Goal: Use online tool/utility: Use online tool/utility

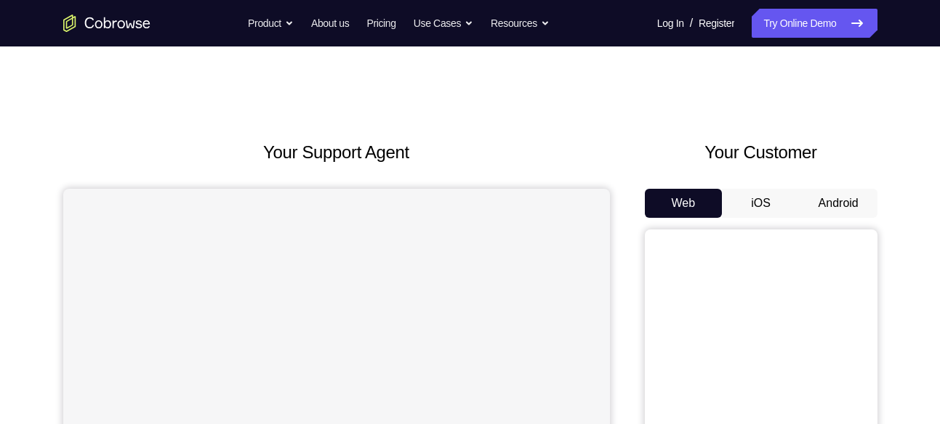
click at [848, 203] on button "Android" at bounding box center [838, 203] width 78 height 29
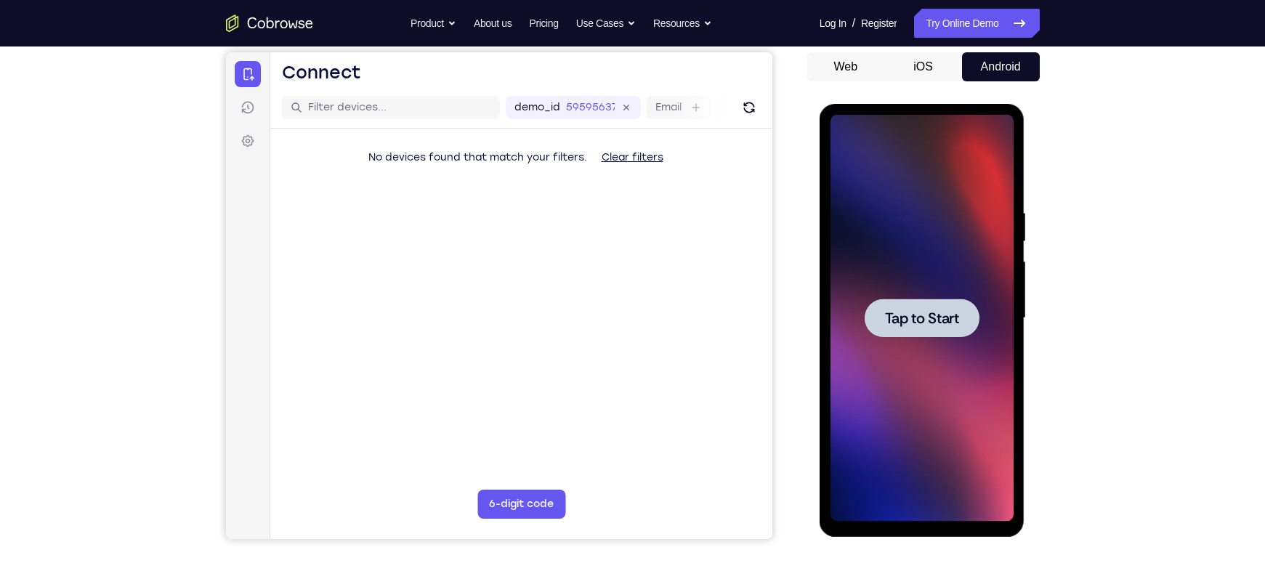
drag, startPoint x: 910, startPoint y: 326, endPoint x: 1351, endPoint y: 147, distance: 475.9
click at [910, 326] on span "Tap to Start" at bounding box center [922, 318] width 74 height 15
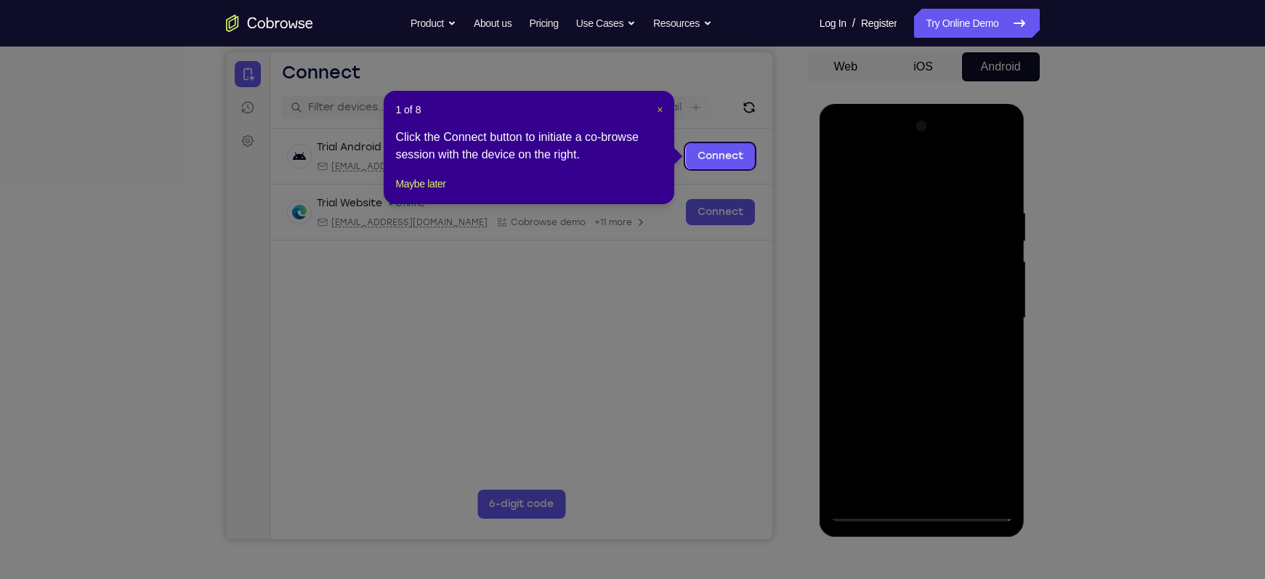
click at [659, 108] on span "×" at bounding box center [660, 110] width 6 height 12
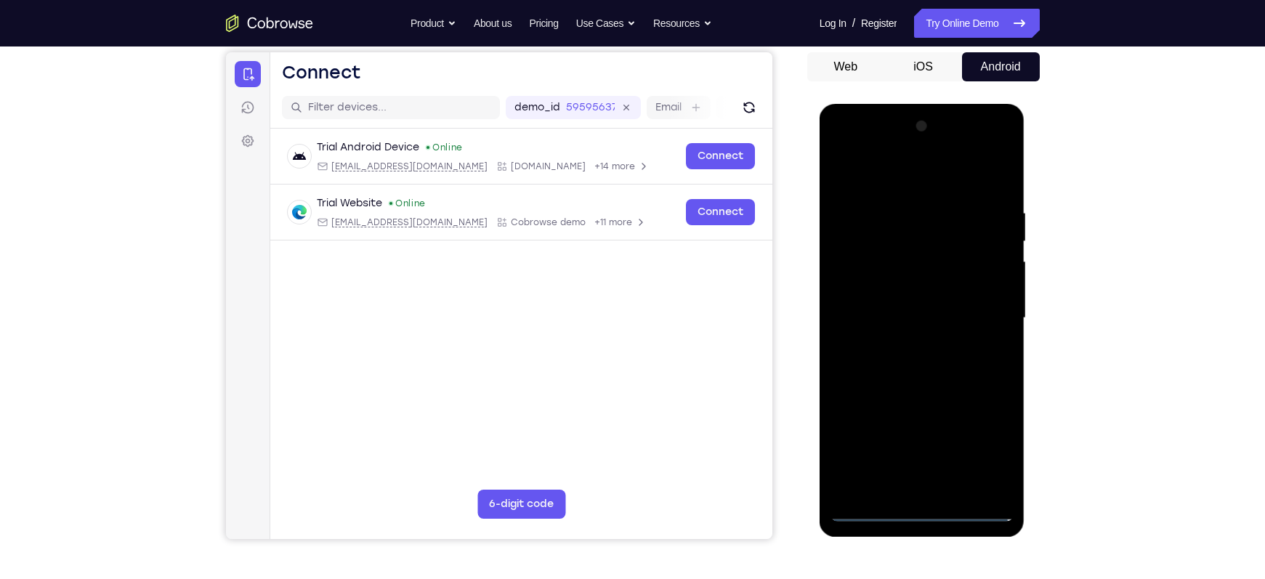
click at [926, 402] on div at bounding box center [922, 318] width 183 height 407
click at [939, 402] on div at bounding box center [922, 318] width 183 height 407
click at [883, 186] on div at bounding box center [922, 318] width 183 height 407
click at [939, 311] on div at bounding box center [922, 318] width 183 height 407
click at [909, 344] on div at bounding box center [922, 318] width 183 height 407
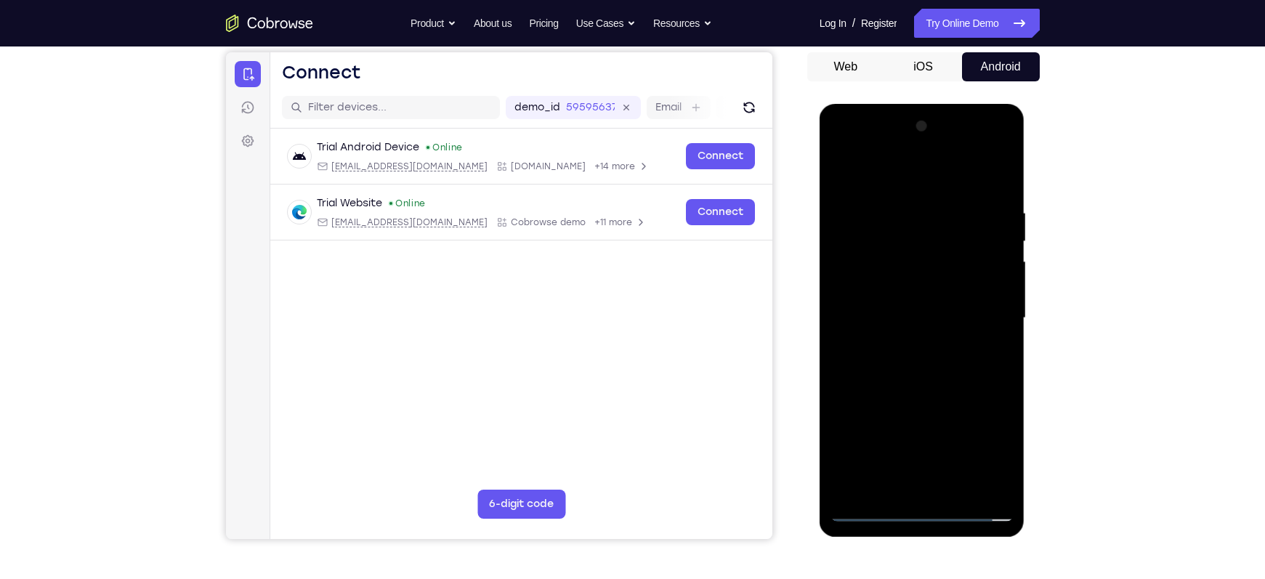
click at [886, 302] on div at bounding box center [922, 318] width 183 height 407
click at [865, 288] on div at bounding box center [922, 318] width 183 height 407
click at [893, 316] on div at bounding box center [922, 318] width 183 height 407
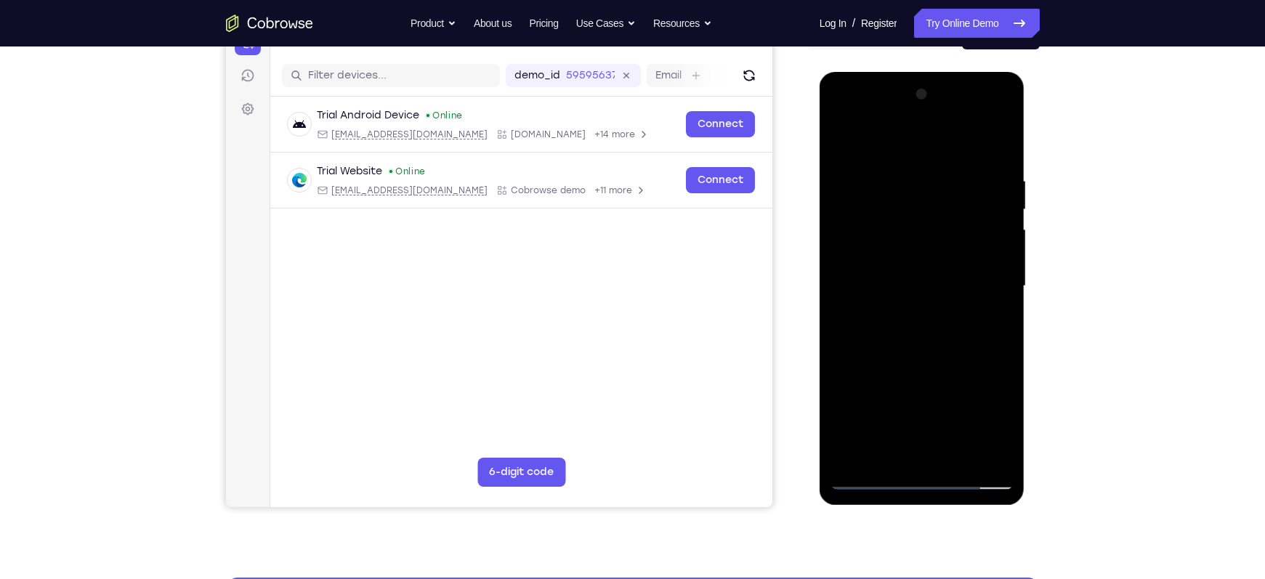
scroll to position [169, 0]
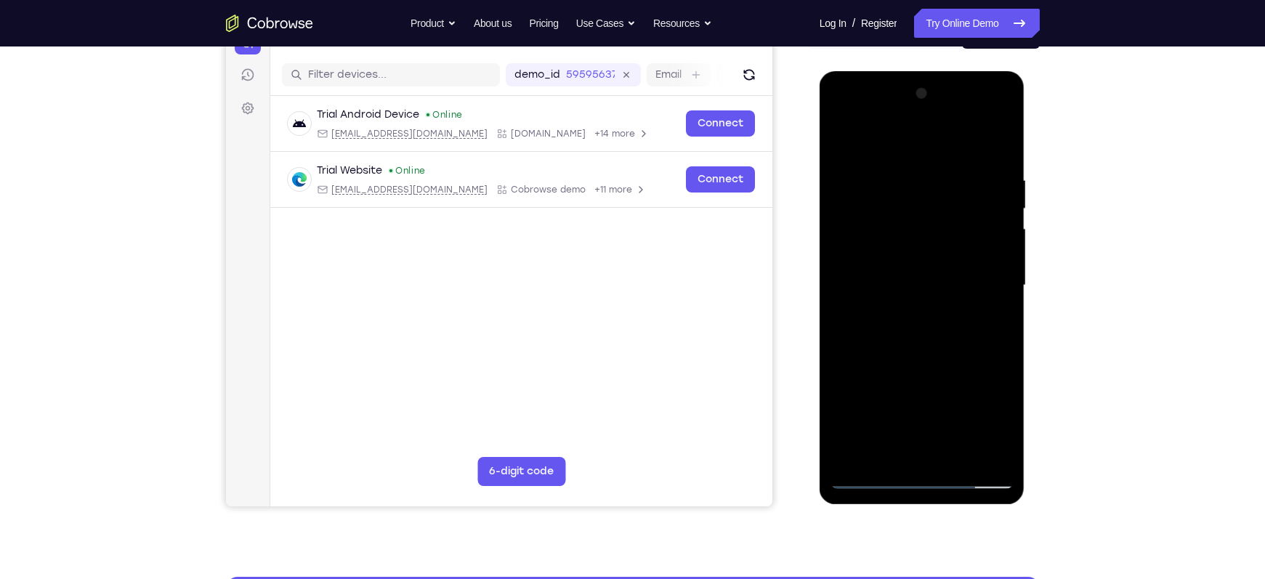
click at [919, 336] on div at bounding box center [922, 285] width 183 height 407
click at [939, 156] on div at bounding box center [922, 285] width 183 height 407
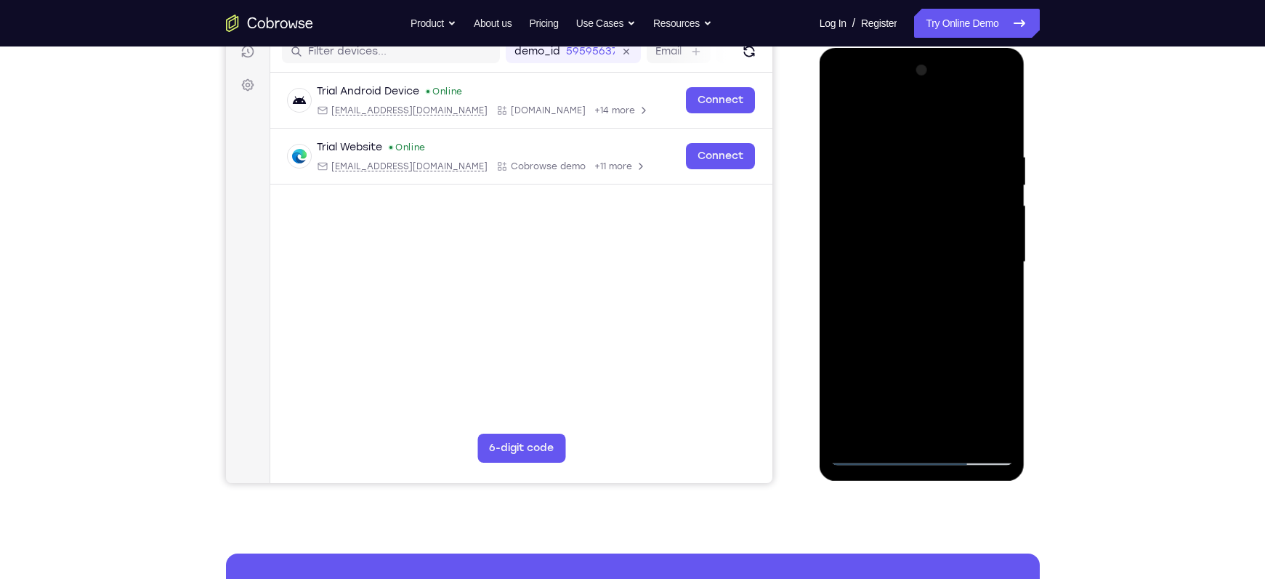
scroll to position [193, 0]
drag, startPoint x: 939, startPoint y: 316, endPoint x: 899, endPoint y: 250, distance: 77.3
click at [899, 250] on div at bounding box center [922, 261] width 183 height 407
drag, startPoint x: 921, startPoint y: 353, endPoint x: 905, endPoint y: 317, distance: 39.7
click at [905, 317] on div at bounding box center [922, 261] width 183 height 407
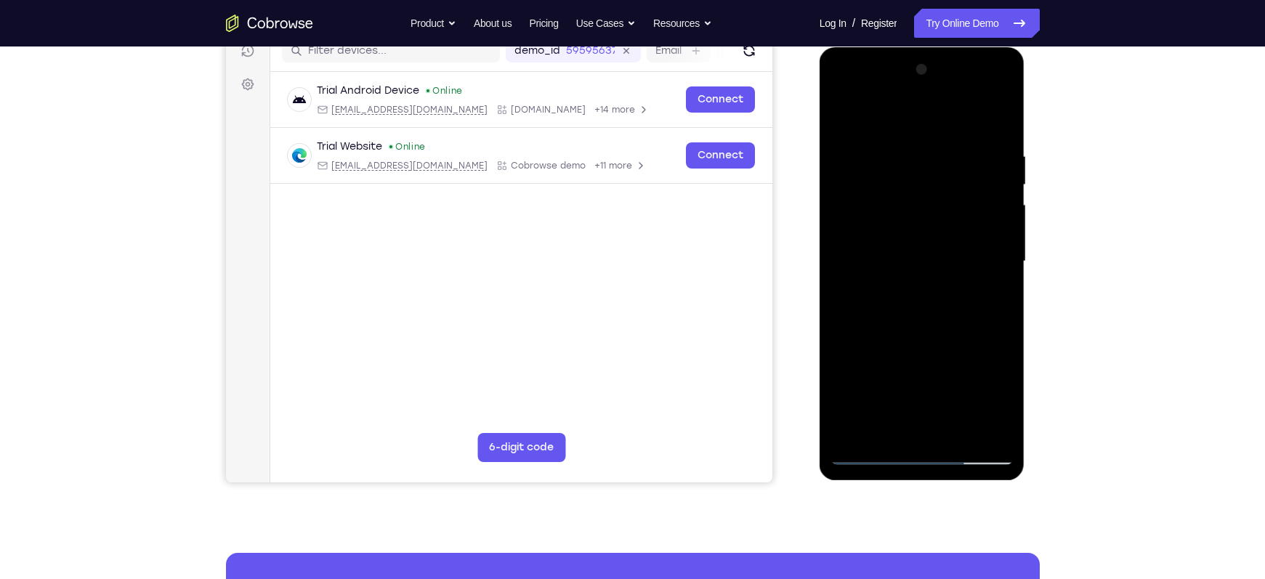
click at [843, 360] on div at bounding box center [922, 261] width 183 height 407
drag, startPoint x: 935, startPoint y: 272, endPoint x: 934, endPoint y: 344, distance: 71.9
click at [934, 344] on div at bounding box center [922, 261] width 183 height 407
click at [939, 257] on div at bounding box center [922, 262] width 183 height 407
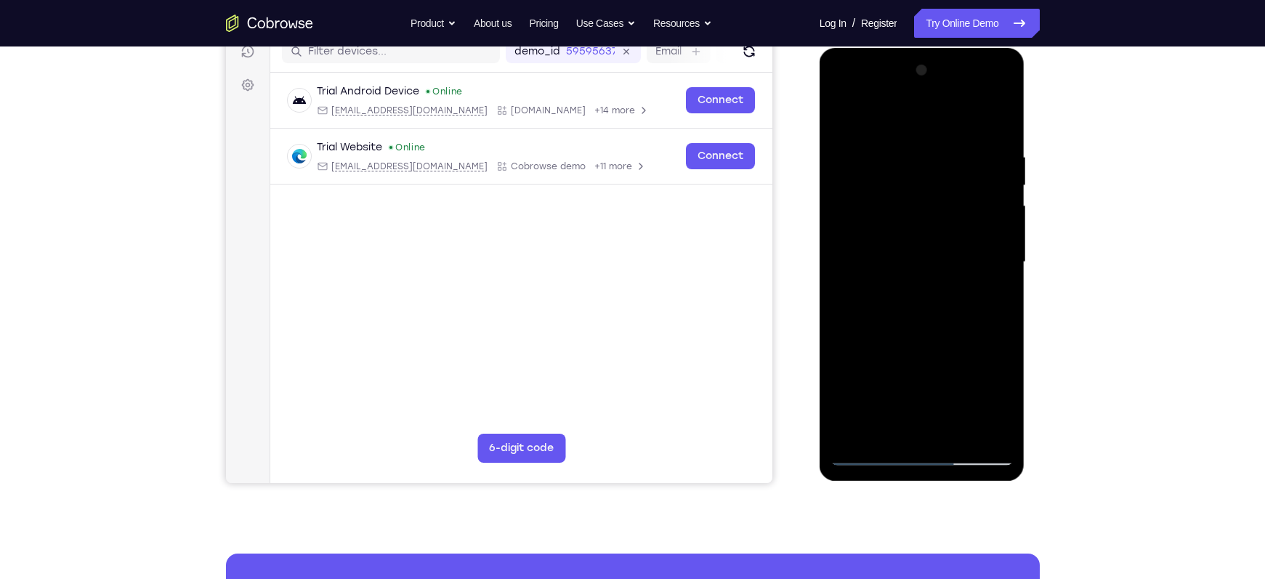
click at [844, 395] on div at bounding box center [922, 262] width 183 height 407
click at [841, 257] on div at bounding box center [922, 262] width 183 height 407
click at [939, 262] on div at bounding box center [922, 262] width 183 height 407
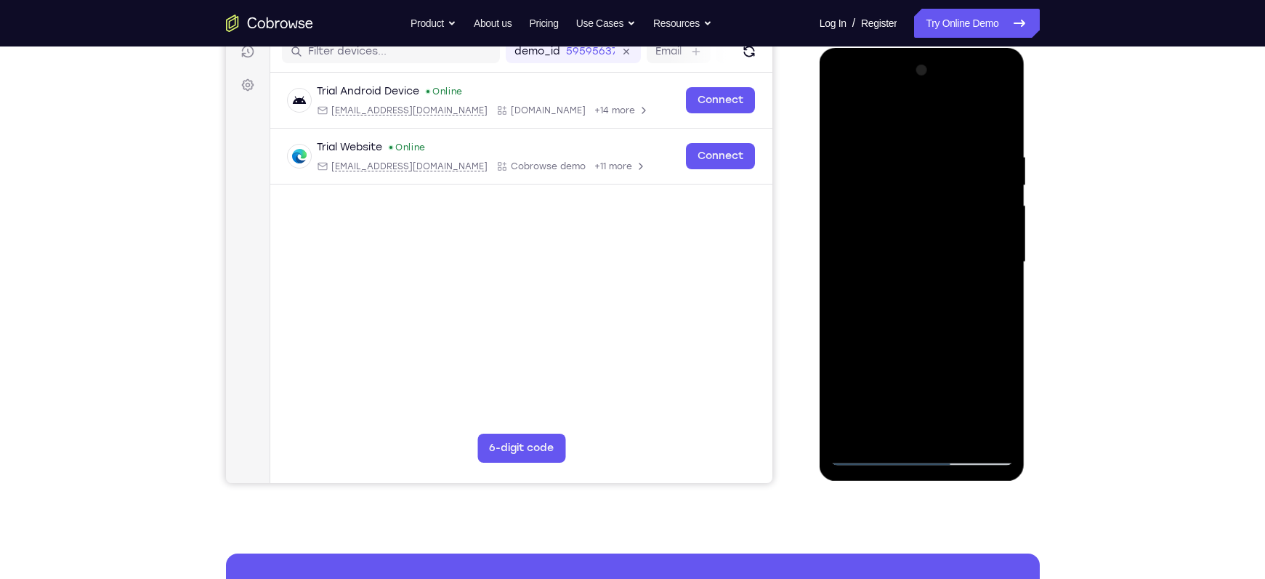
click at [939, 264] on div at bounding box center [922, 262] width 183 height 407
click at [939, 263] on div at bounding box center [922, 262] width 183 height 407
click at [939, 262] on div at bounding box center [922, 262] width 183 height 407
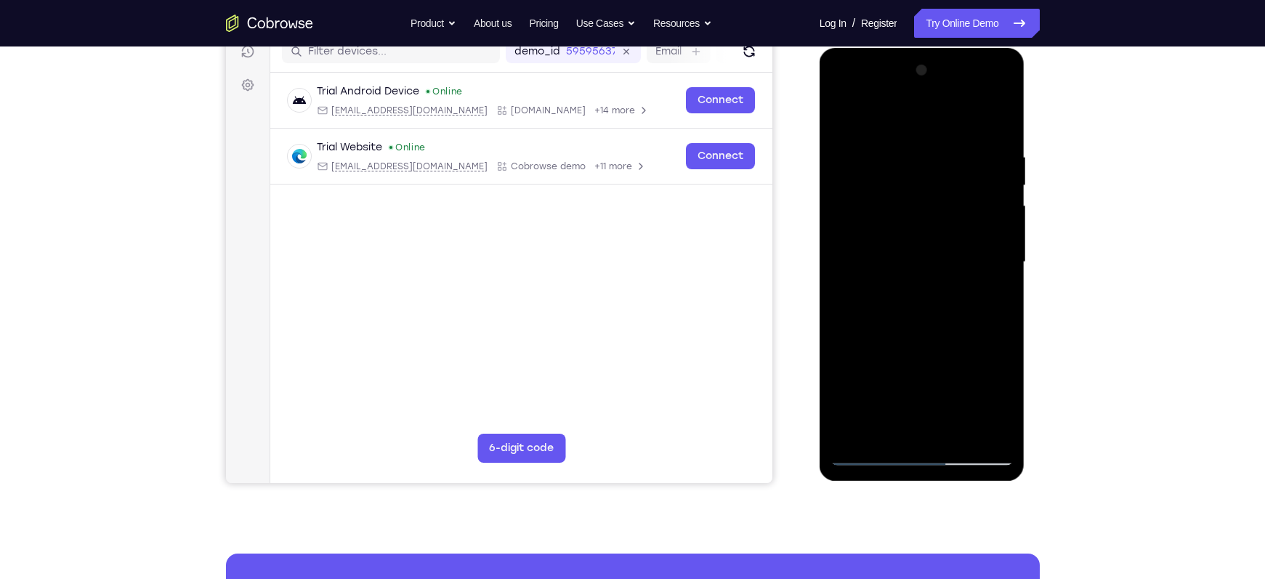
click at [840, 264] on div at bounding box center [922, 262] width 183 height 407
click at [841, 263] on div at bounding box center [922, 262] width 183 height 407
click at [939, 323] on div at bounding box center [922, 262] width 183 height 407
click at [939, 276] on div at bounding box center [922, 262] width 183 height 407
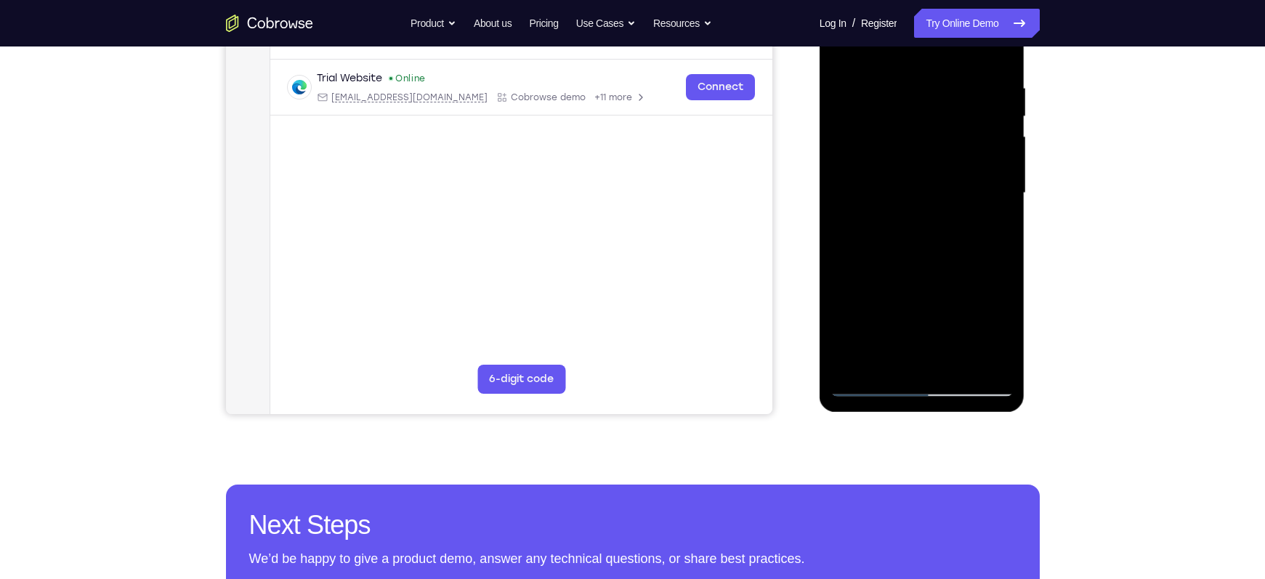
scroll to position [263, 0]
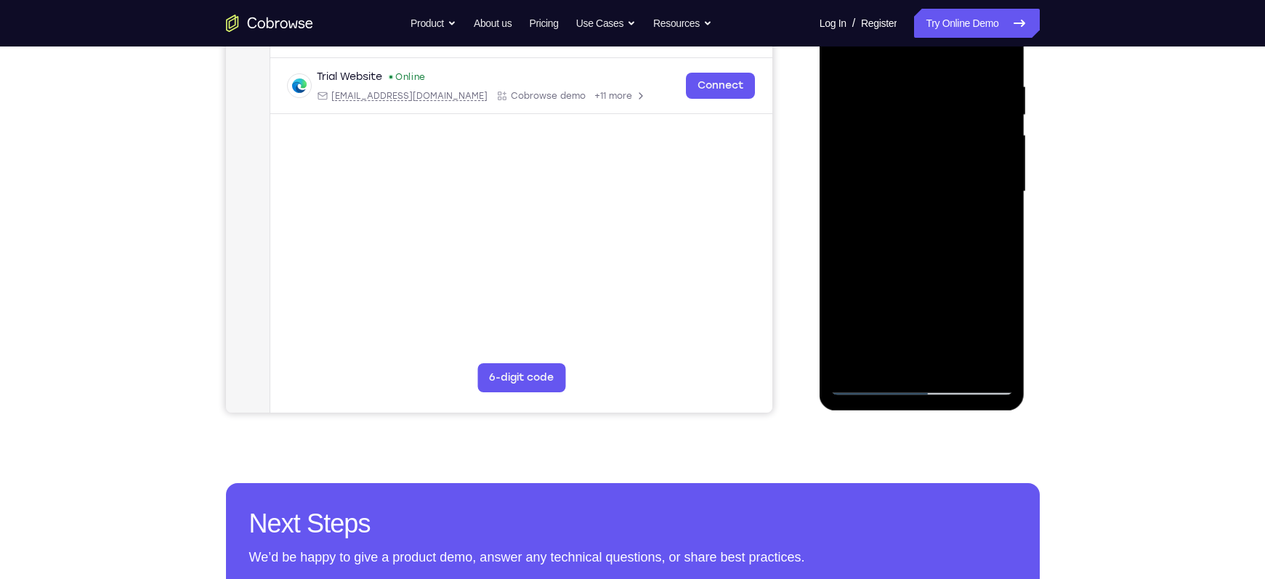
click at [844, 330] on div at bounding box center [922, 191] width 183 height 407
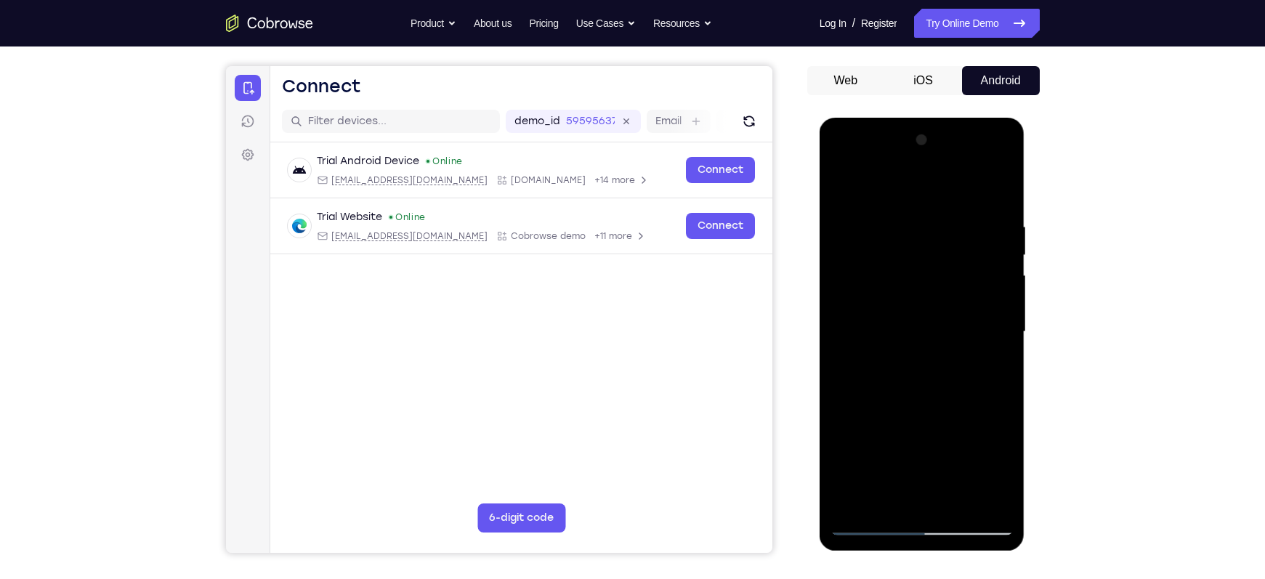
scroll to position [122, 0]
click at [851, 377] on div at bounding box center [922, 332] width 183 height 407
drag, startPoint x: 896, startPoint y: 344, endPoint x: 870, endPoint y: 264, distance: 84.6
click at [870, 264] on div at bounding box center [922, 332] width 183 height 407
click at [939, 311] on div at bounding box center [922, 332] width 183 height 407
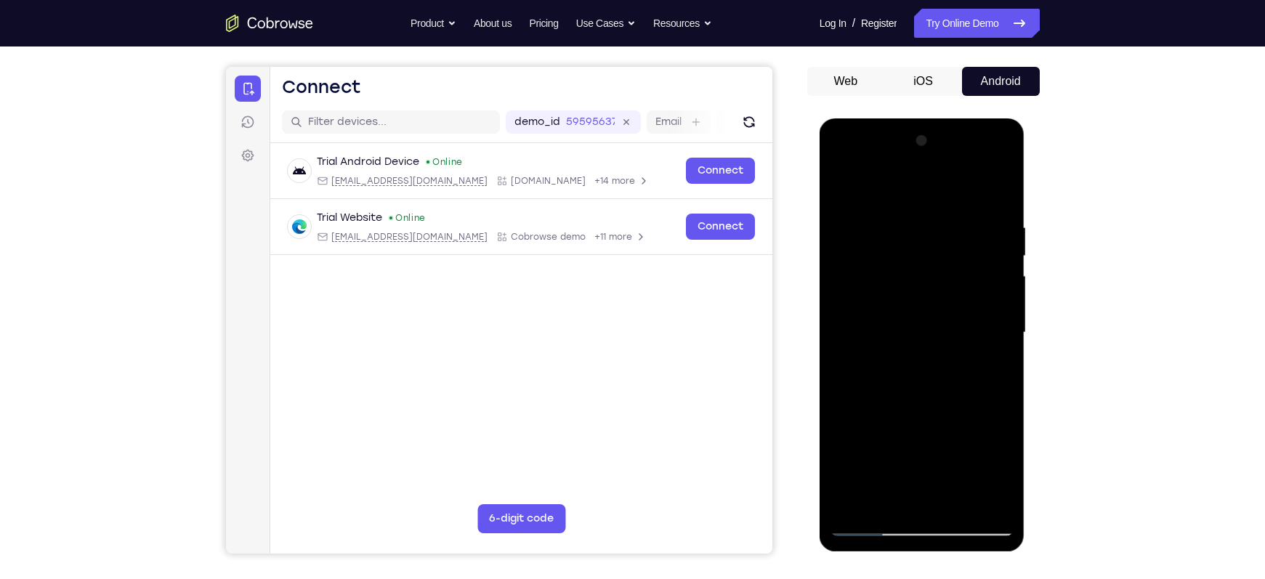
click at [939, 311] on div at bounding box center [922, 332] width 183 height 407
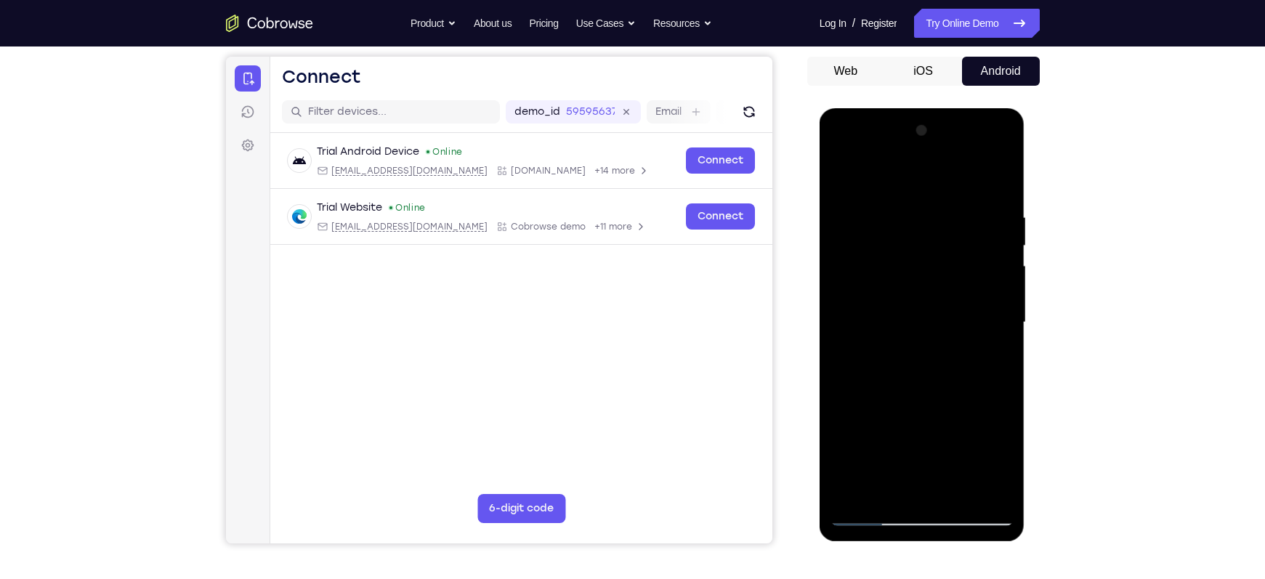
scroll to position [134, 0]
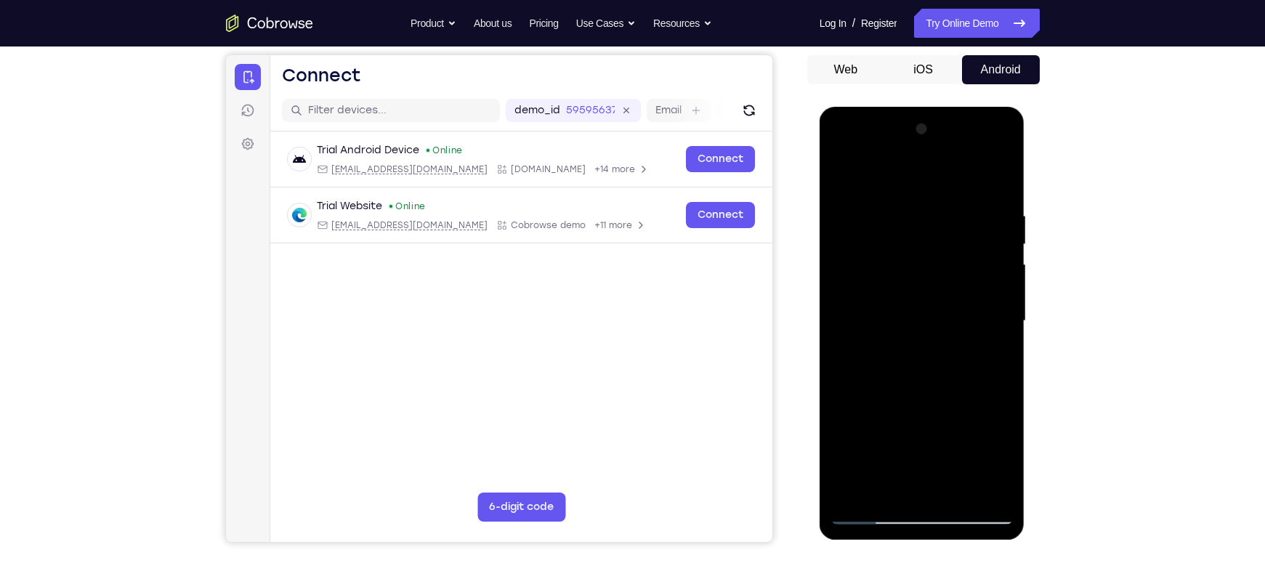
click at [939, 267] on div at bounding box center [922, 321] width 183 height 407
click at [939, 269] on div at bounding box center [922, 321] width 183 height 407
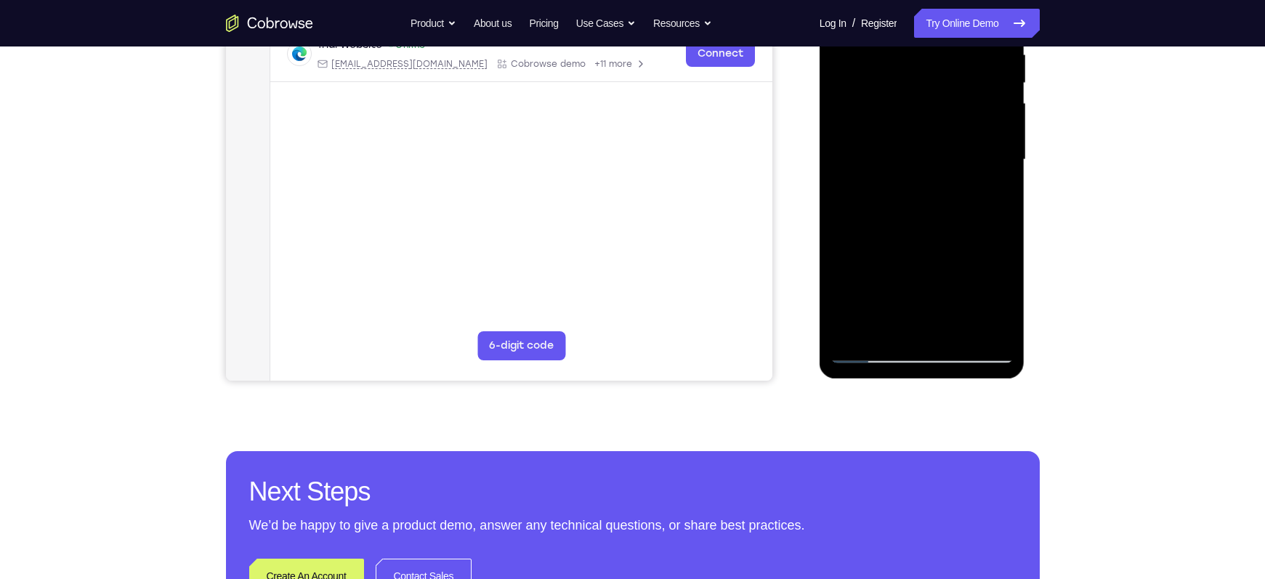
scroll to position [296, 0]
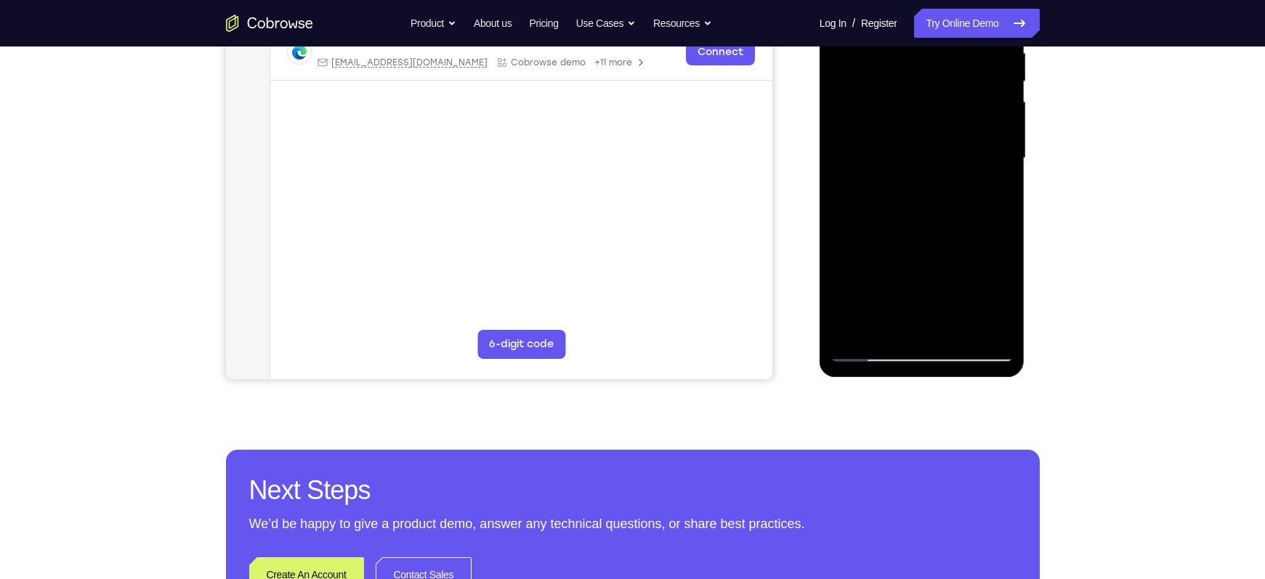
click at [939, 332] on div at bounding box center [922, 158] width 183 height 407
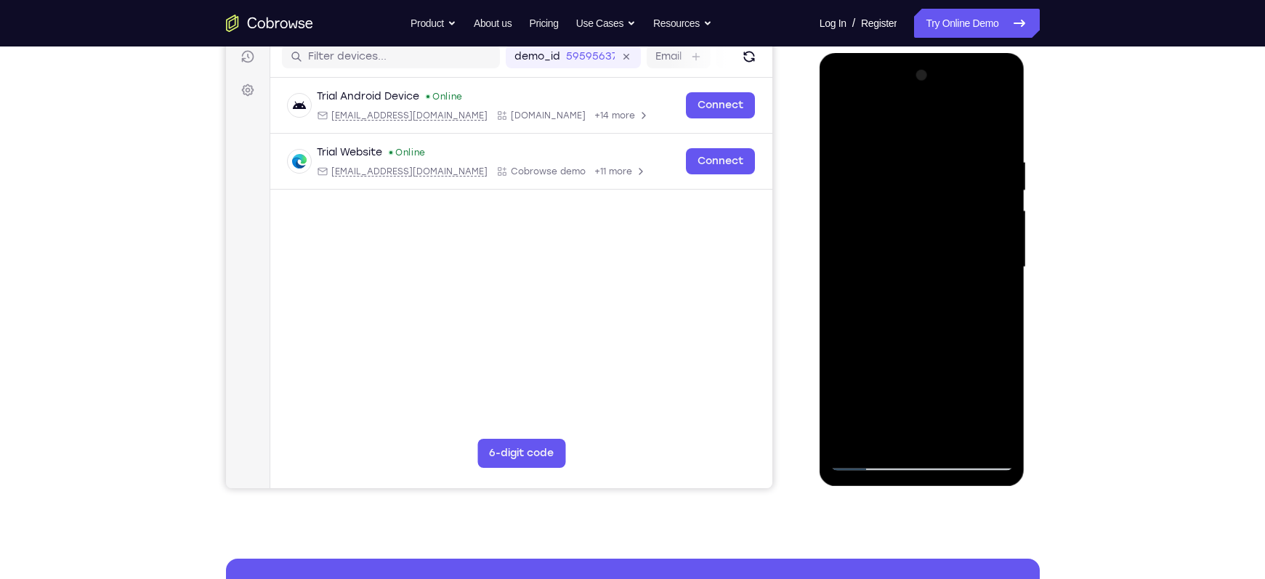
scroll to position [213, 0]
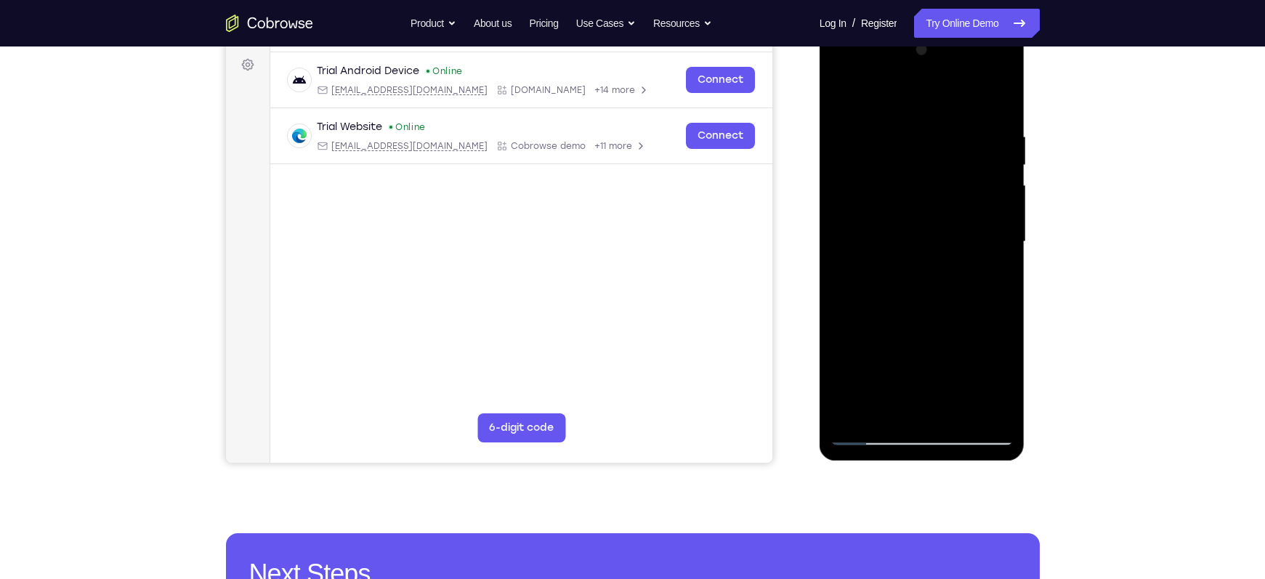
click at [927, 321] on div at bounding box center [922, 242] width 183 height 407
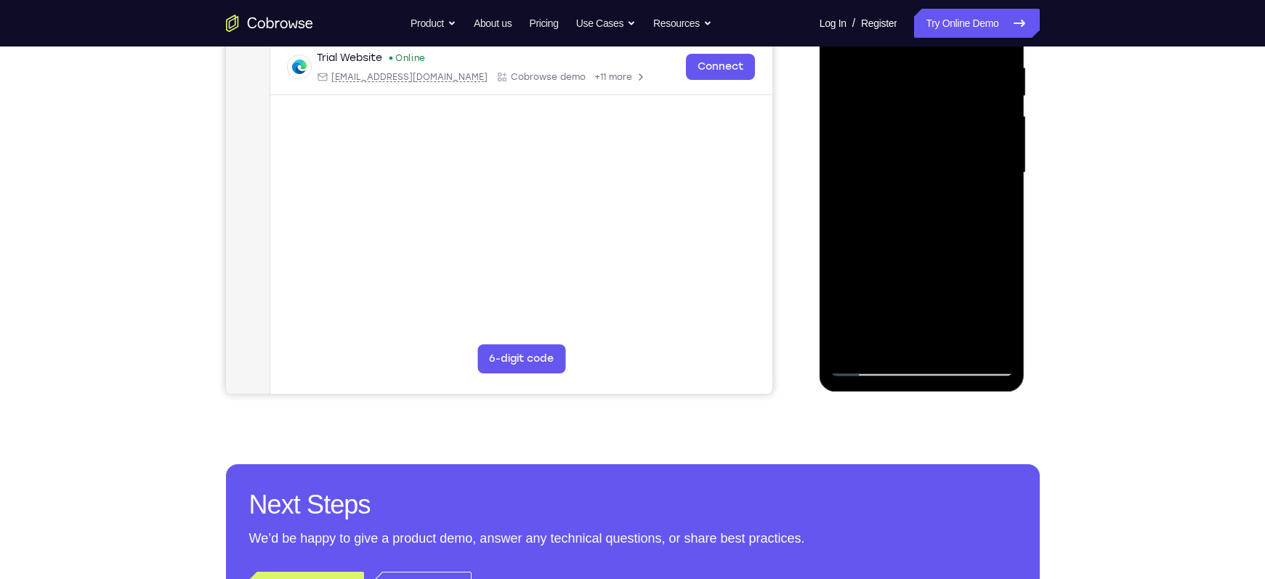
scroll to position [286, 0]
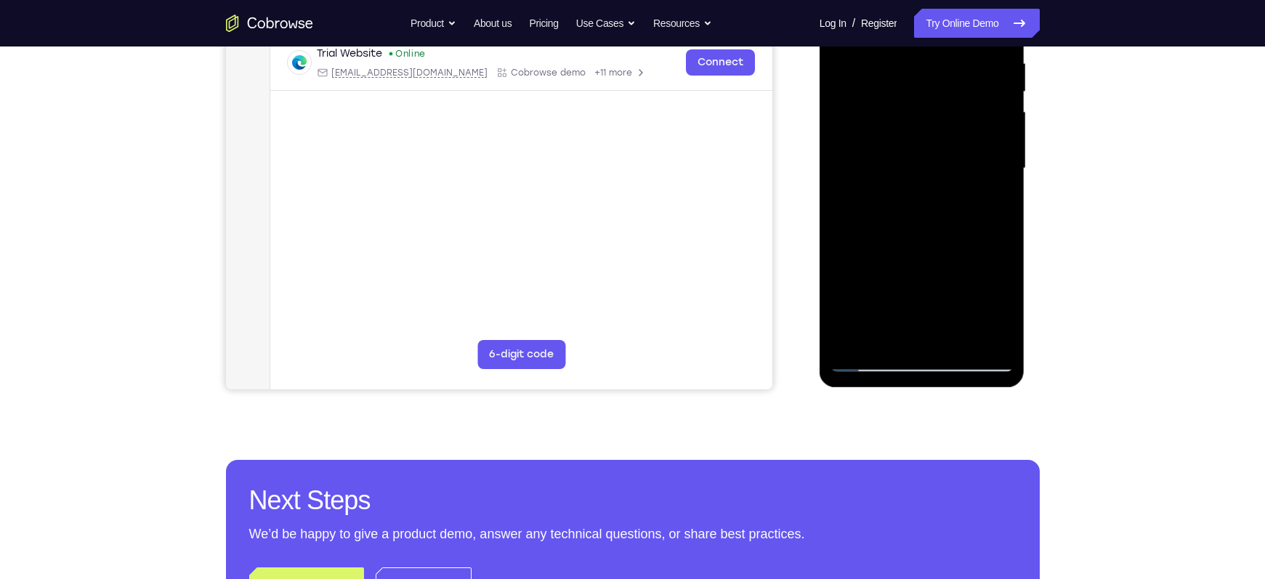
click at [865, 362] on div at bounding box center [922, 168] width 183 height 407
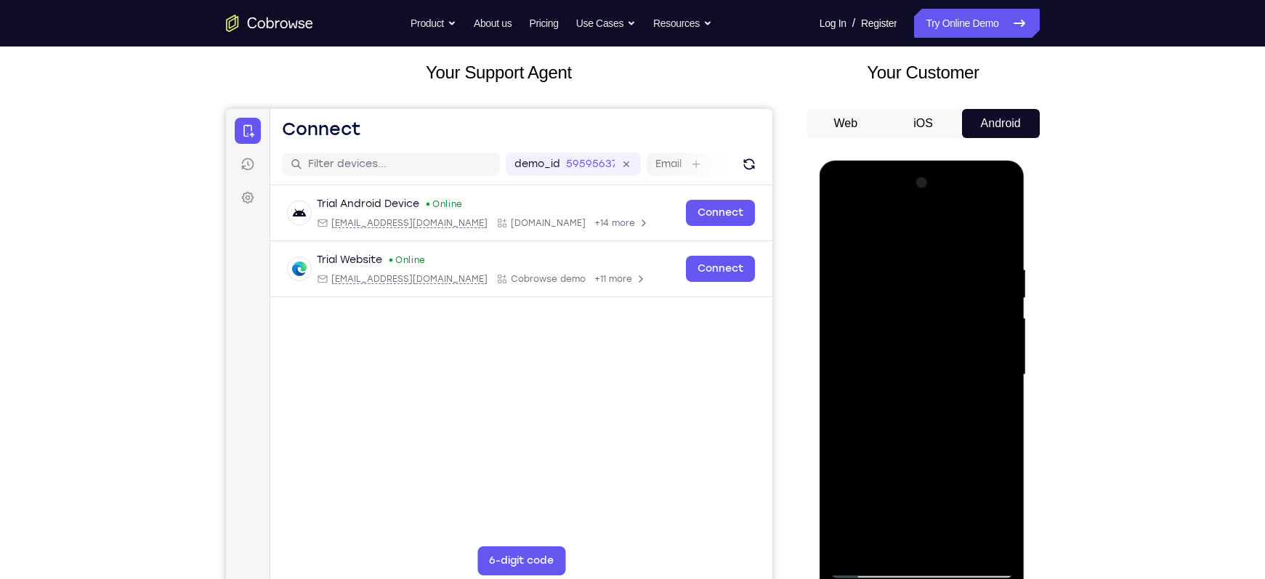
scroll to position [76, 0]
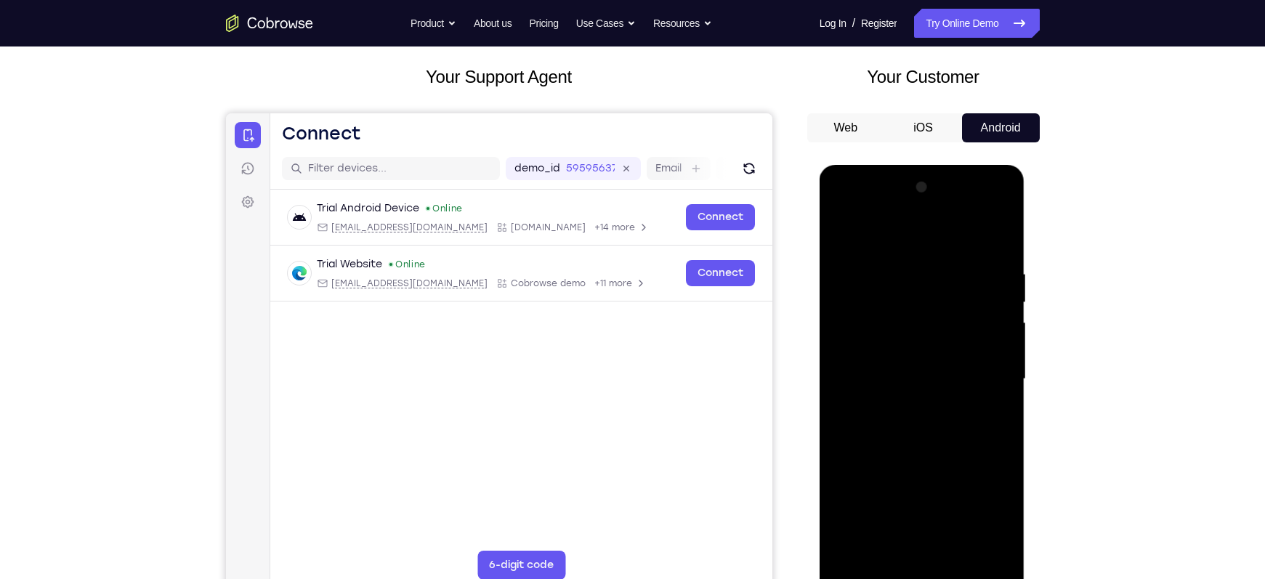
click at [902, 256] on div at bounding box center [922, 379] width 183 height 407
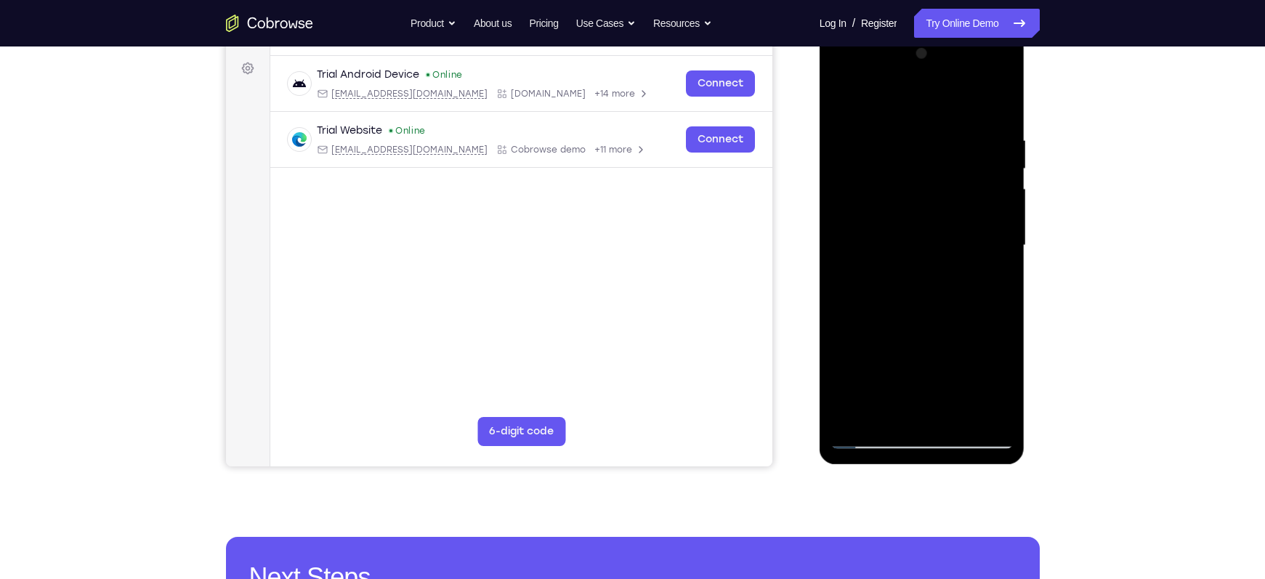
click at [939, 402] on div at bounding box center [922, 245] width 183 height 407
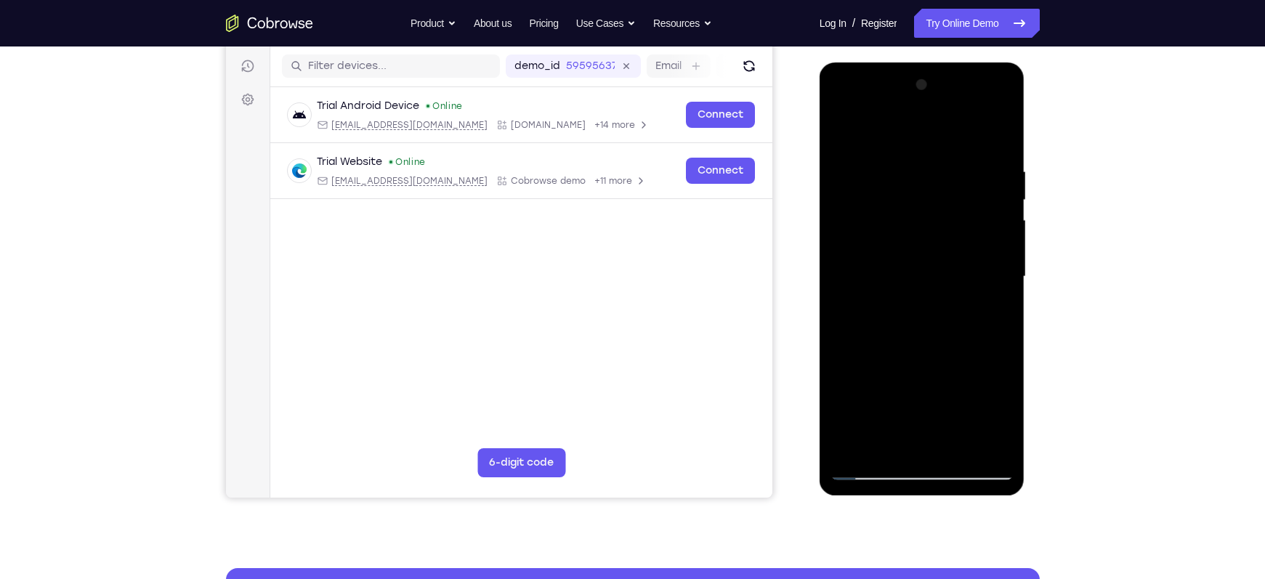
scroll to position [176, 0]
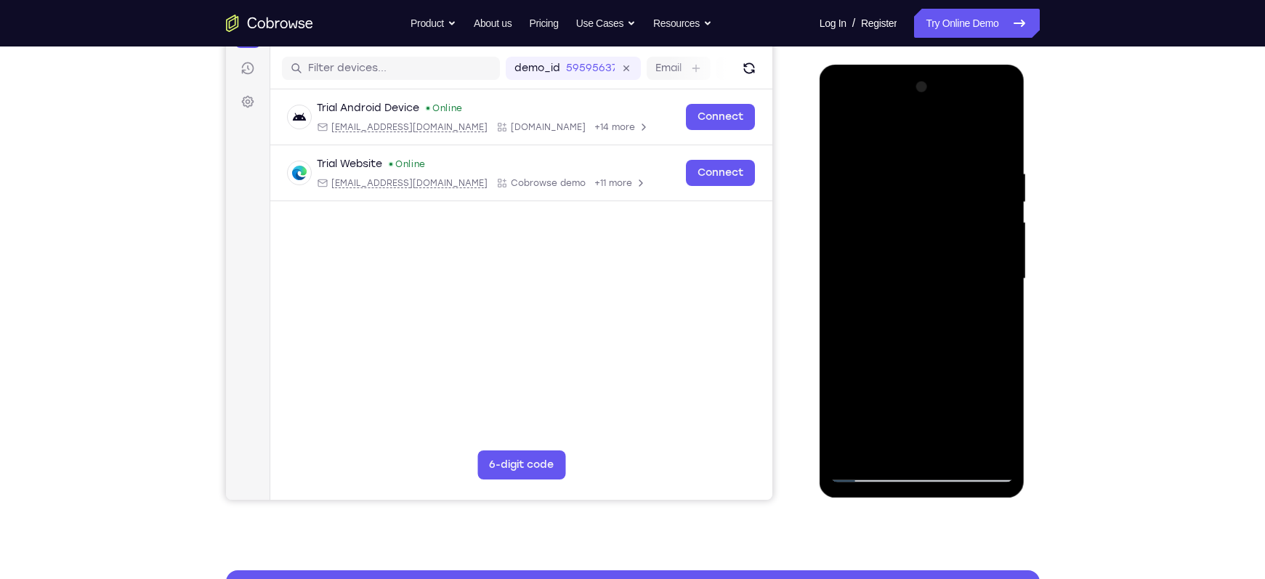
click at [939, 331] on div at bounding box center [922, 279] width 183 height 407
click at [939, 402] on div at bounding box center [922, 279] width 183 height 407
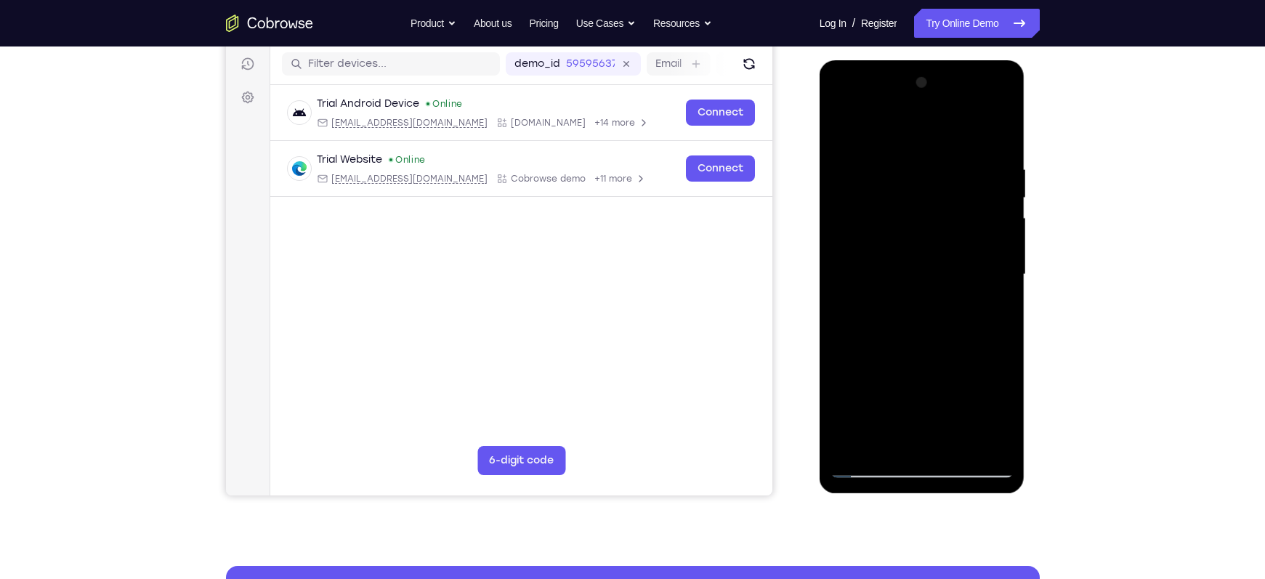
scroll to position [192, 0]
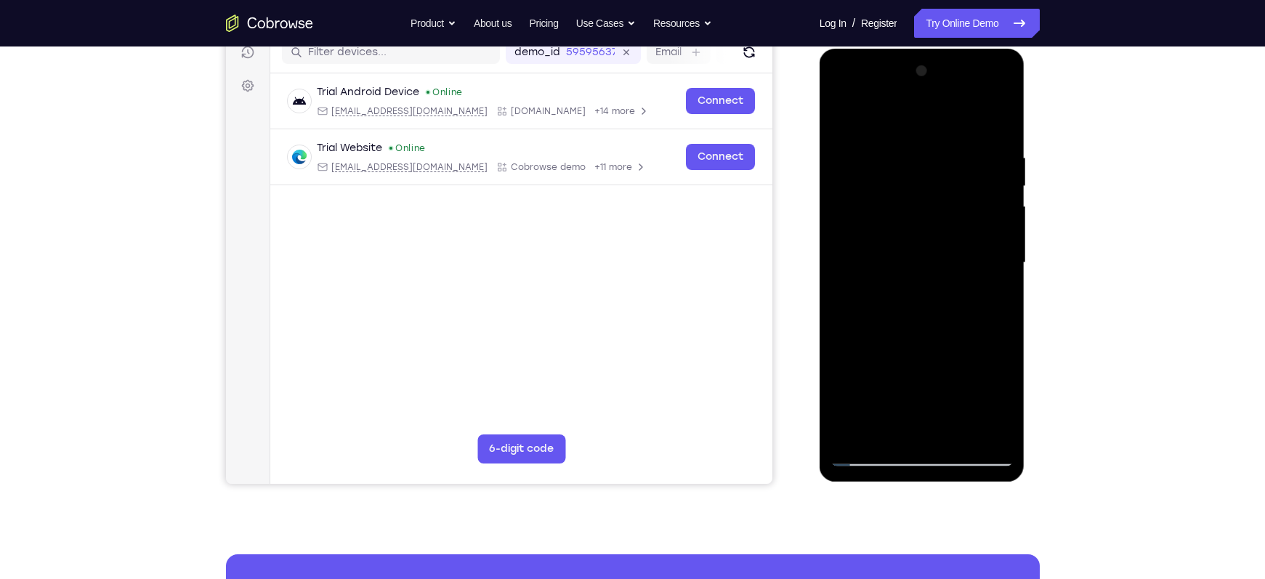
click at [939, 402] on div at bounding box center [922, 263] width 183 height 407
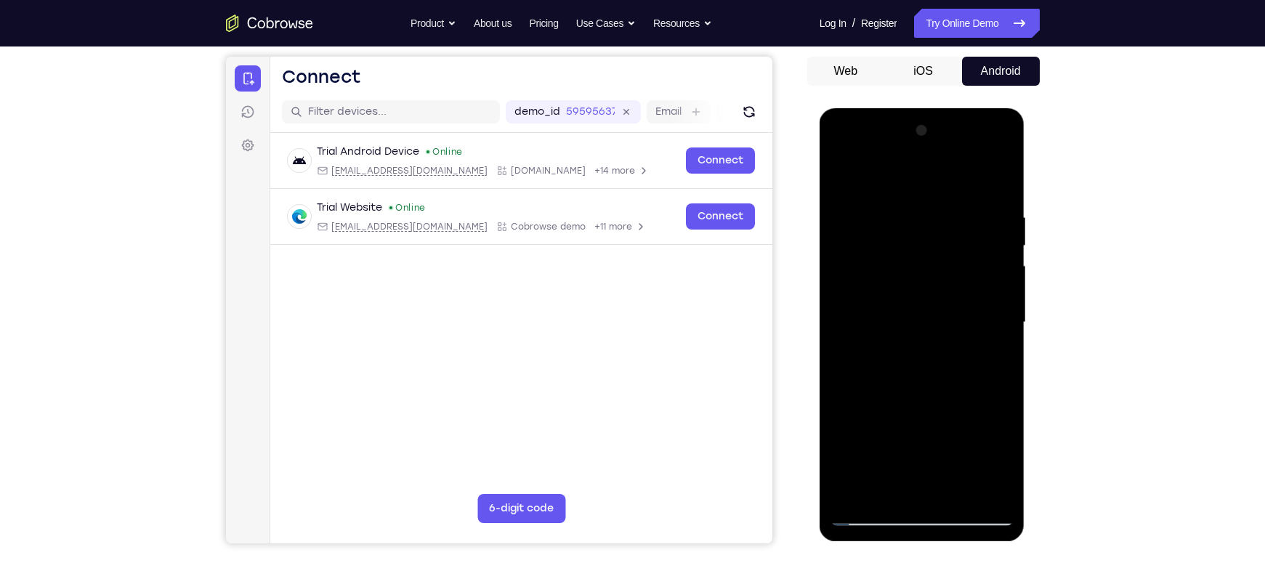
scroll to position [129, 0]
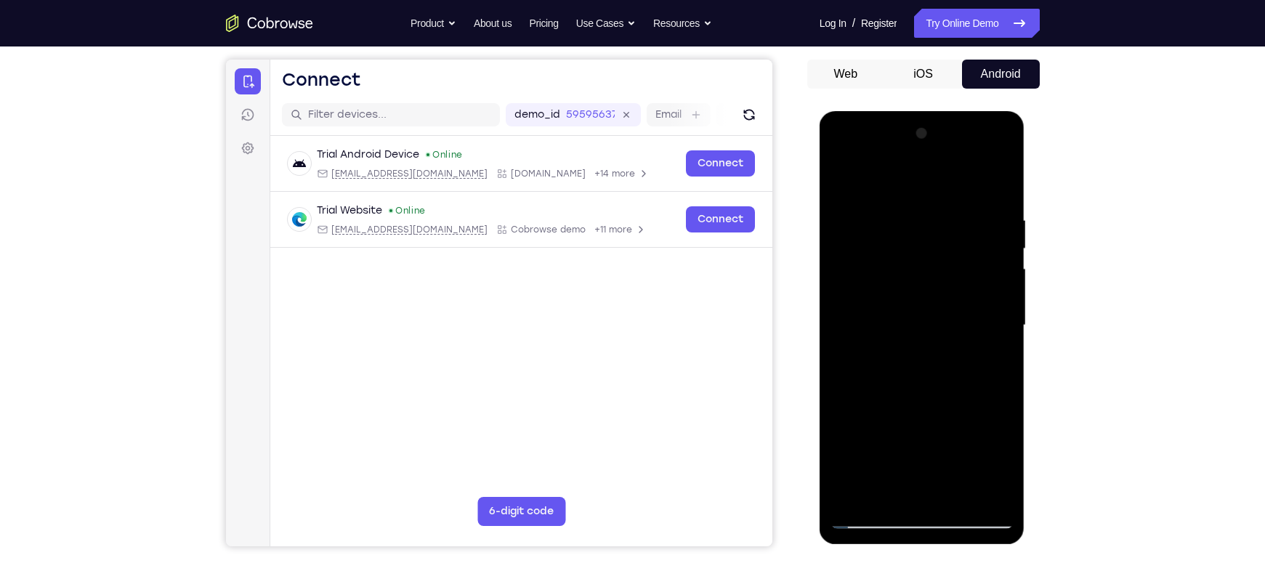
click at [939, 343] on div at bounding box center [922, 325] width 183 height 407
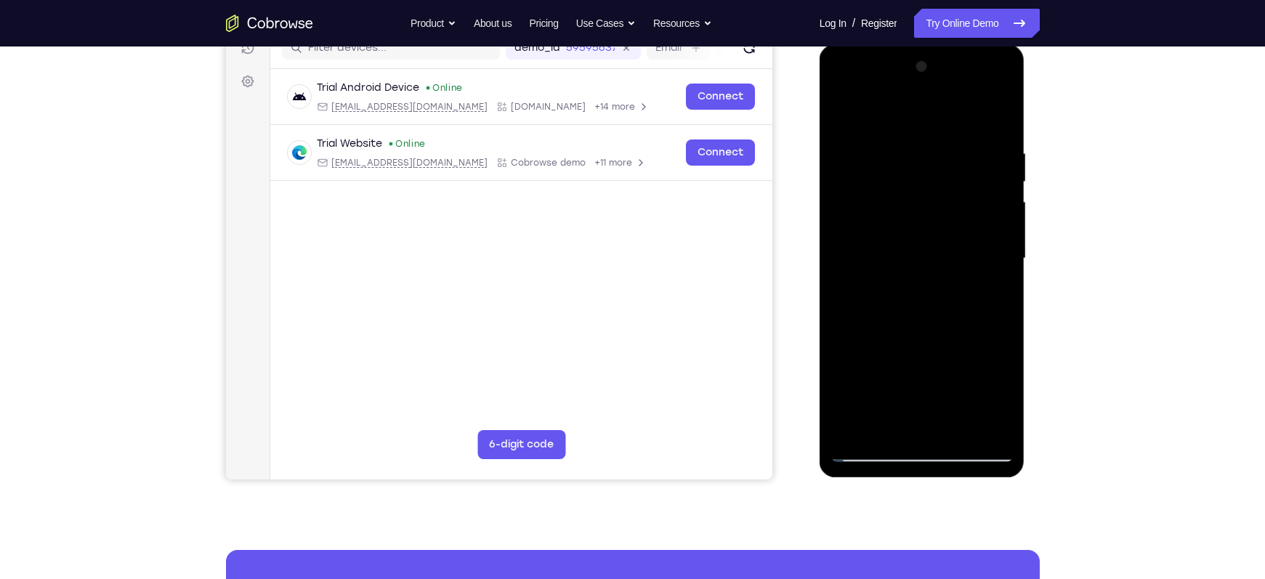
scroll to position [202, 0]
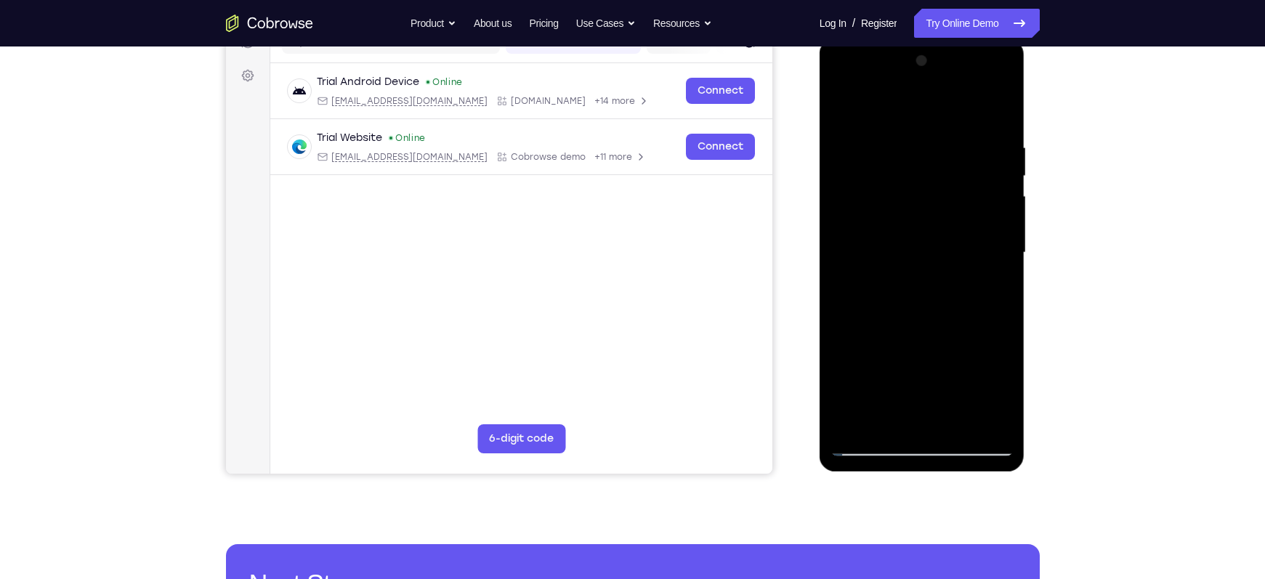
click at [939, 402] on div at bounding box center [922, 252] width 183 height 407
click at [939, 357] on div at bounding box center [922, 252] width 183 height 407
click at [939, 402] on div at bounding box center [922, 252] width 183 height 407
click at [939, 379] on div at bounding box center [922, 252] width 183 height 407
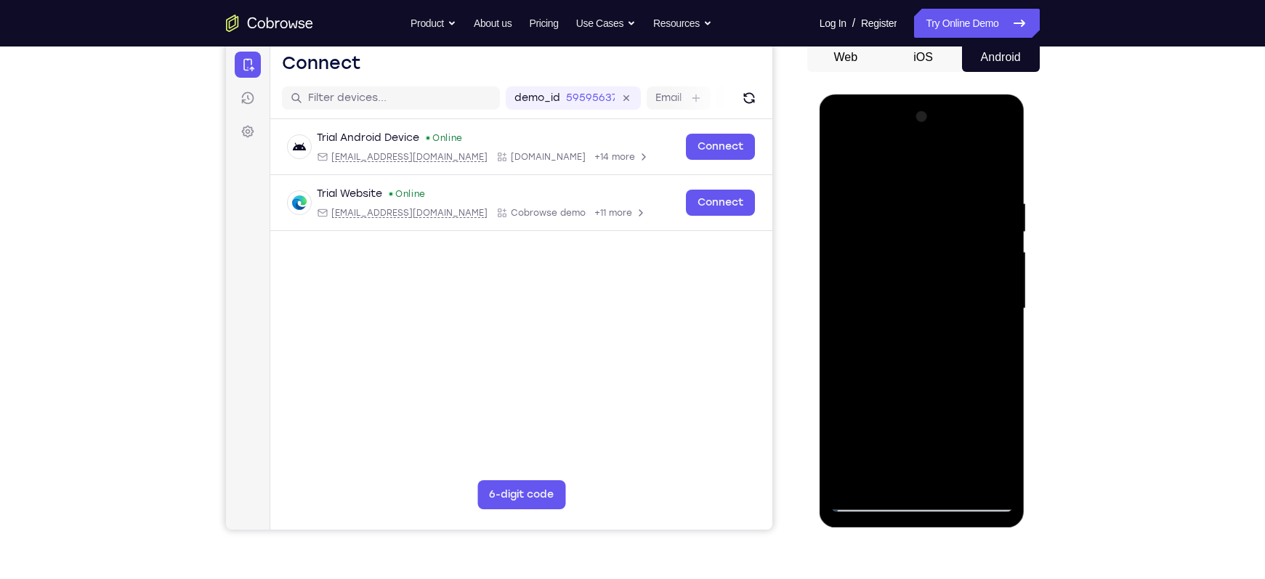
scroll to position [113, 0]
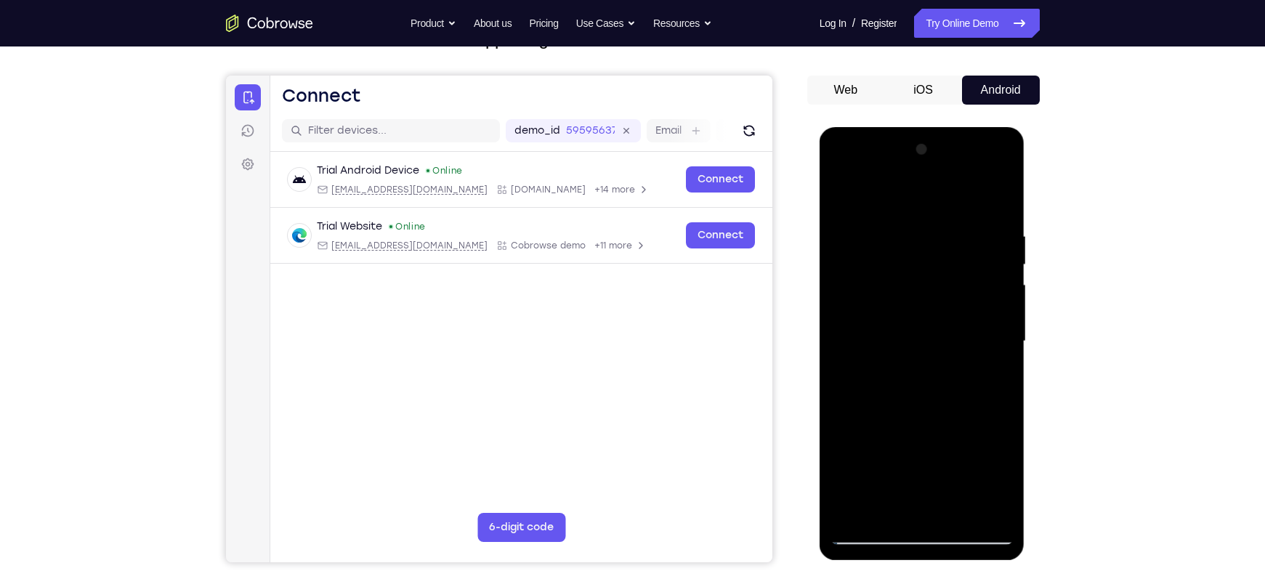
click at [939, 334] on div at bounding box center [922, 341] width 183 height 407
click at [939, 250] on div at bounding box center [922, 341] width 183 height 407
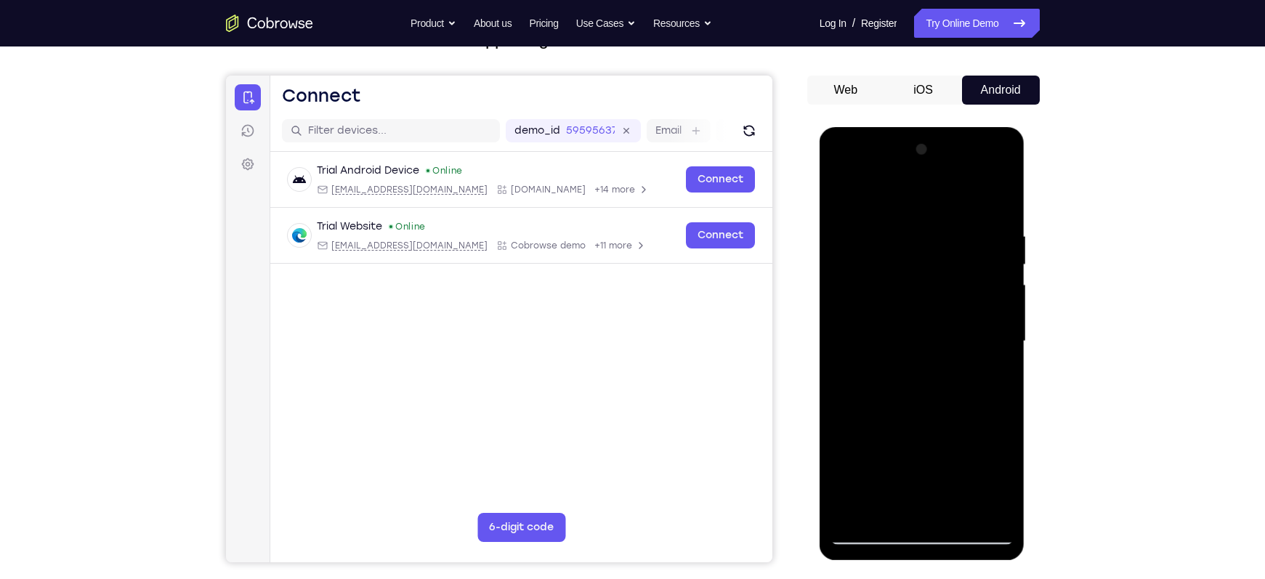
click at [939, 230] on div at bounding box center [922, 341] width 183 height 407
click at [939, 268] on div at bounding box center [922, 341] width 183 height 407
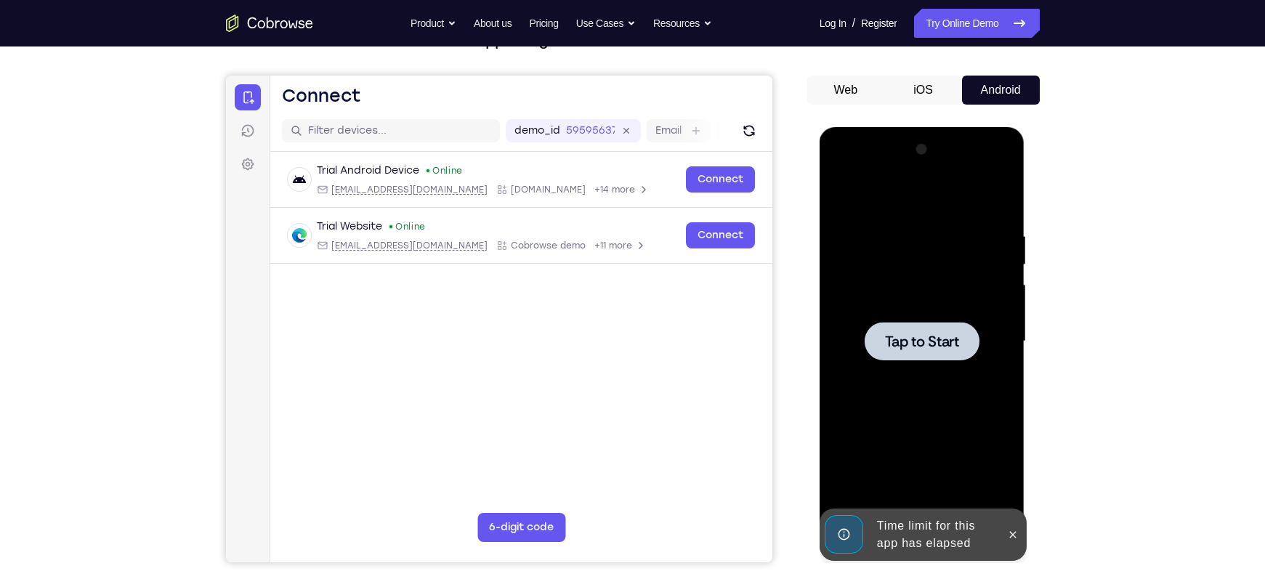
click at [927, 356] on div at bounding box center [922, 341] width 115 height 39
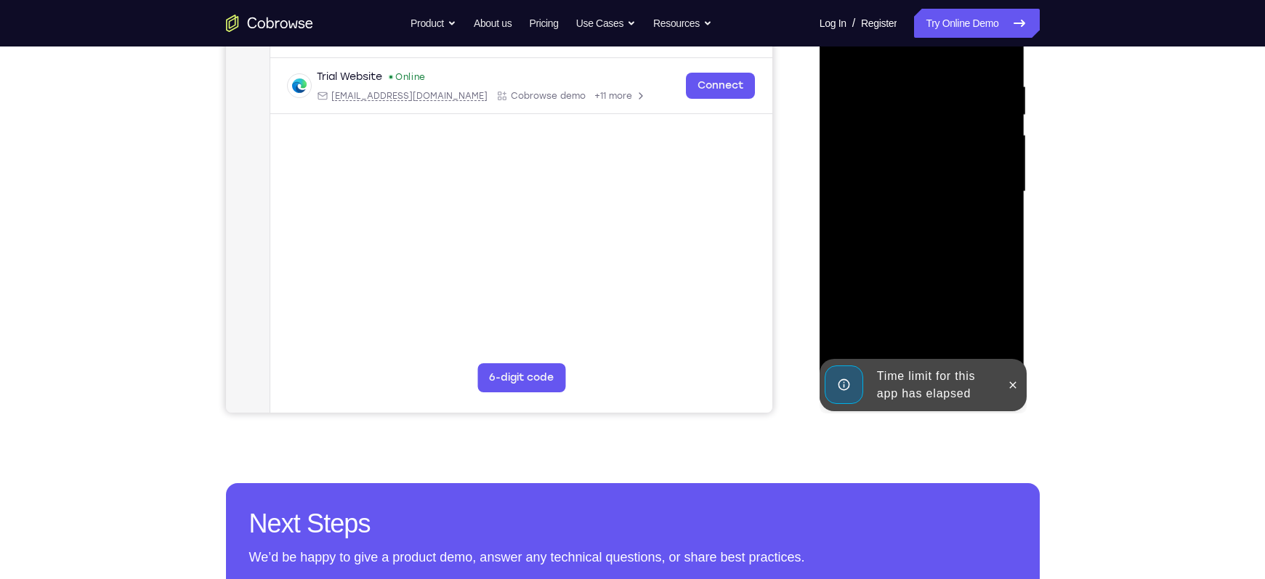
scroll to position [272, 0]
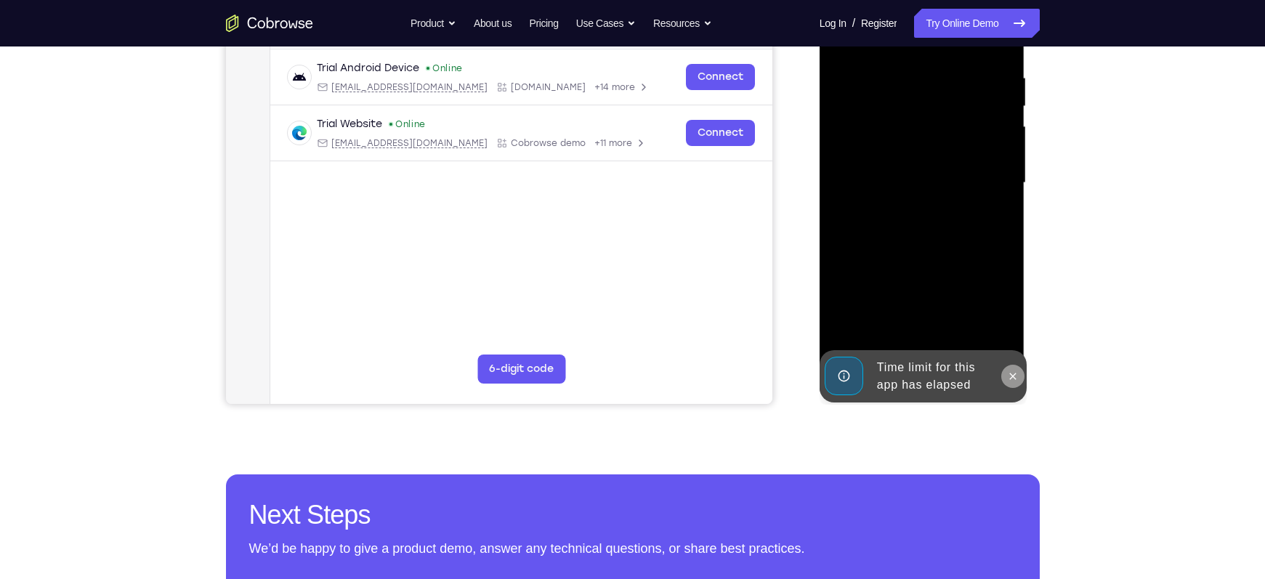
click at [939, 377] on icon at bounding box center [1013, 377] width 12 height 12
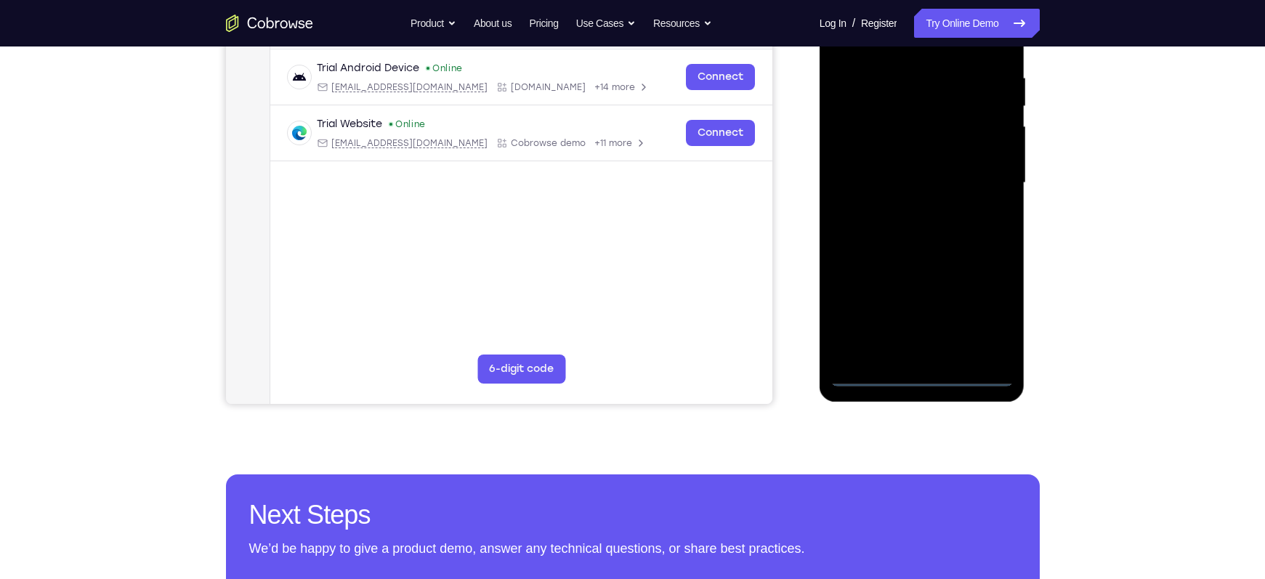
click at [925, 373] on div at bounding box center [922, 183] width 183 height 407
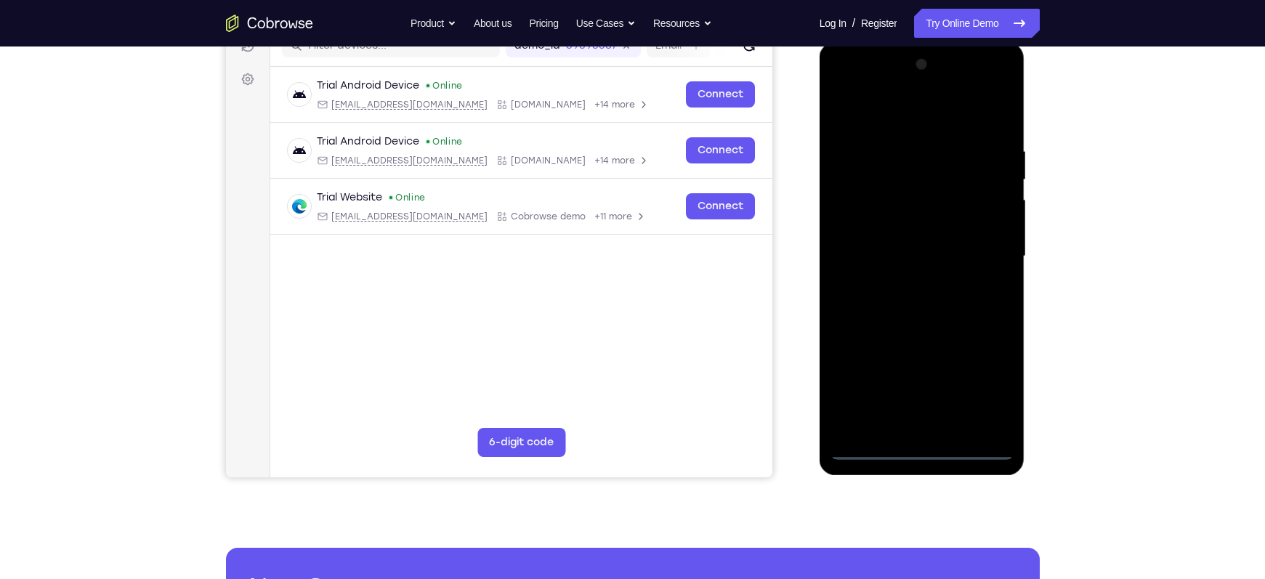
scroll to position [198, 0]
click at [939, 377] on div at bounding box center [922, 257] width 183 height 407
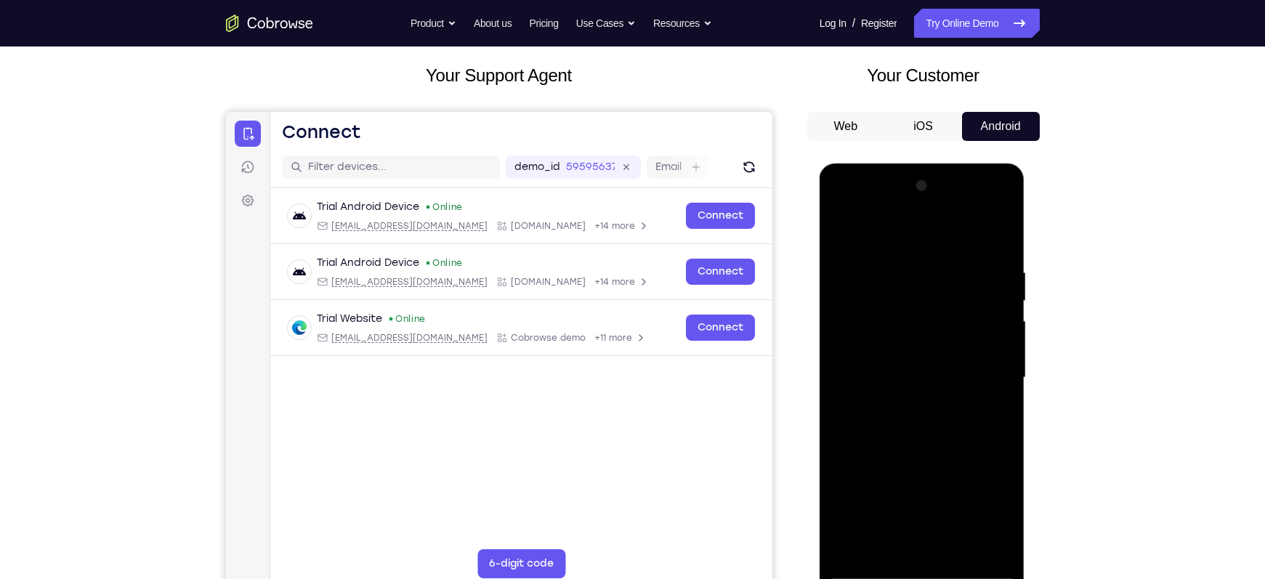
scroll to position [76, 0]
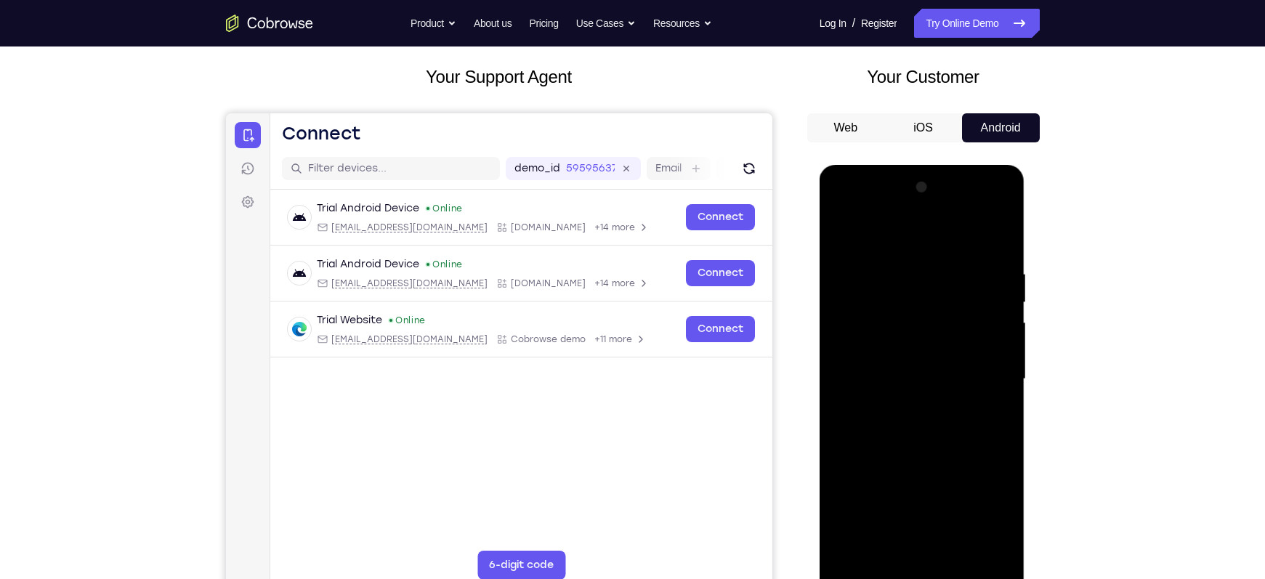
click at [876, 222] on div at bounding box center [922, 379] width 183 height 407
click at [877, 232] on div at bounding box center [922, 379] width 183 height 407
click at [939, 372] on div at bounding box center [922, 379] width 183 height 407
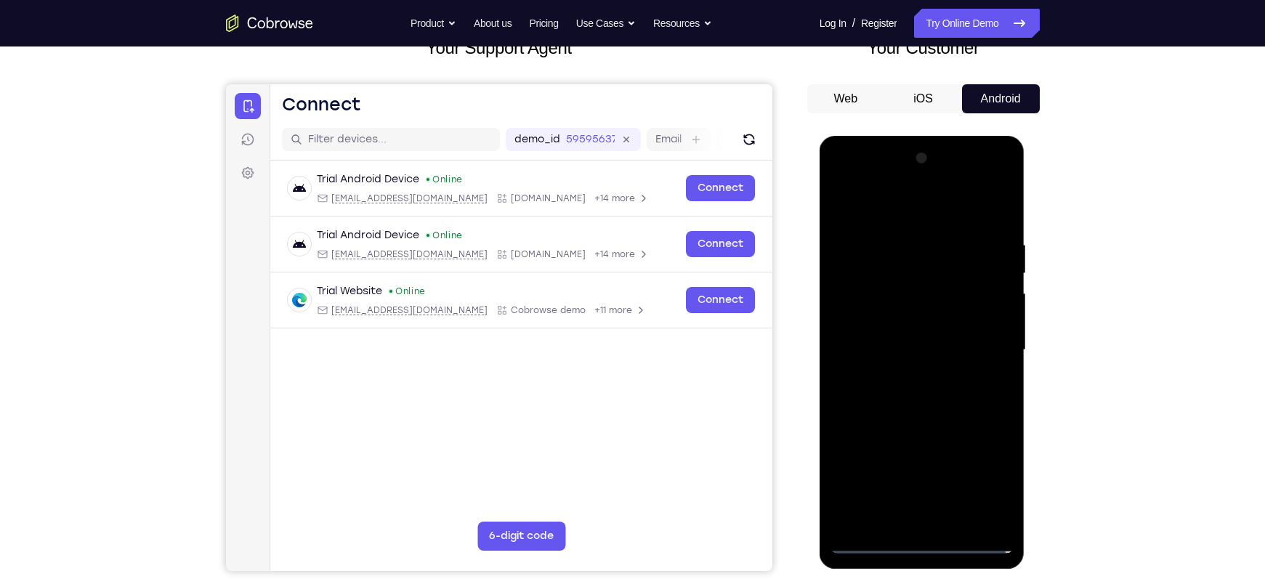
scroll to position [266, 0]
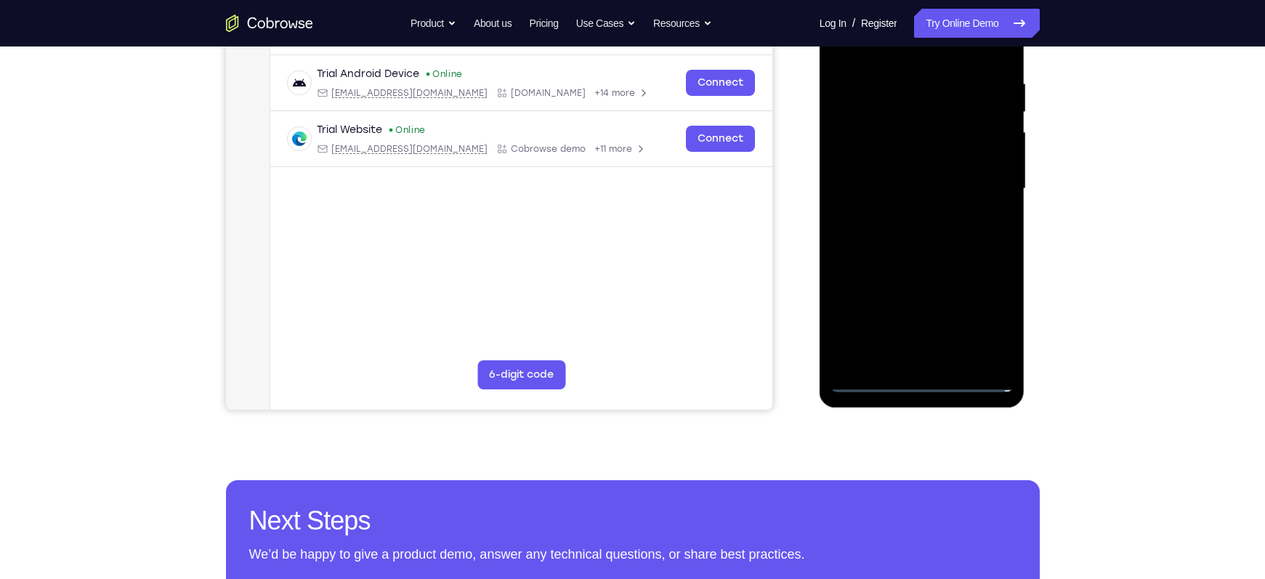
click at [935, 360] on div at bounding box center [922, 188] width 183 height 407
click at [873, 185] on div at bounding box center [922, 188] width 183 height 407
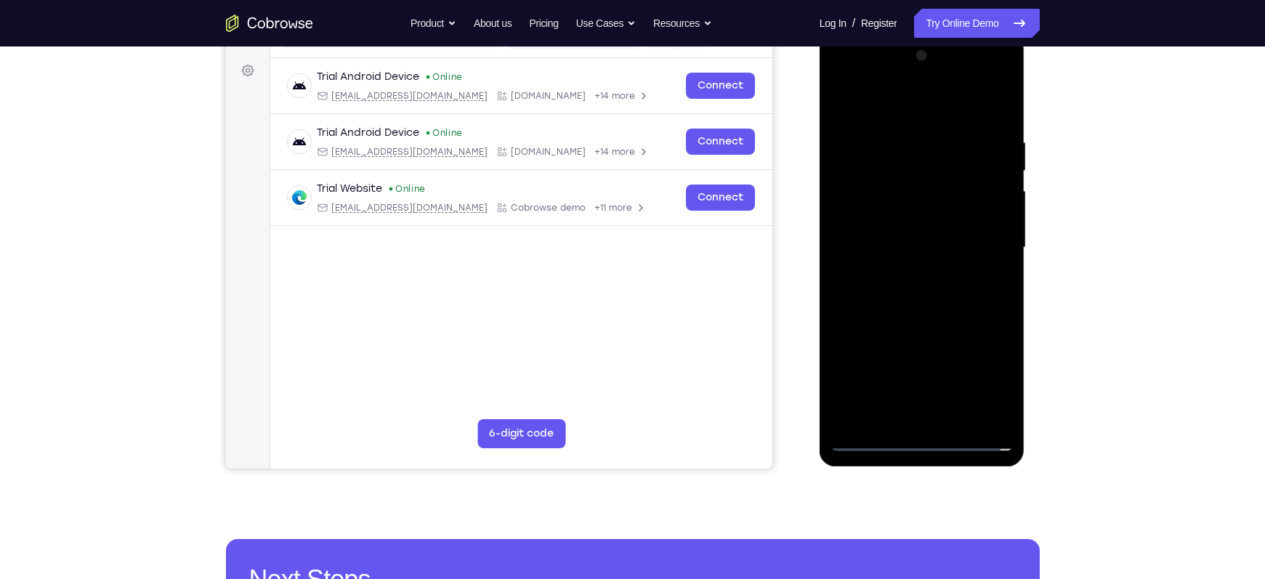
scroll to position [206, 0]
click at [888, 214] on div at bounding box center [922, 248] width 183 height 407
click at [900, 251] on div at bounding box center [922, 248] width 183 height 407
click at [916, 310] on div at bounding box center [922, 248] width 183 height 407
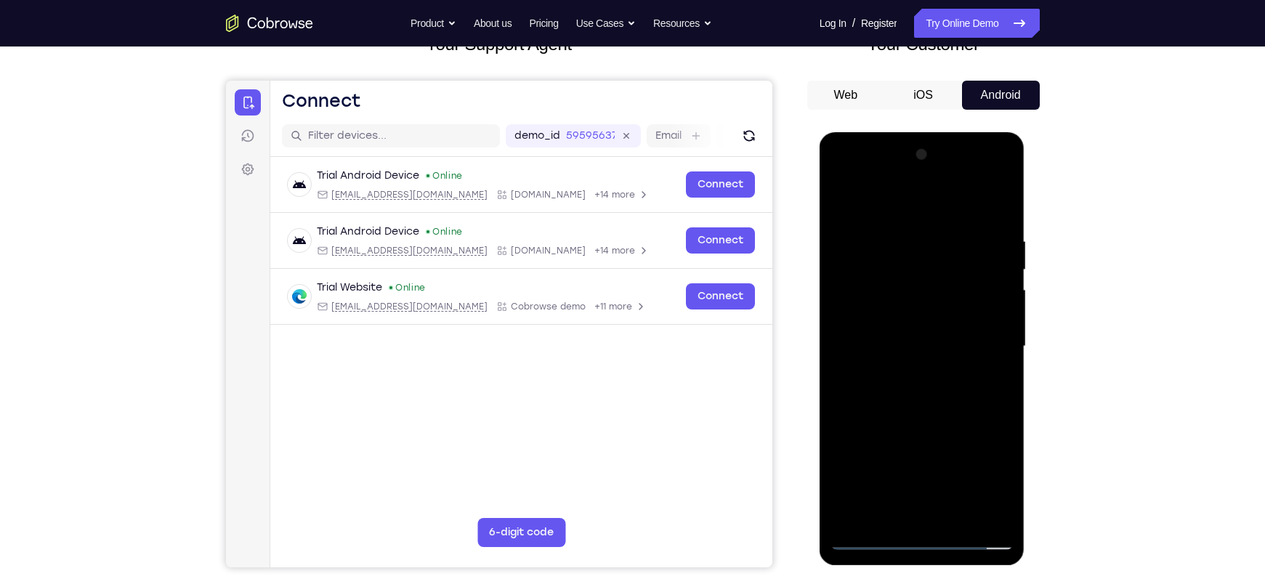
scroll to position [109, 0]
drag, startPoint x: 922, startPoint y: 214, endPoint x: 905, endPoint y: 187, distance: 32.7
click at [905, 187] on div at bounding box center [922, 345] width 183 height 407
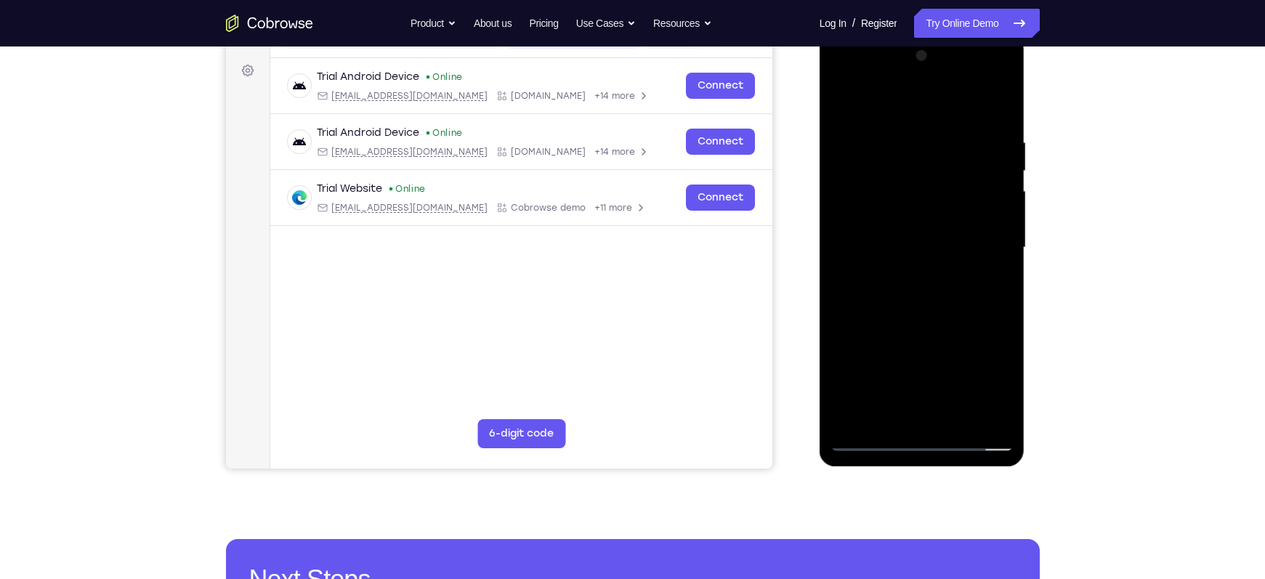
scroll to position [209, 0]
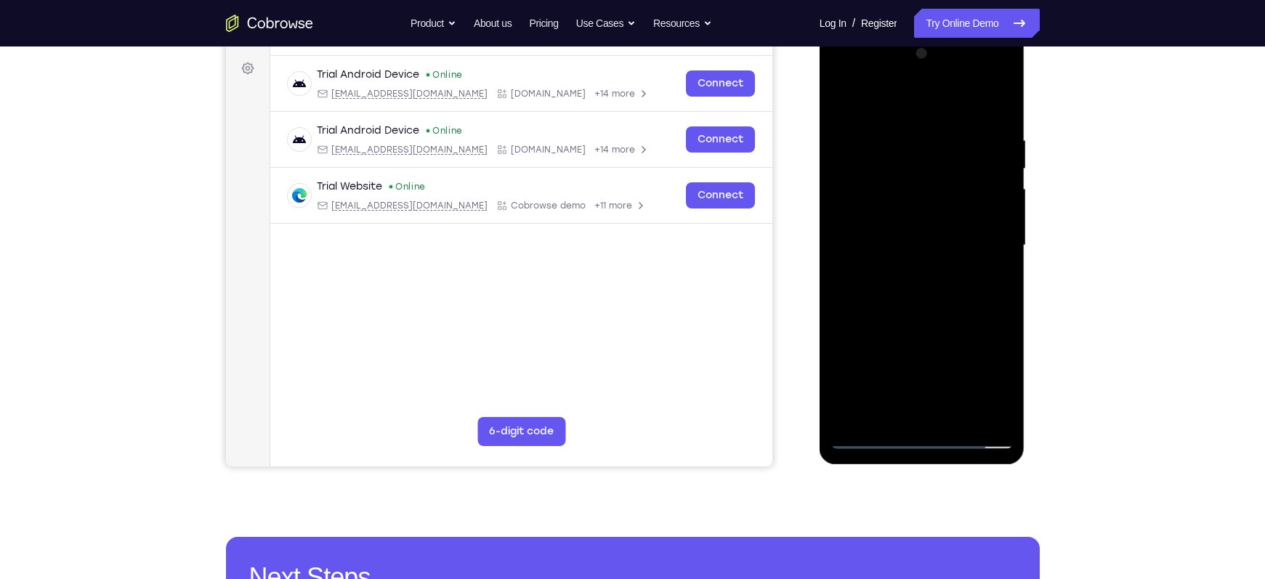
click at [939, 402] on div at bounding box center [922, 245] width 183 height 407
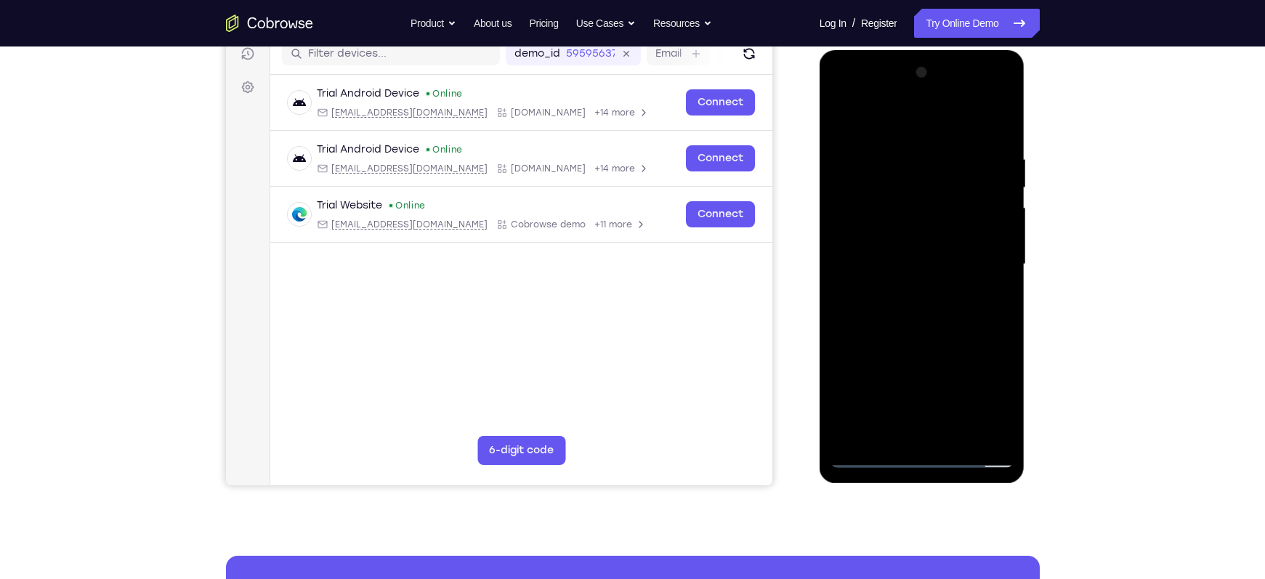
scroll to position [190, 0]
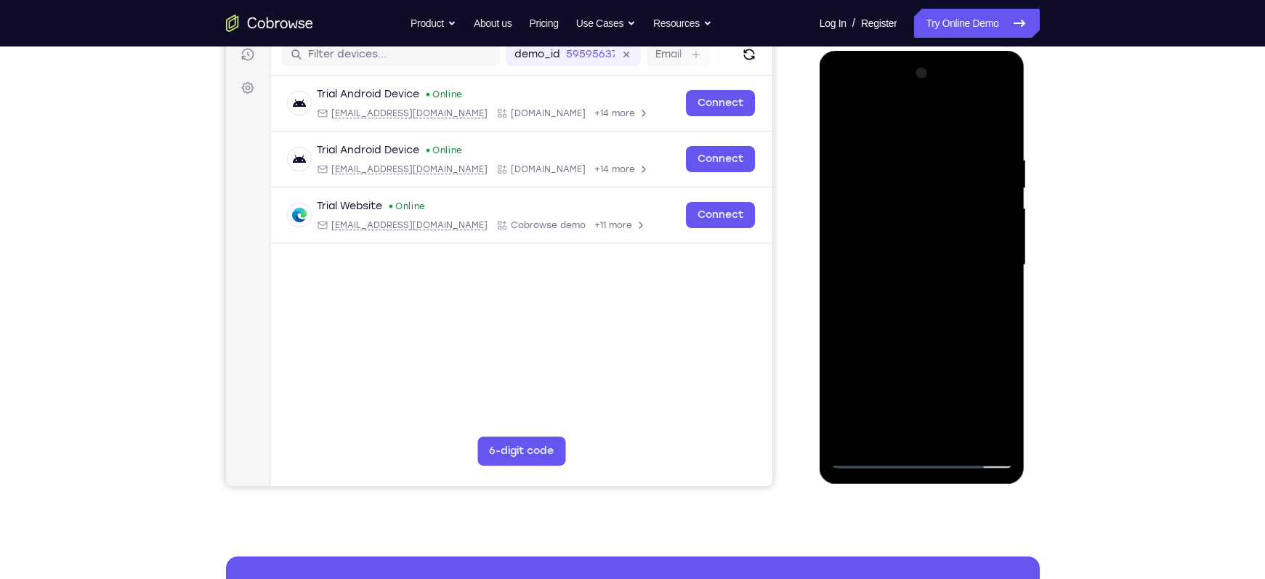
click at [915, 348] on div at bounding box center [922, 265] width 183 height 407
click at [911, 297] on div at bounding box center [922, 265] width 183 height 407
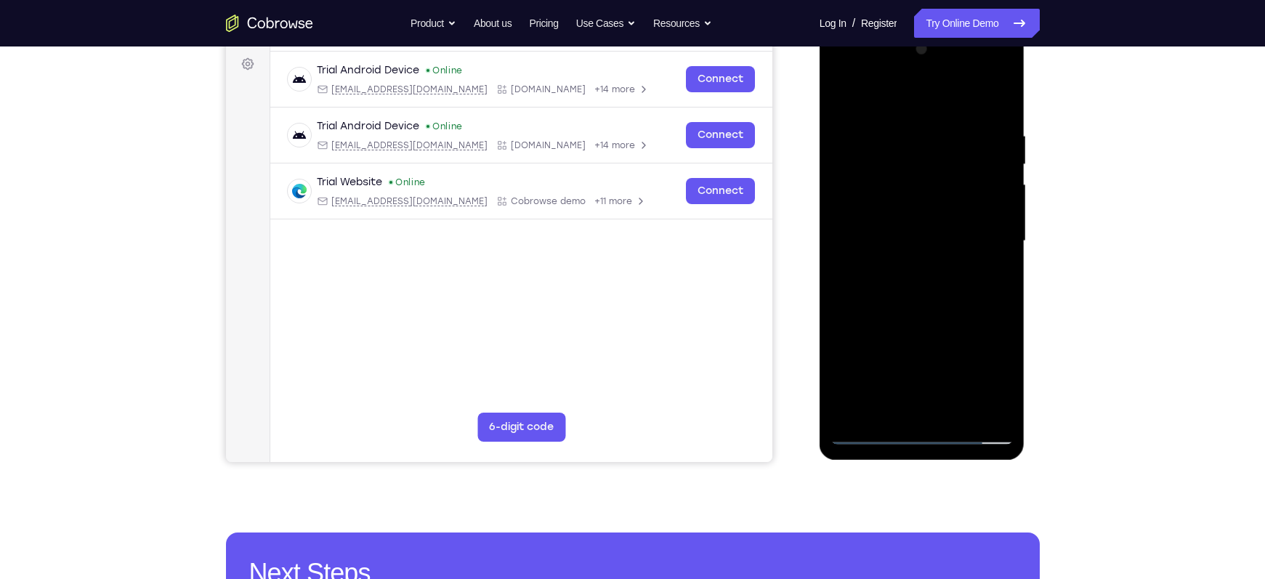
scroll to position [217, 0]
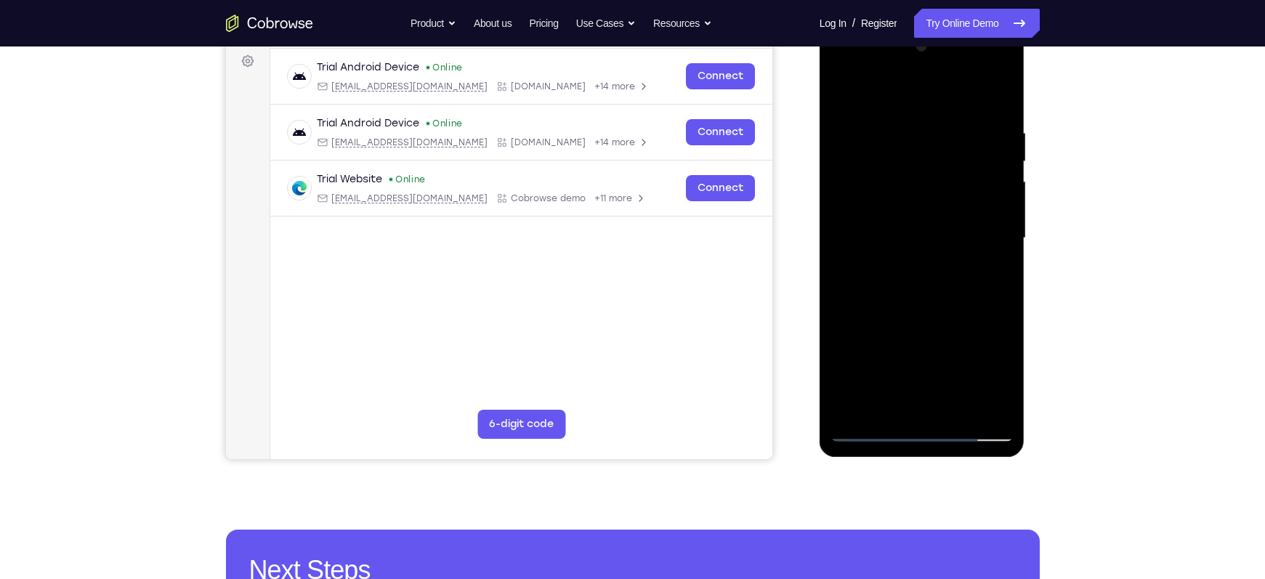
click at [939, 274] on div at bounding box center [922, 238] width 183 height 407
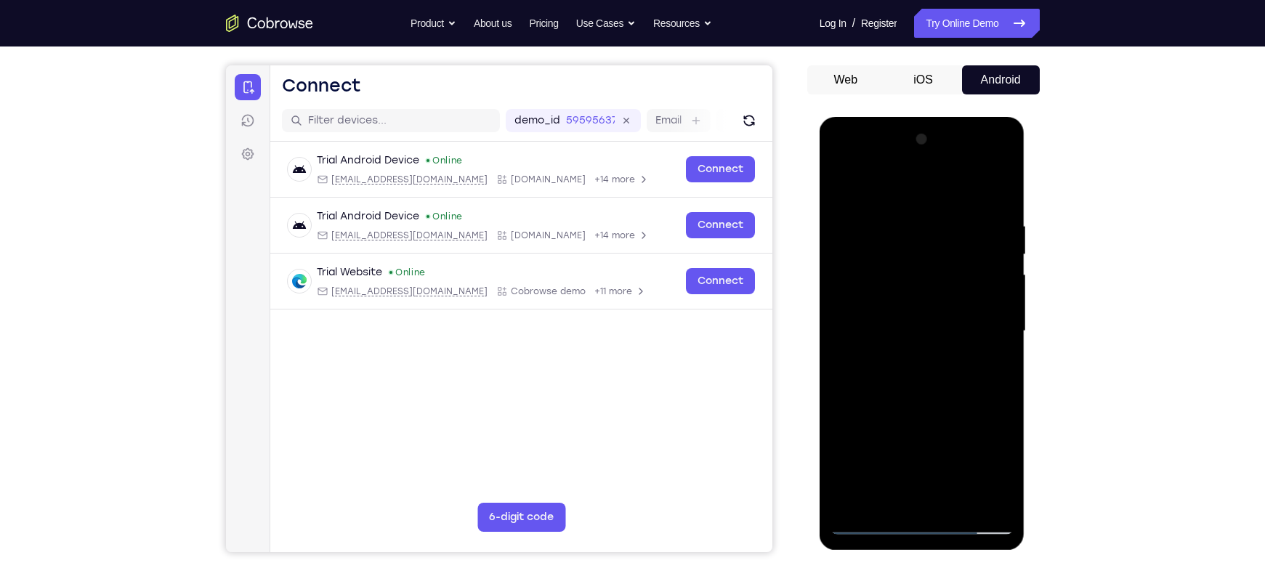
scroll to position [123, 0]
click at [847, 193] on div at bounding box center [922, 332] width 183 height 407
click at [896, 359] on div at bounding box center [922, 332] width 183 height 407
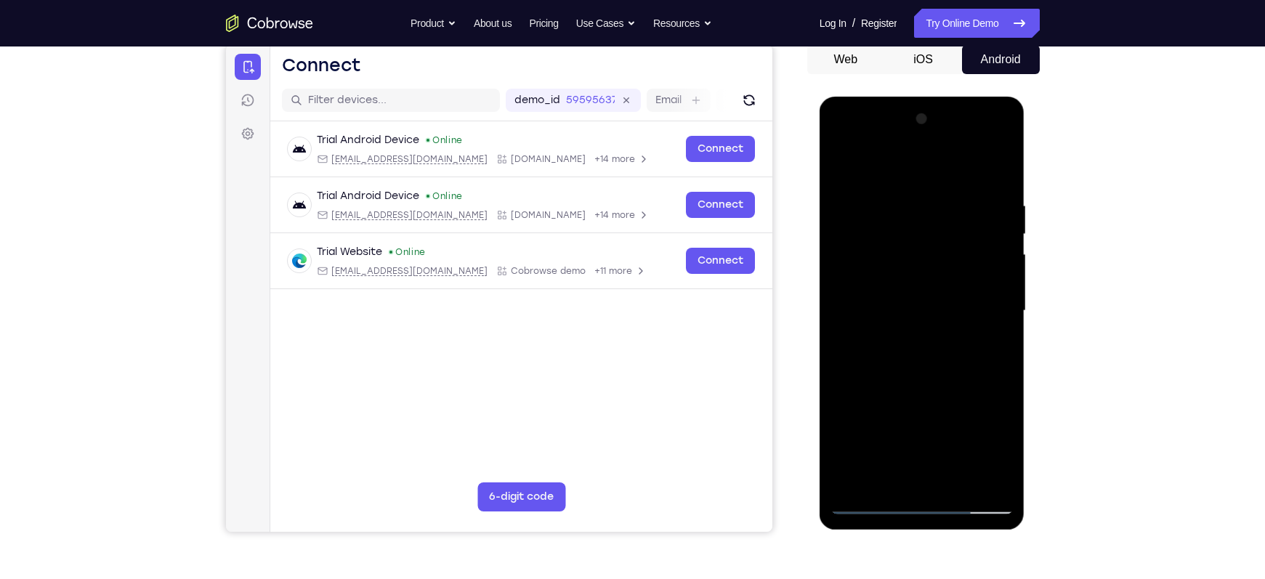
scroll to position [152, 0]
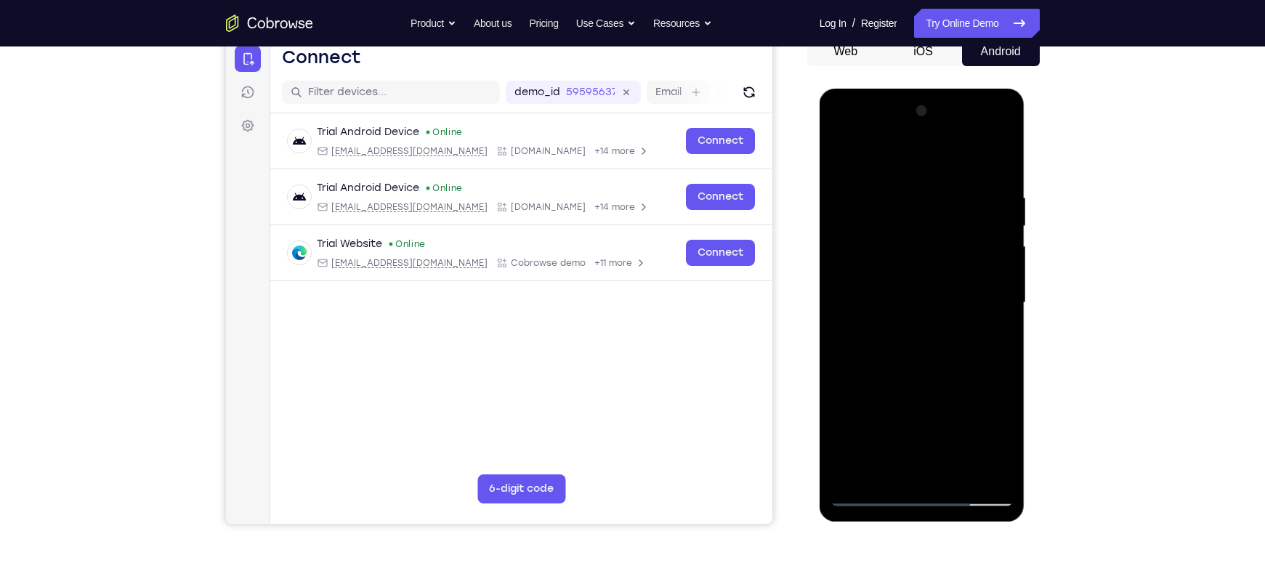
click at [939, 402] on div at bounding box center [922, 303] width 183 height 407
click at [939, 336] on div at bounding box center [922, 303] width 183 height 407
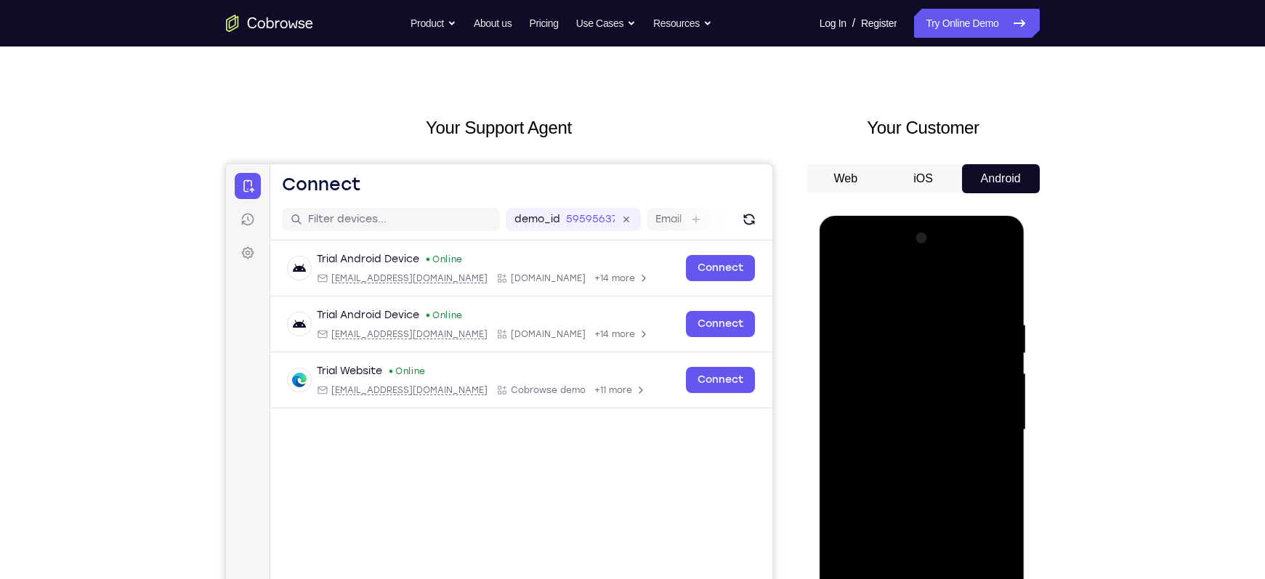
scroll to position [23, 0]
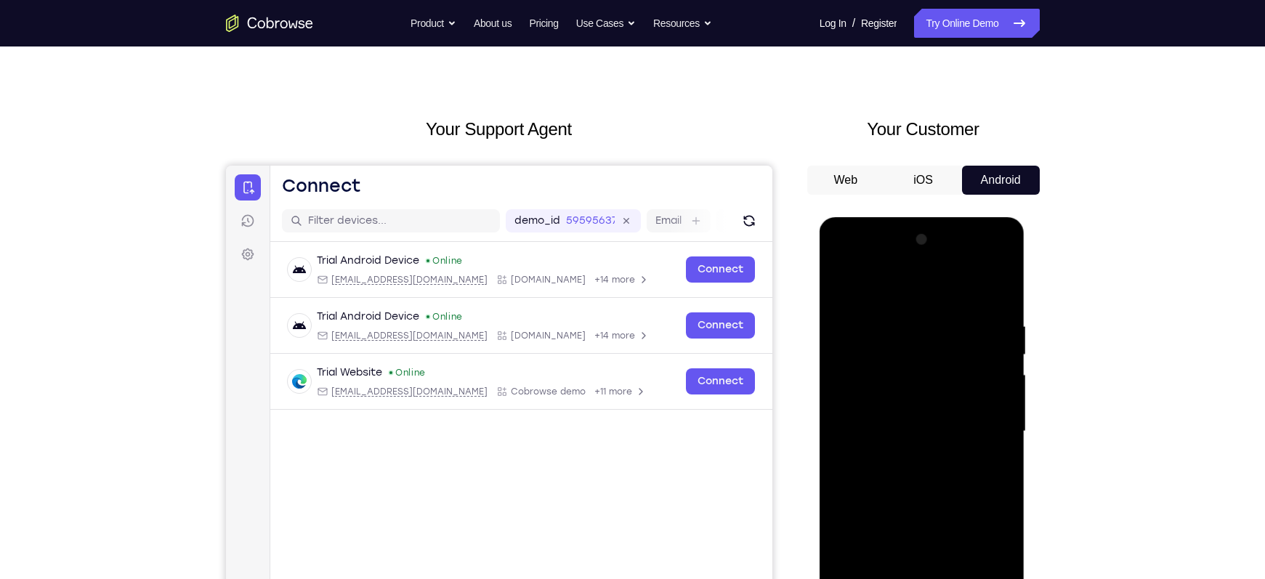
drag, startPoint x: 925, startPoint y: 355, endPoint x: 925, endPoint y: 411, distance: 55.9
click at [925, 402] on div at bounding box center [922, 431] width 183 height 407
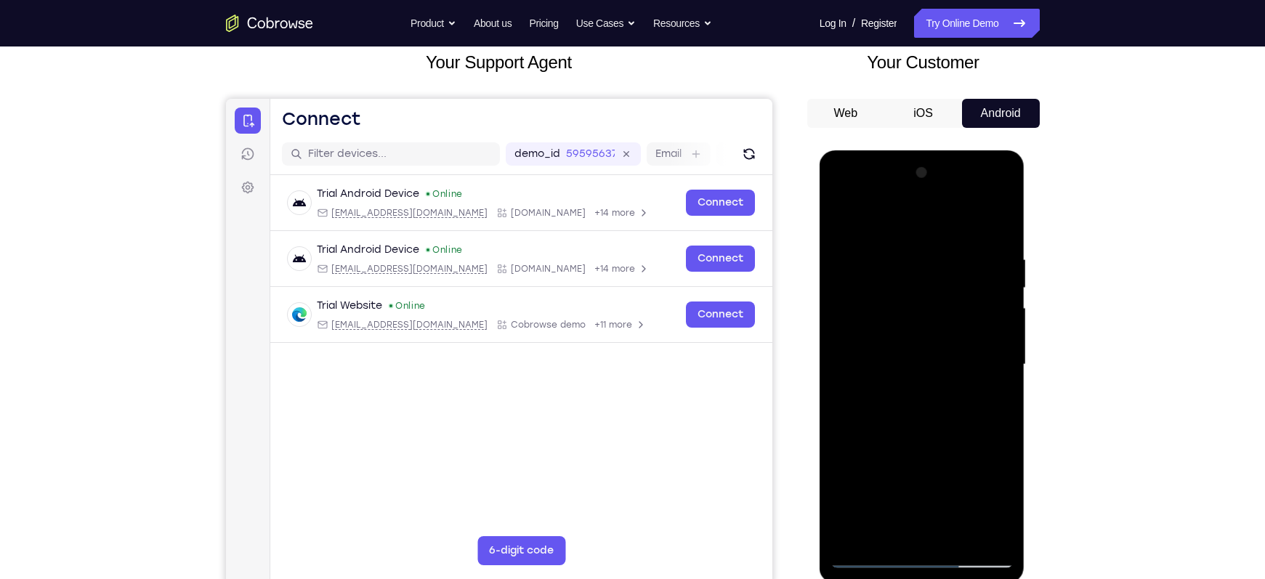
scroll to position [91, 0]
drag, startPoint x: 936, startPoint y: 289, endPoint x: 947, endPoint y: 363, distance: 74.2
click at [939, 363] on div at bounding box center [922, 364] width 183 height 407
drag, startPoint x: 892, startPoint y: 245, endPoint x: 897, endPoint y: 293, distance: 48.2
click at [897, 293] on div at bounding box center [922, 364] width 183 height 407
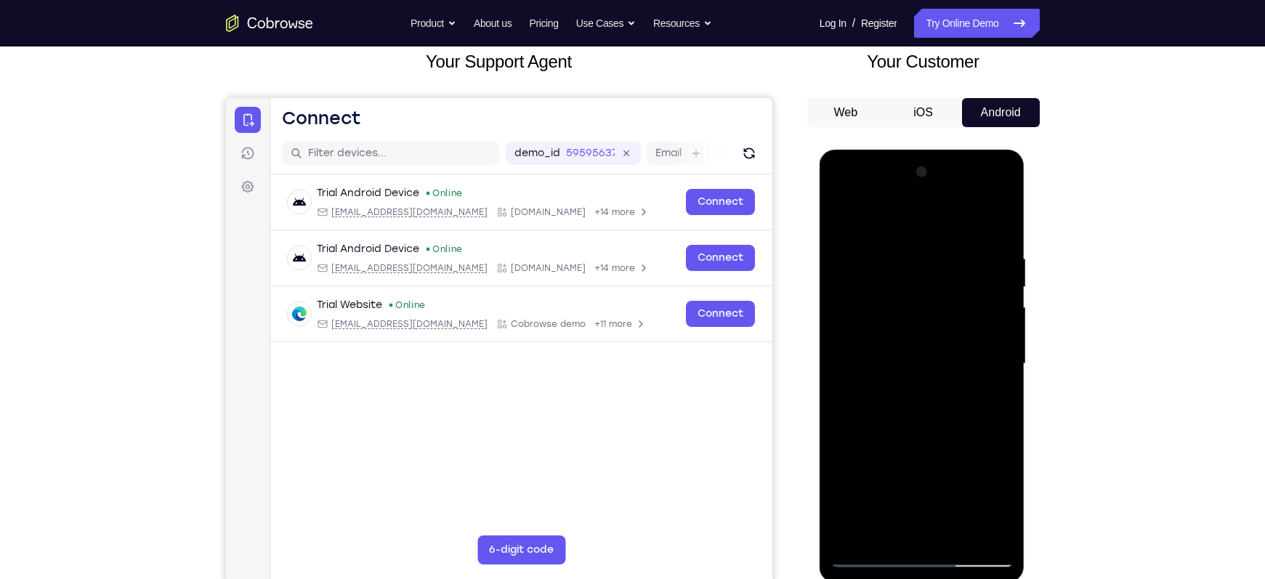
click at [840, 217] on div at bounding box center [922, 364] width 183 height 407
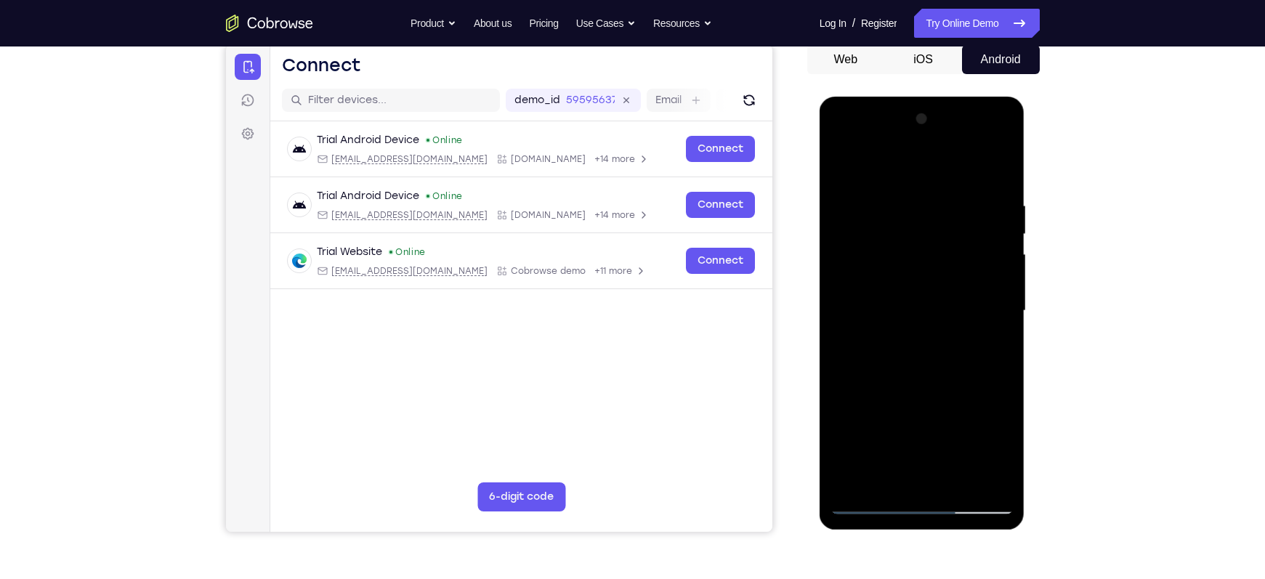
scroll to position [145, 0]
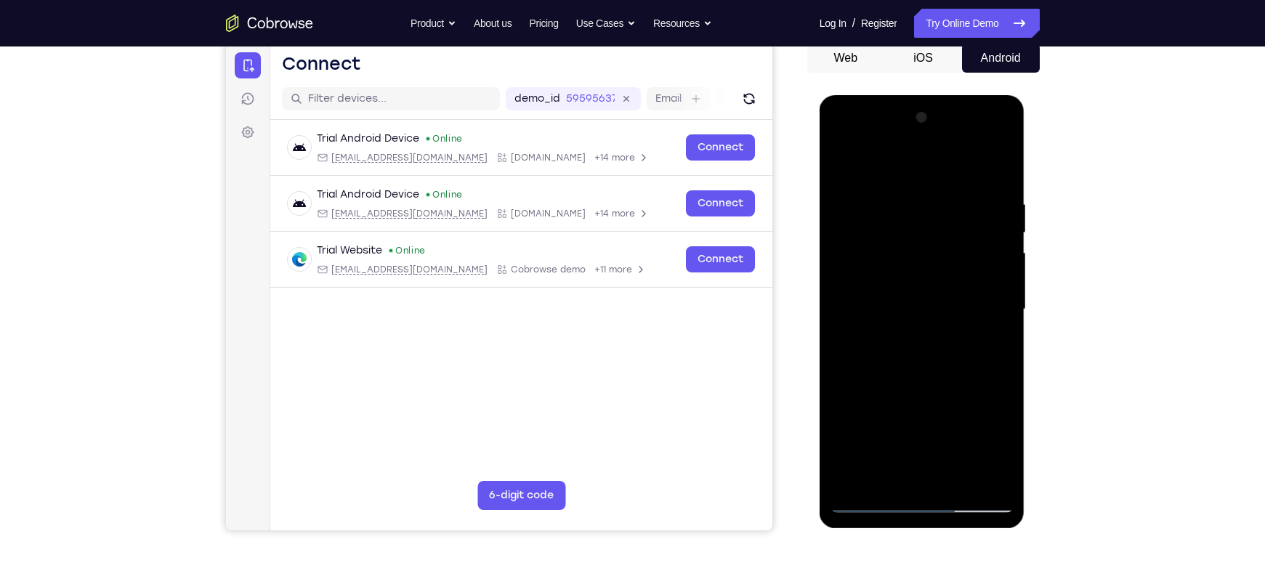
click at [920, 336] on div at bounding box center [922, 309] width 183 height 407
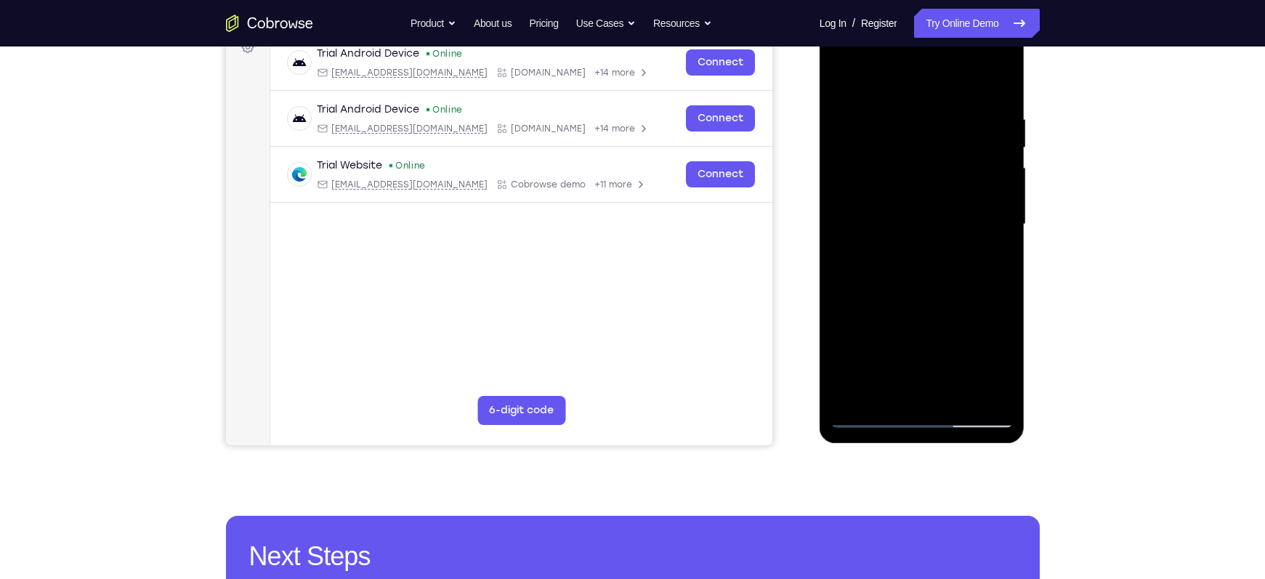
scroll to position [233, 0]
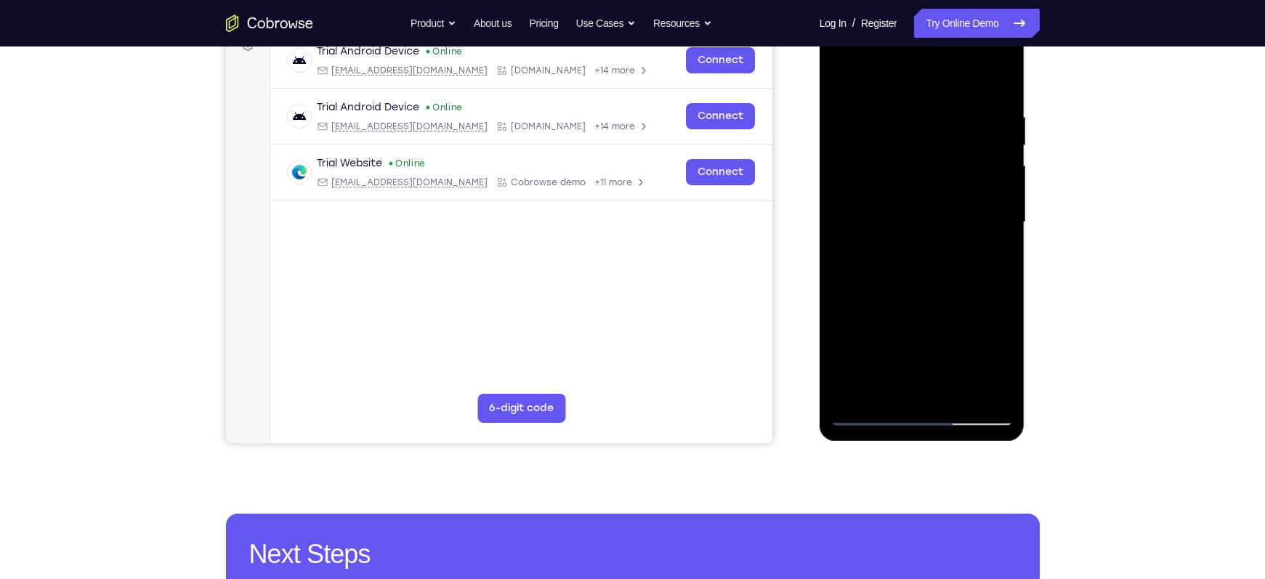
click at [887, 356] on div at bounding box center [922, 222] width 183 height 407
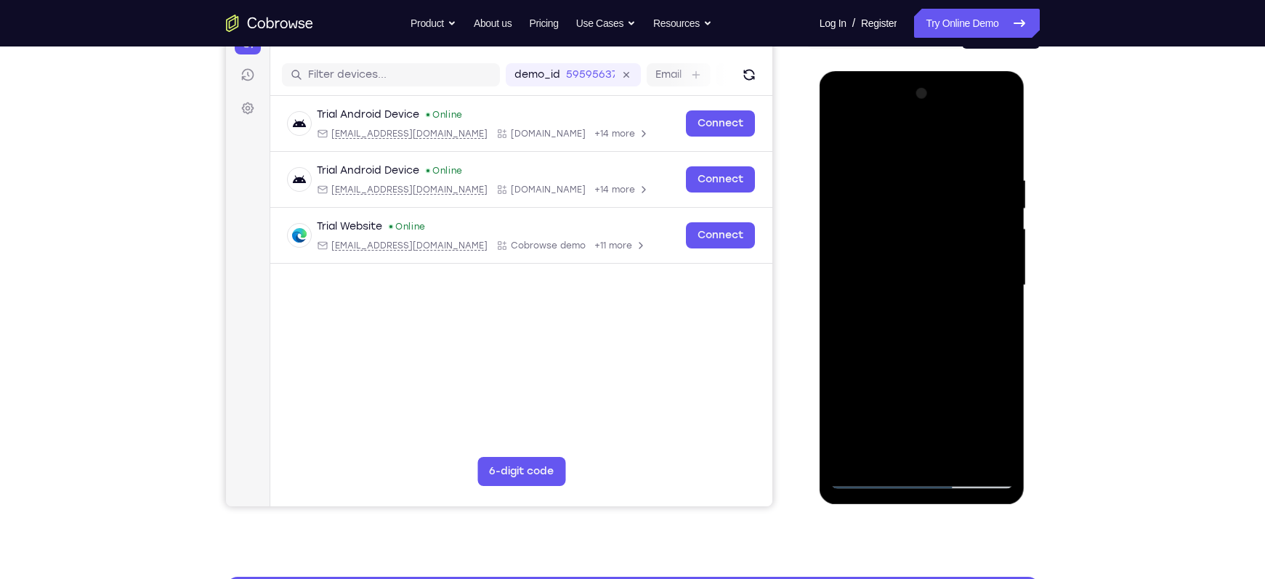
scroll to position [141, 0]
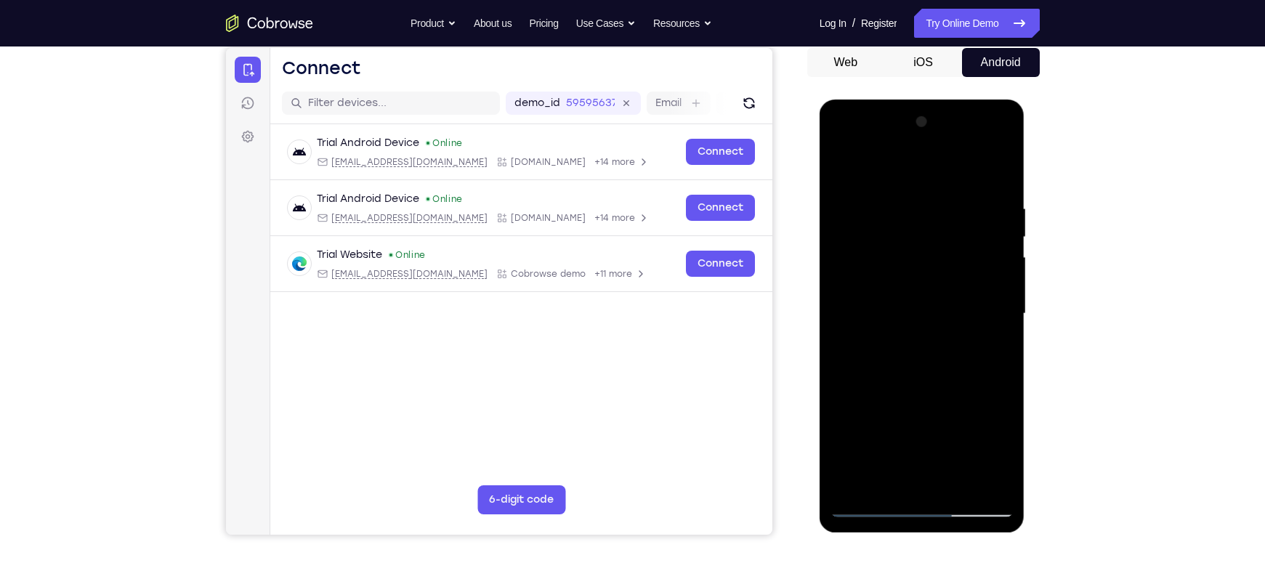
click at [847, 177] on div at bounding box center [922, 313] width 183 height 407
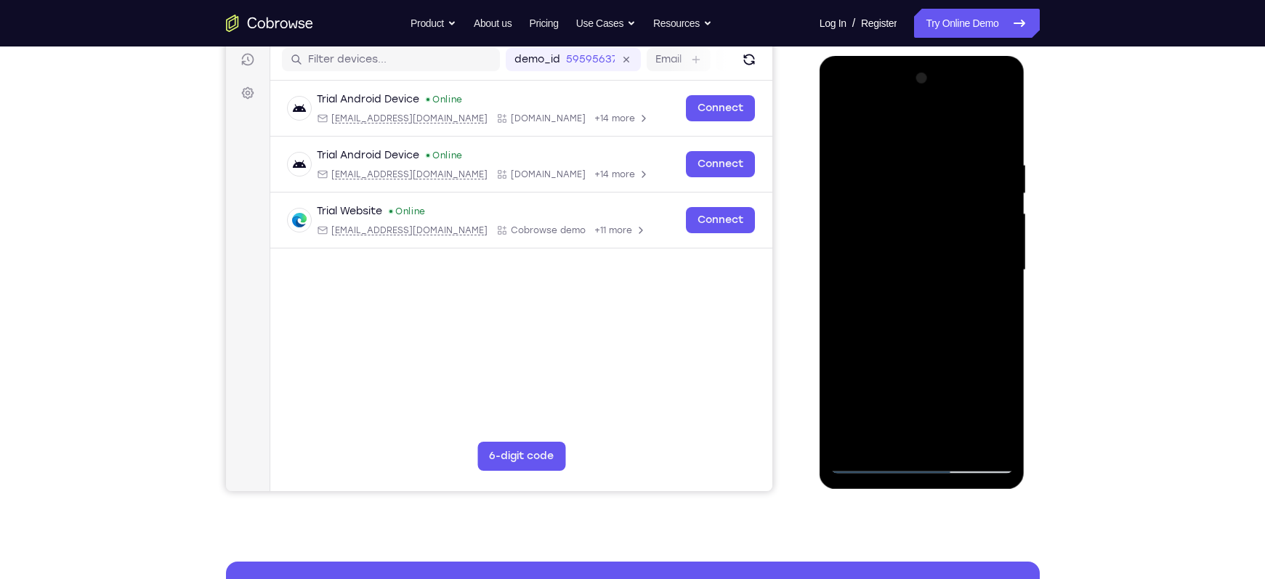
scroll to position [186, 0]
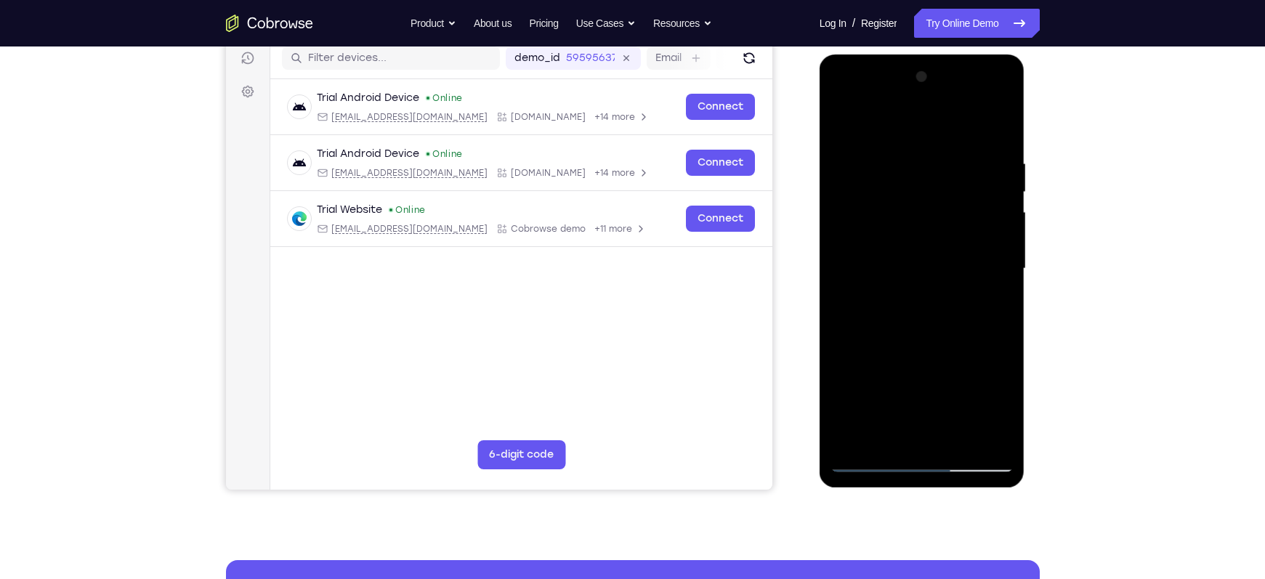
click at [904, 333] on div at bounding box center [922, 268] width 183 height 407
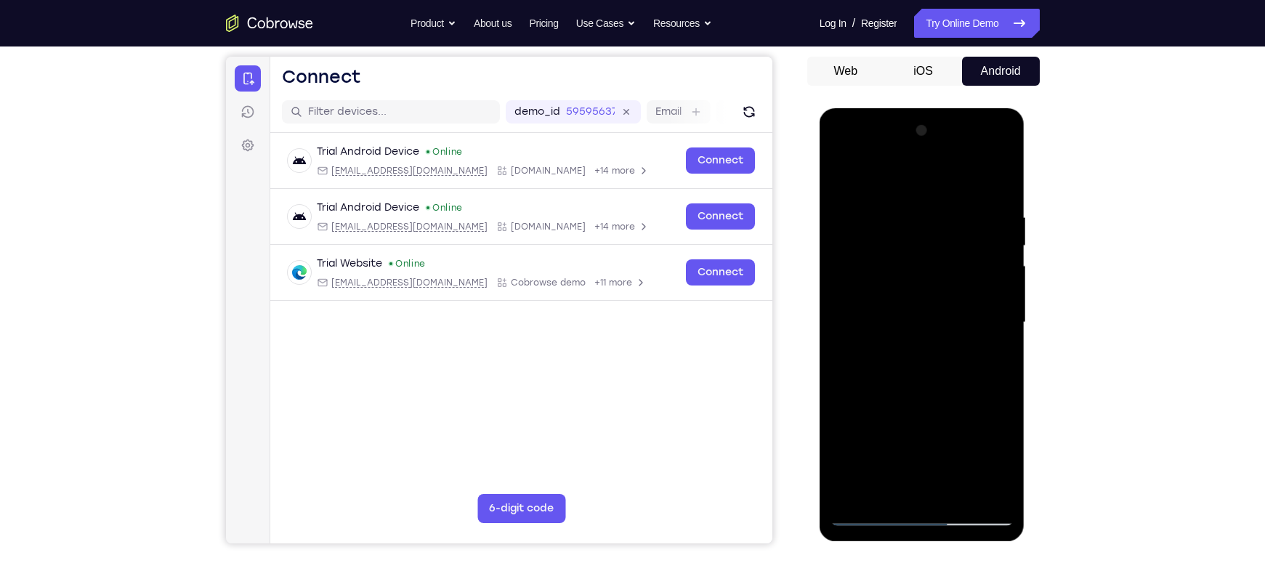
scroll to position [129, 0]
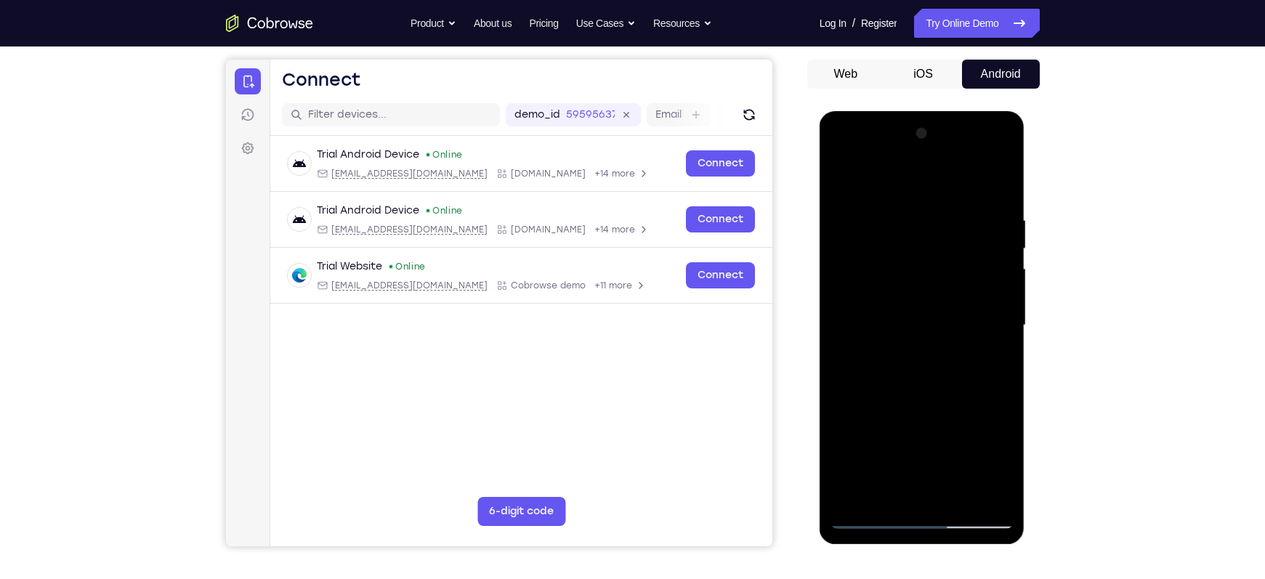
click at [939, 182] on div at bounding box center [922, 325] width 183 height 407
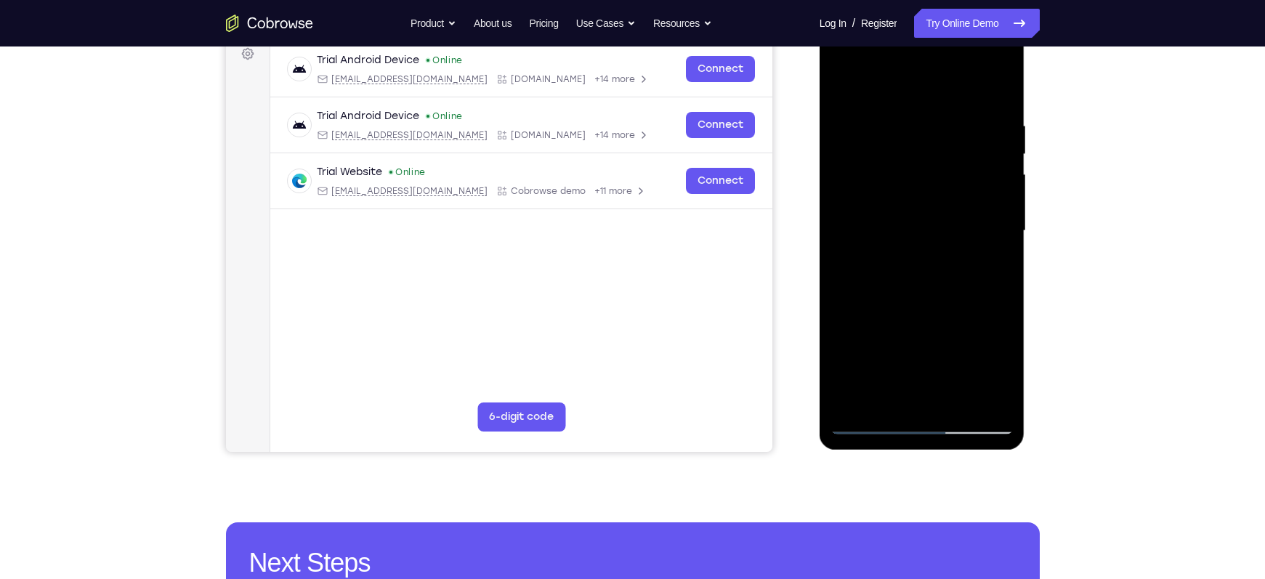
scroll to position [225, 0]
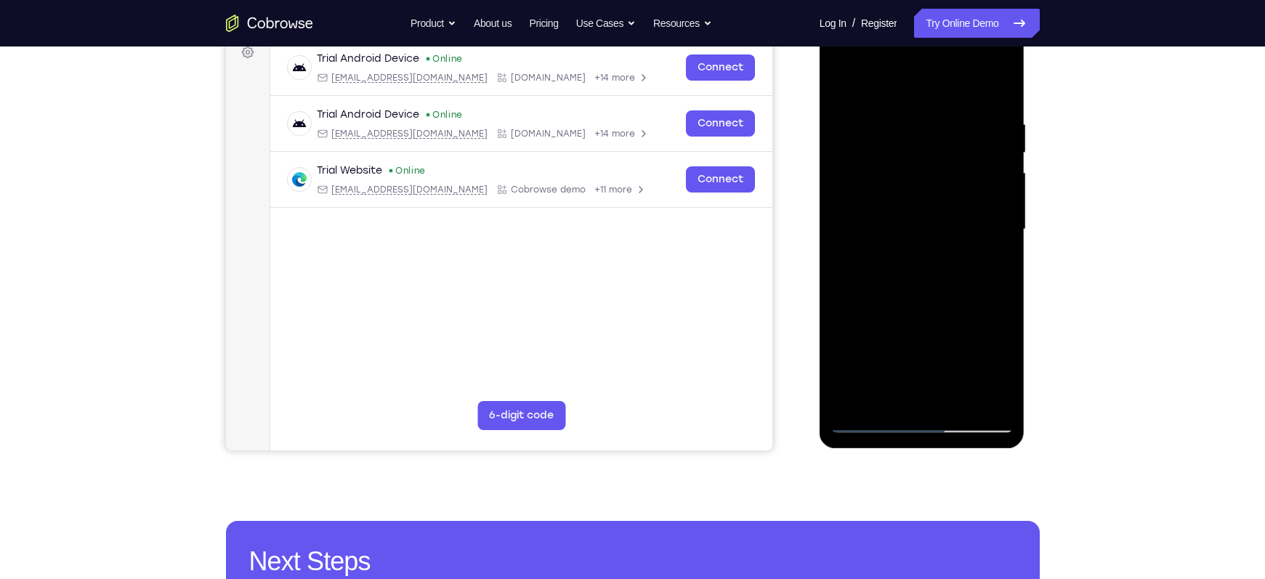
click at [858, 400] on div at bounding box center [922, 229] width 183 height 407
click at [924, 232] on div at bounding box center [922, 229] width 183 height 407
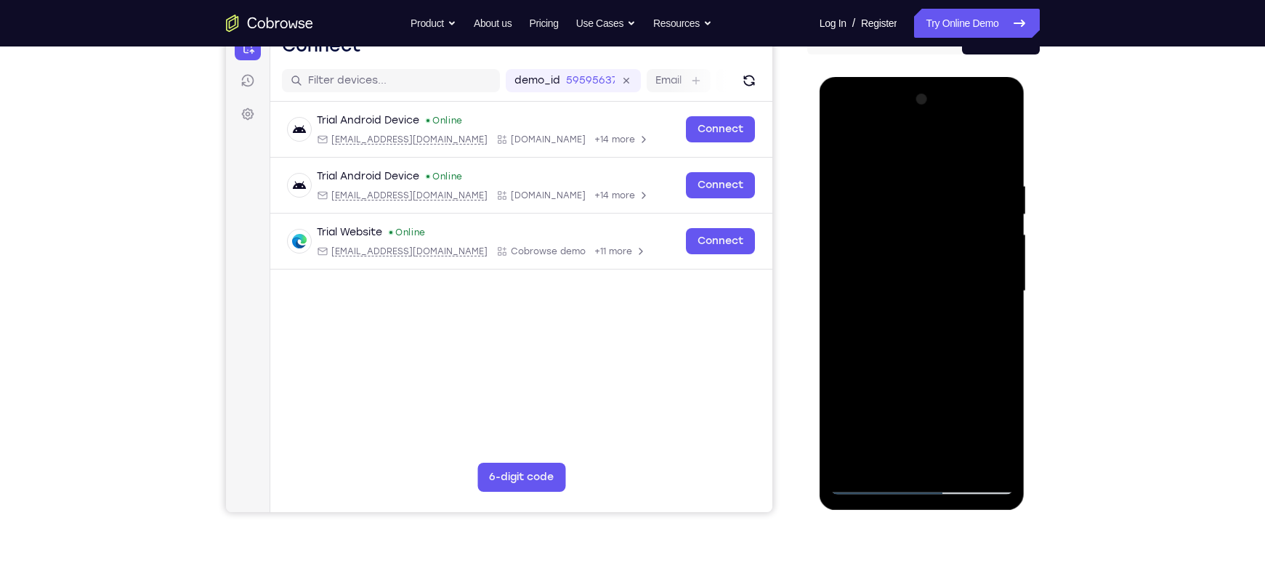
click at [880, 284] on div at bounding box center [922, 291] width 183 height 407
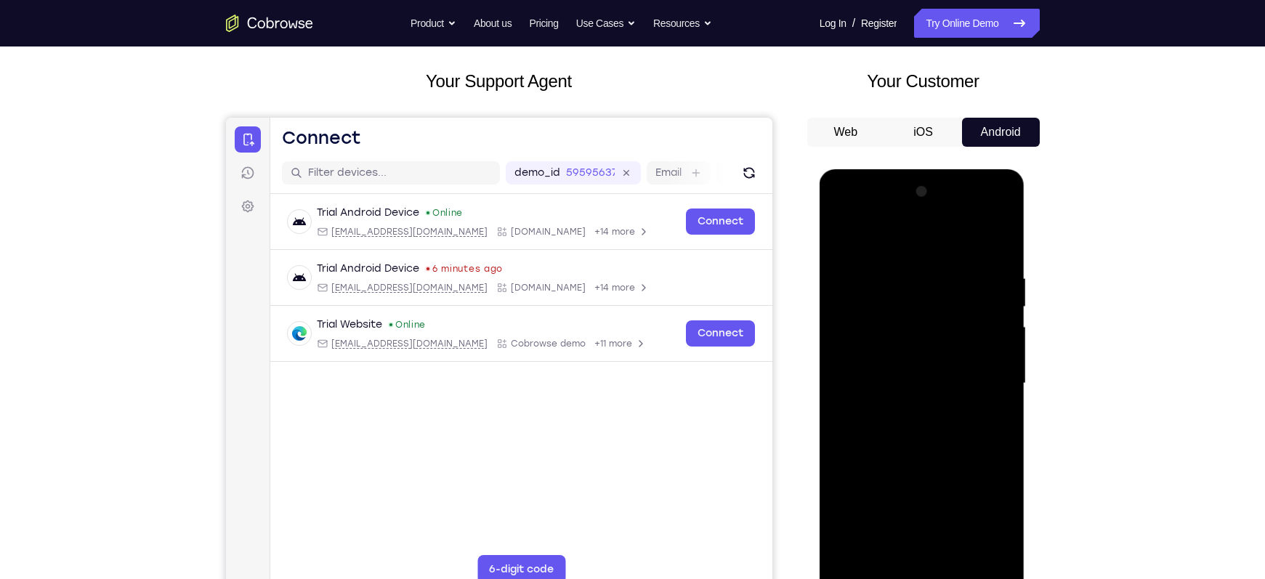
click at [847, 238] on div at bounding box center [922, 383] width 183 height 407
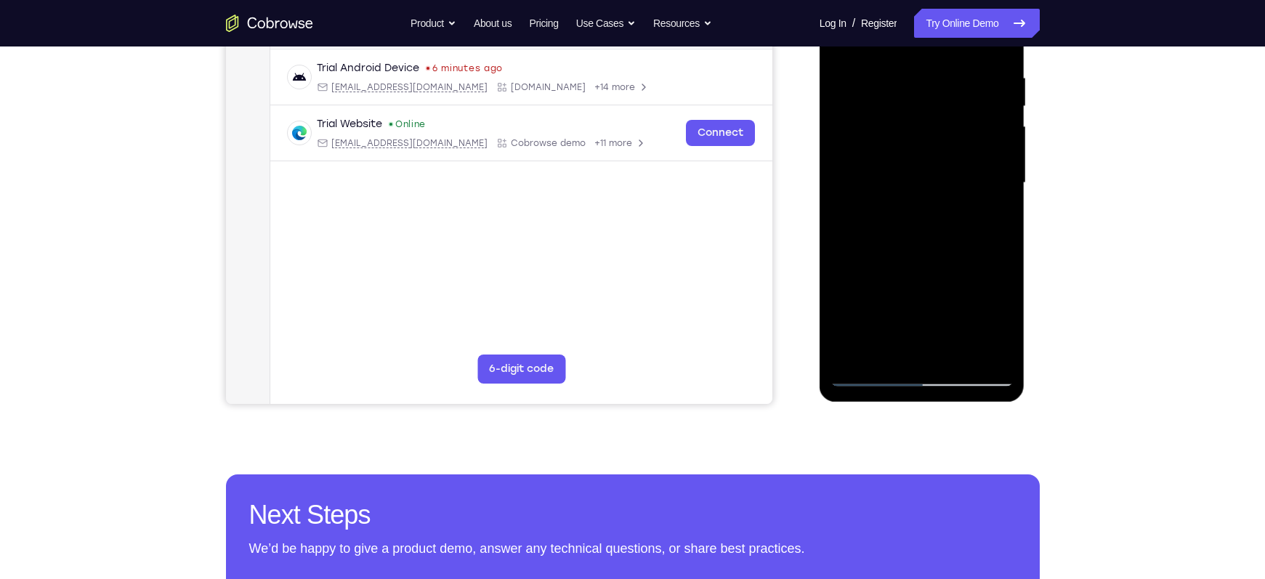
scroll to position [273, 0]
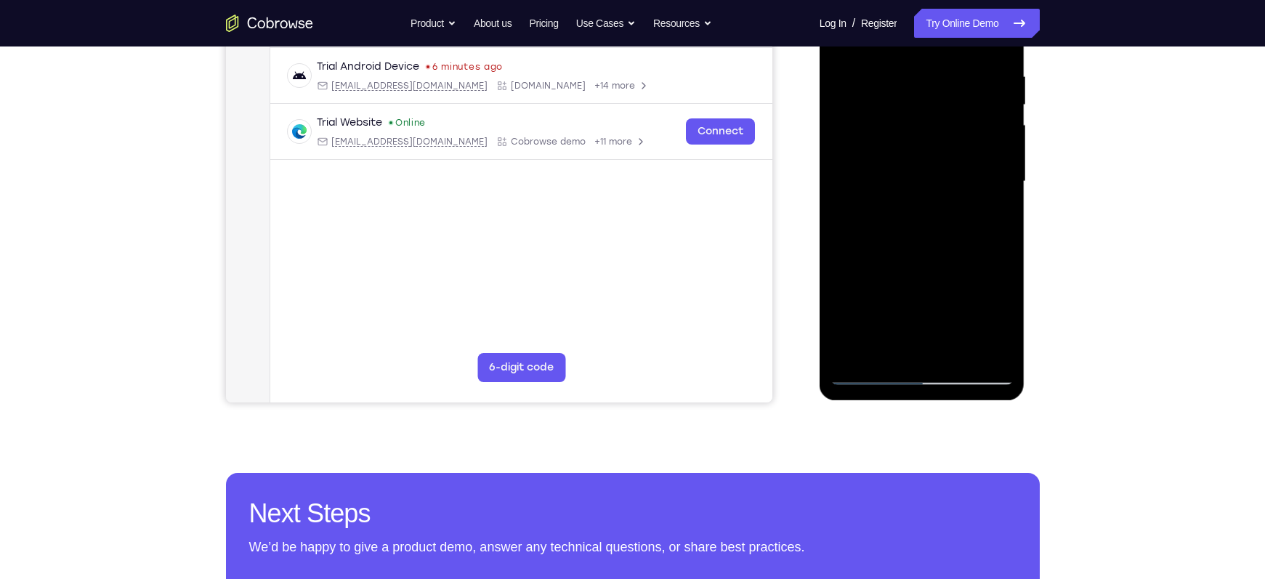
click at [877, 274] on div at bounding box center [922, 181] width 183 height 407
click at [871, 368] on div at bounding box center [922, 181] width 183 height 407
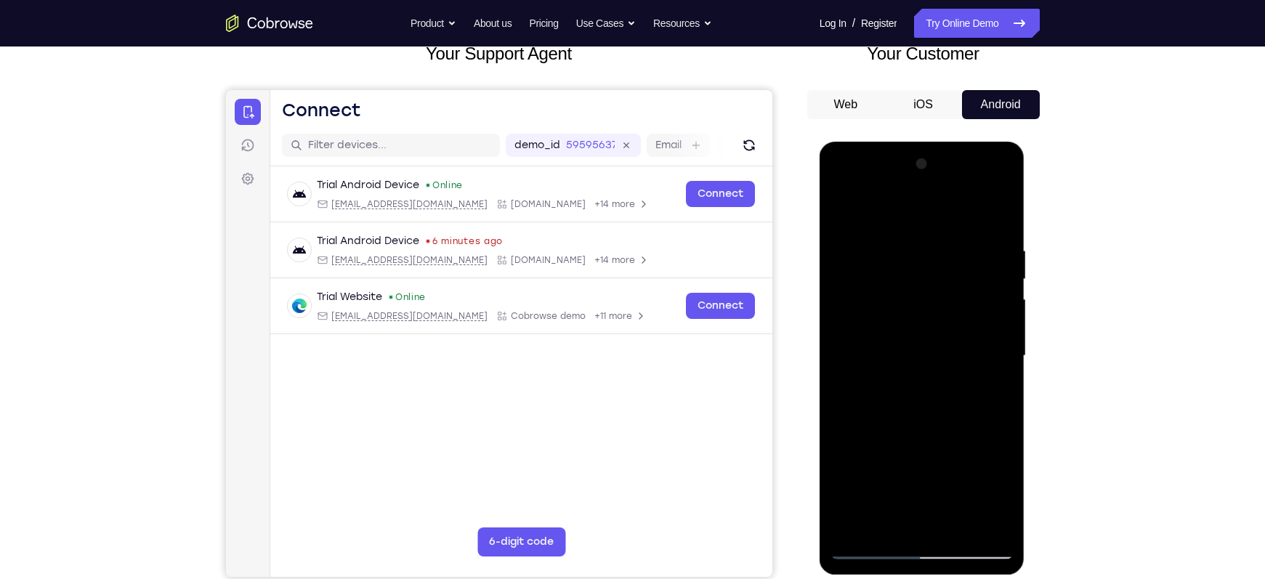
scroll to position [97, 0]
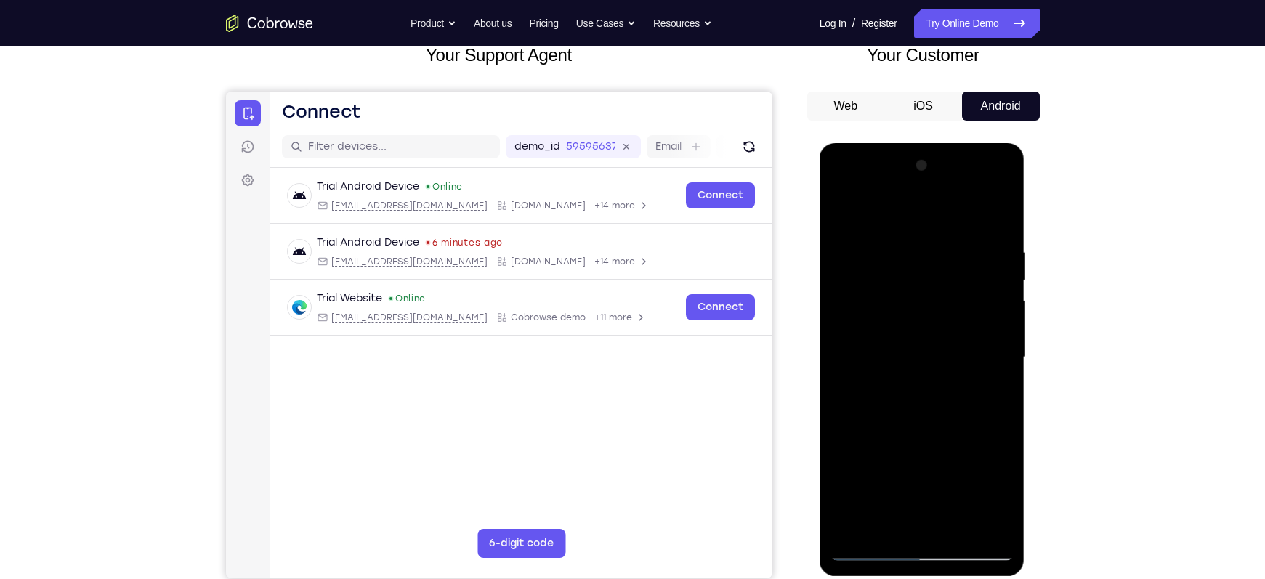
click at [844, 210] on div at bounding box center [922, 357] width 183 height 407
drag, startPoint x: 922, startPoint y: 355, endPoint x: 892, endPoint y: 282, distance: 78.5
click at [892, 282] on div at bounding box center [922, 357] width 183 height 407
drag, startPoint x: 918, startPoint y: 364, endPoint x: 881, endPoint y: 267, distance: 104.2
click at [881, 267] on div at bounding box center [922, 357] width 183 height 407
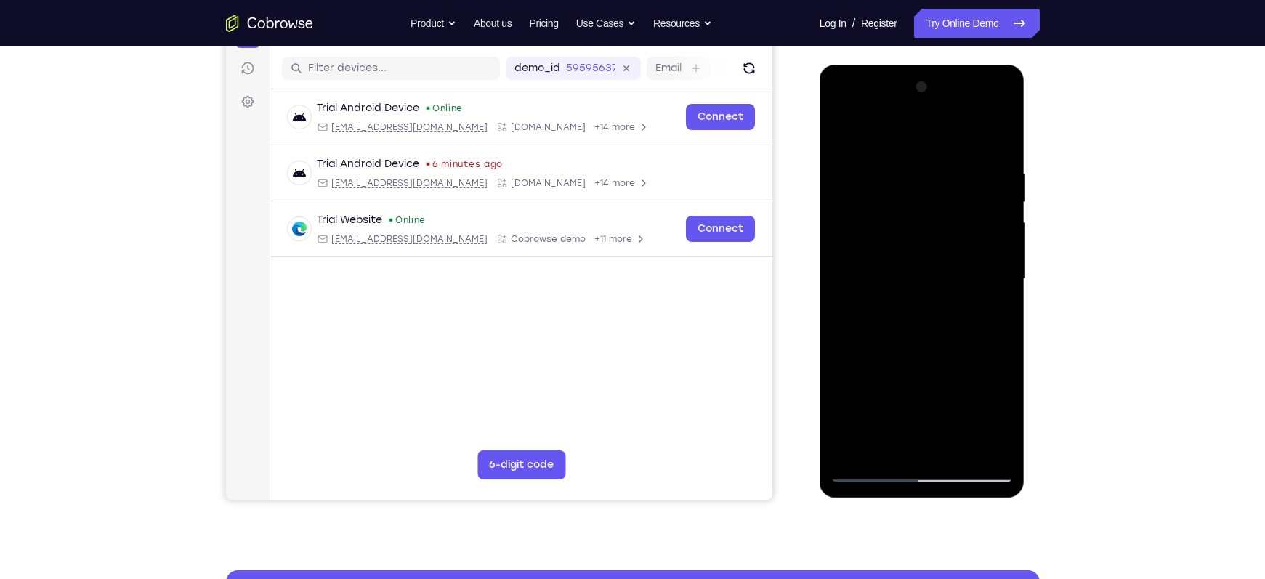
scroll to position [177, 0]
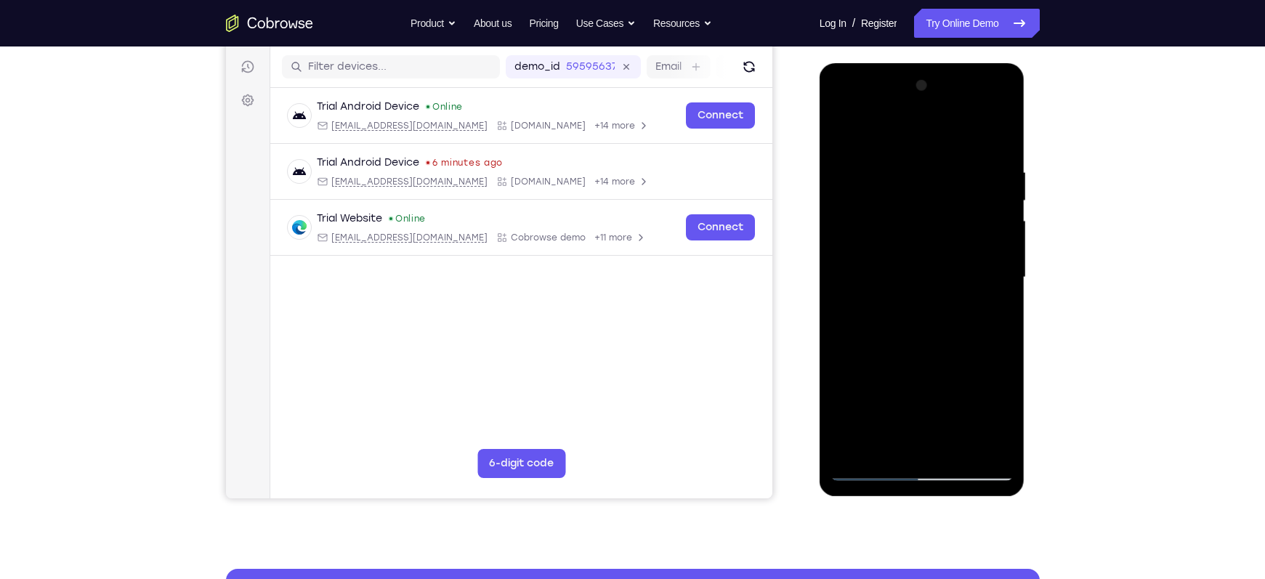
click at [906, 299] on div at bounding box center [922, 277] width 183 height 407
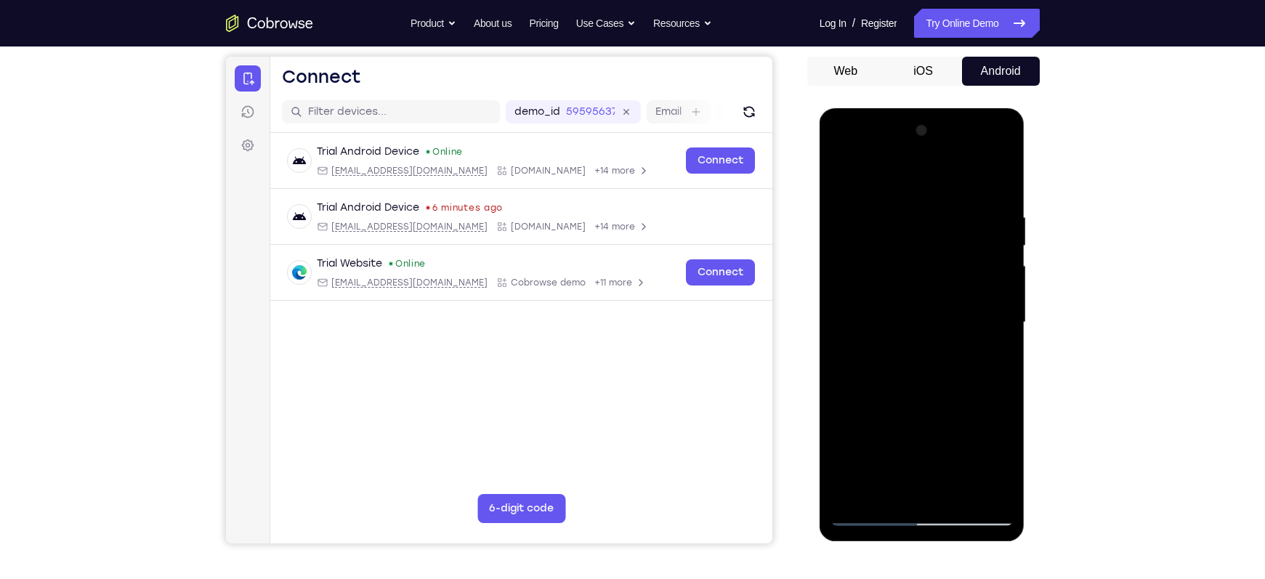
scroll to position [131, 0]
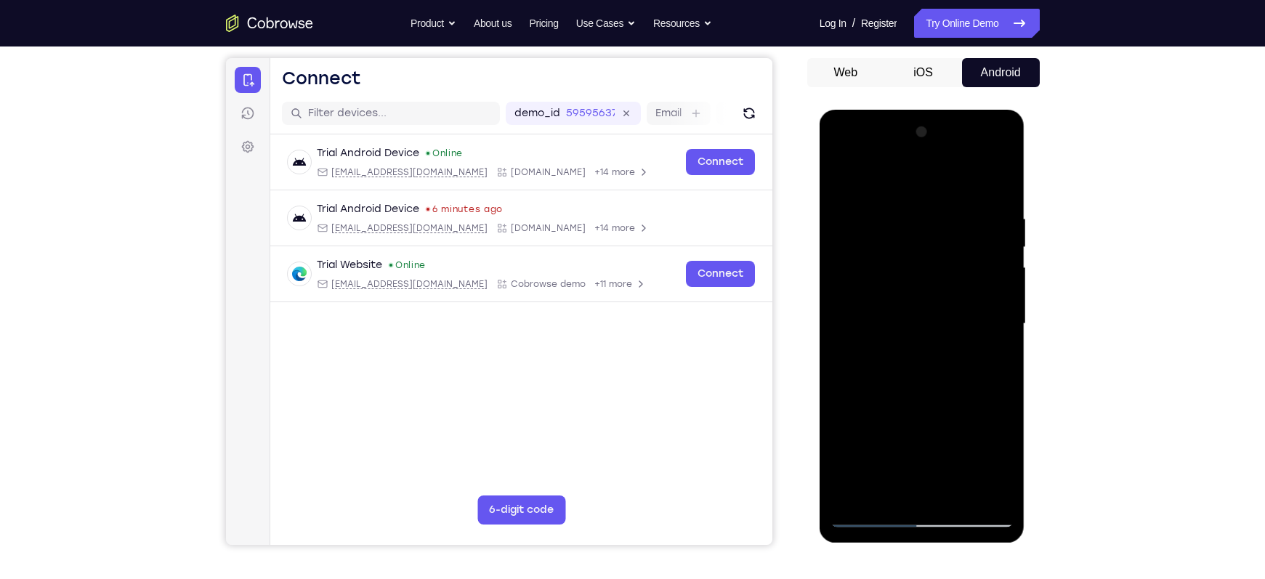
click at [841, 185] on div at bounding box center [922, 324] width 183 height 407
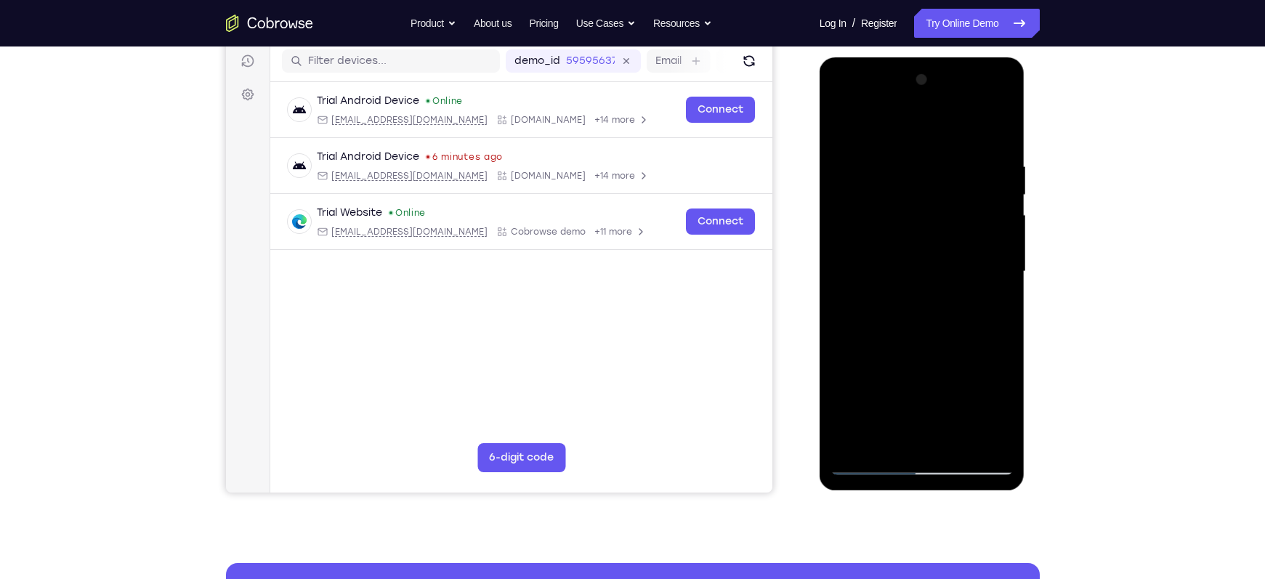
scroll to position [79, 0]
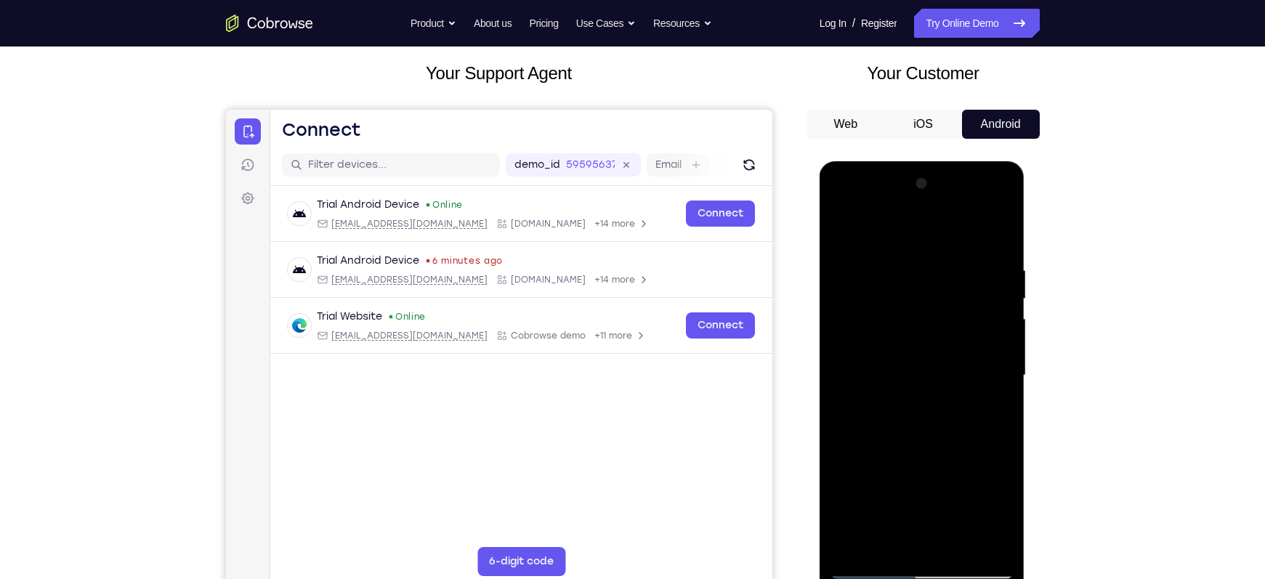
click at [844, 233] on div at bounding box center [922, 375] width 183 height 407
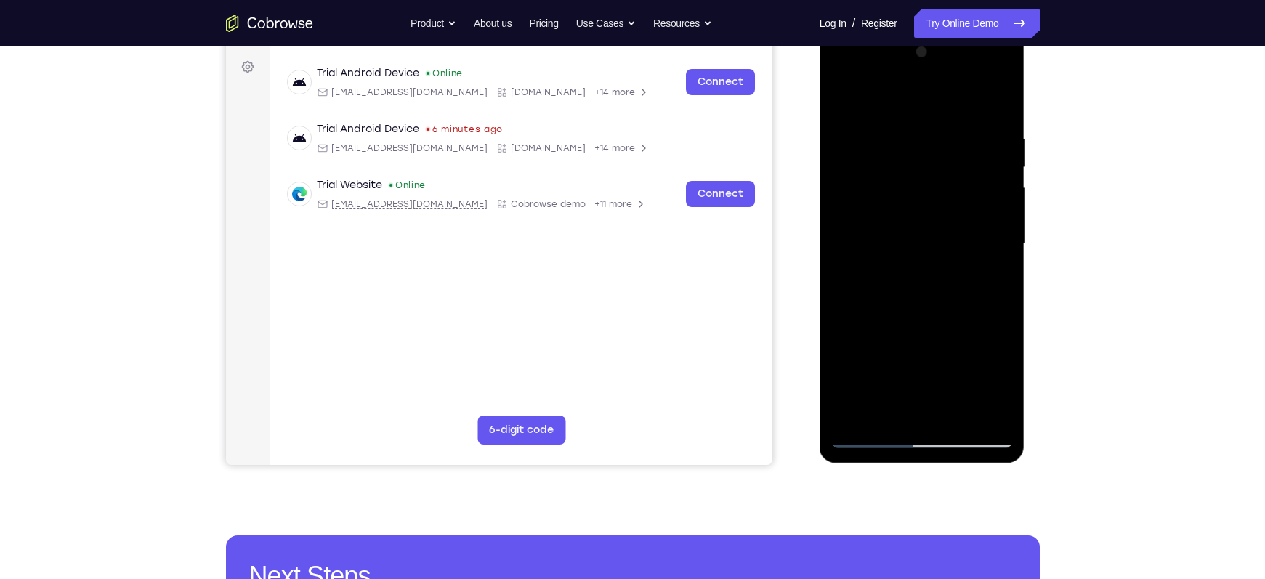
scroll to position [222, 0]
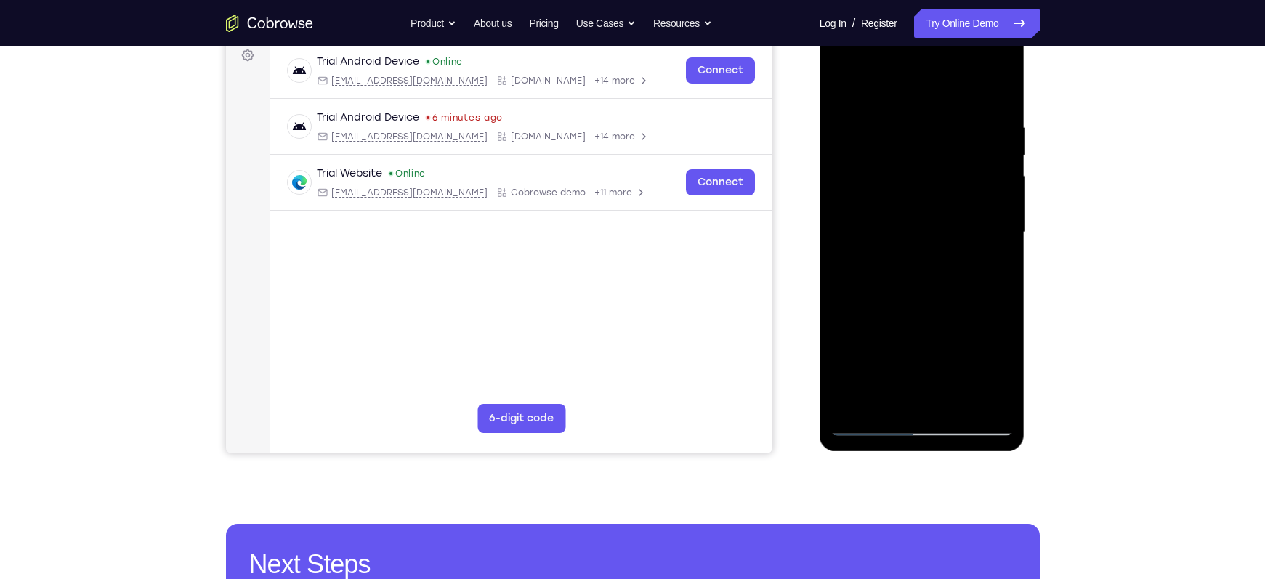
click at [939, 402] on div at bounding box center [922, 232] width 183 height 407
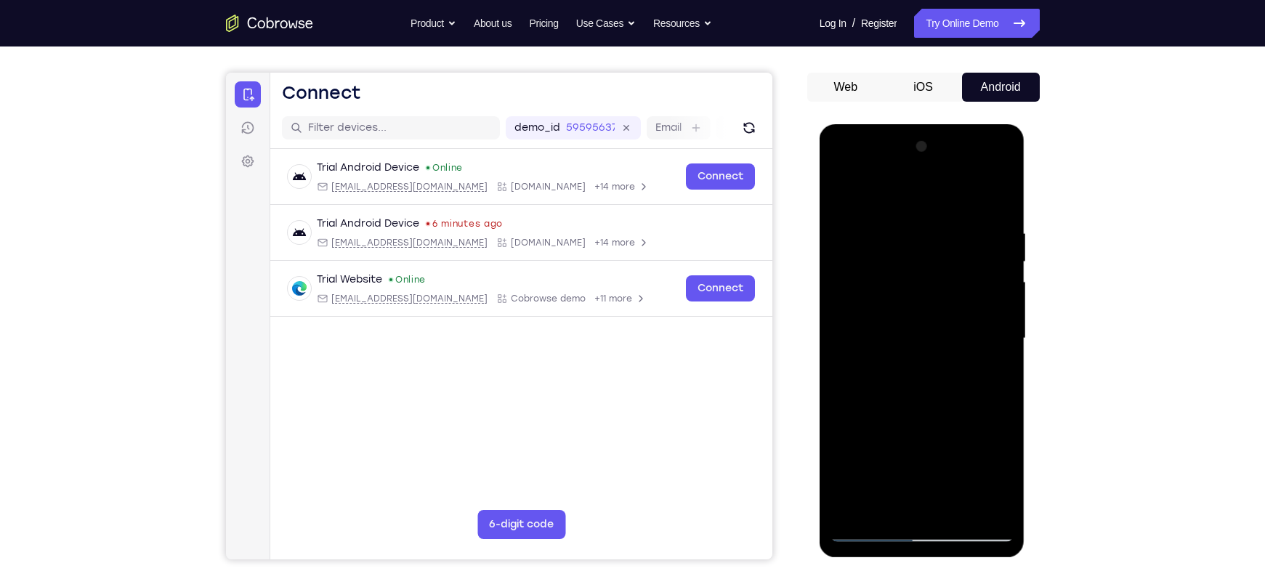
scroll to position [114, 0]
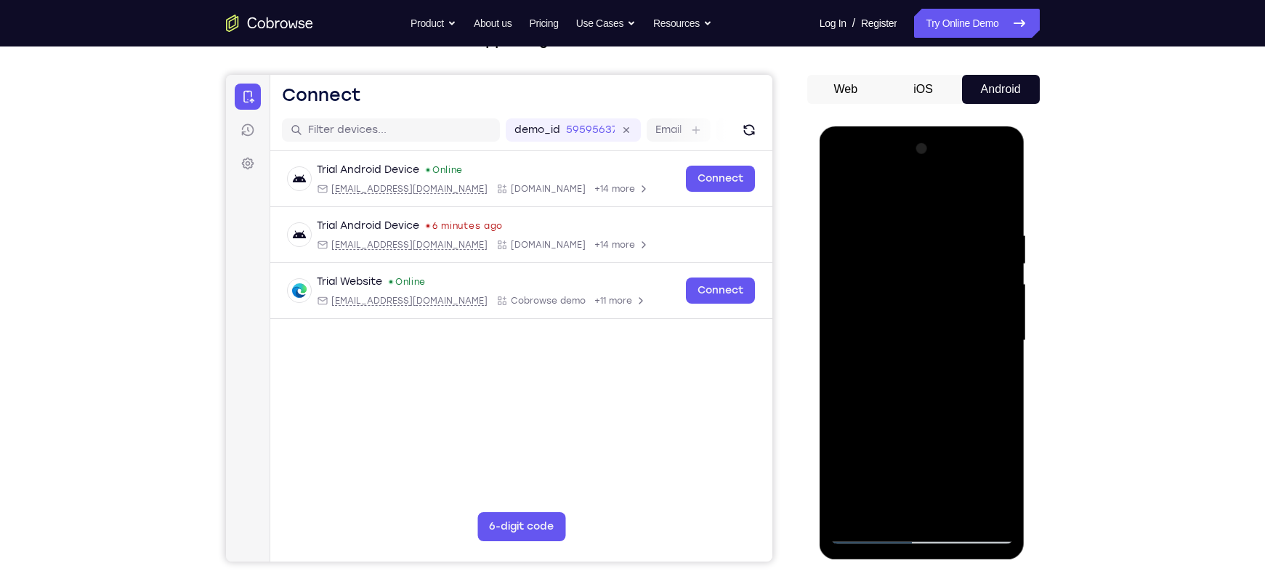
click at [878, 208] on div at bounding box center [922, 340] width 183 height 407
drag, startPoint x: 886, startPoint y: 252, endPoint x: 969, endPoint y: 320, distance: 106.8
click at [939, 320] on div at bounding box center [922, 340] width 183 height 407
click at [872, 320] on div at bounding box center [922, 340] width 183 height 407
drag, startPoint x: 916, startPoint y: 396, endPoint x: 879, endPoint y: 256, distance: 144.3
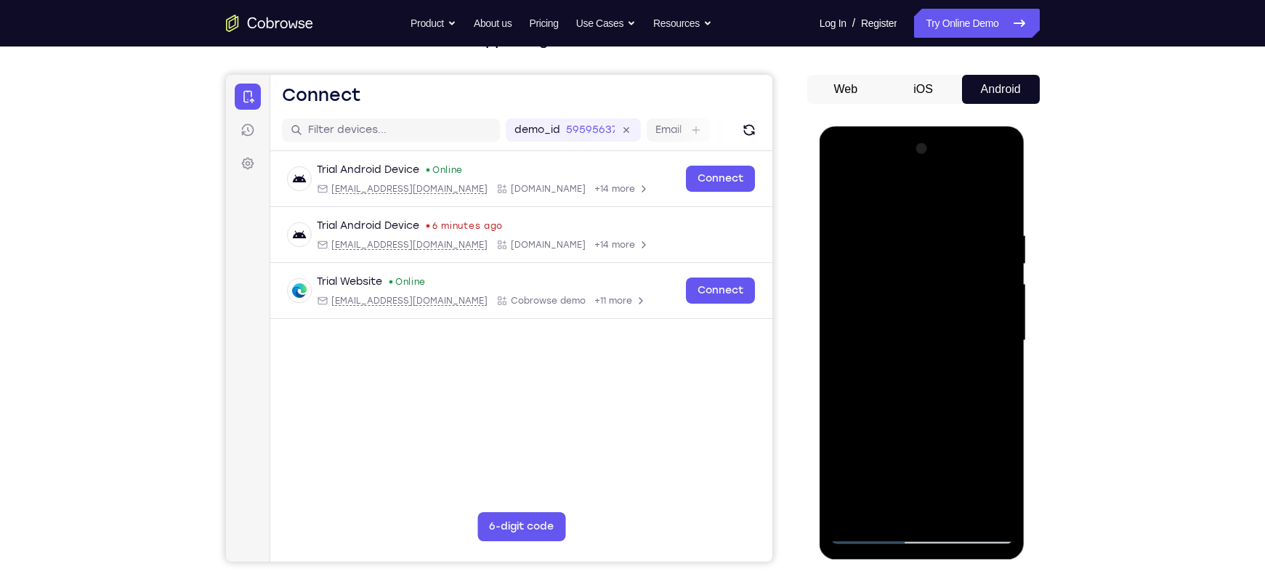
click at [879, 256] on div at bounding box center [922, 340] width 183 height 407
drag, startPoint x: 900, startPoint y: 350, endPoint x: 885, endPoint y: 262, distance: 89.1
click at [885, 262] on div at bounding box center [922, 340] width 183 height 407
click at [890, 345] on div at bounding box center [922, 340] width 183 height 407
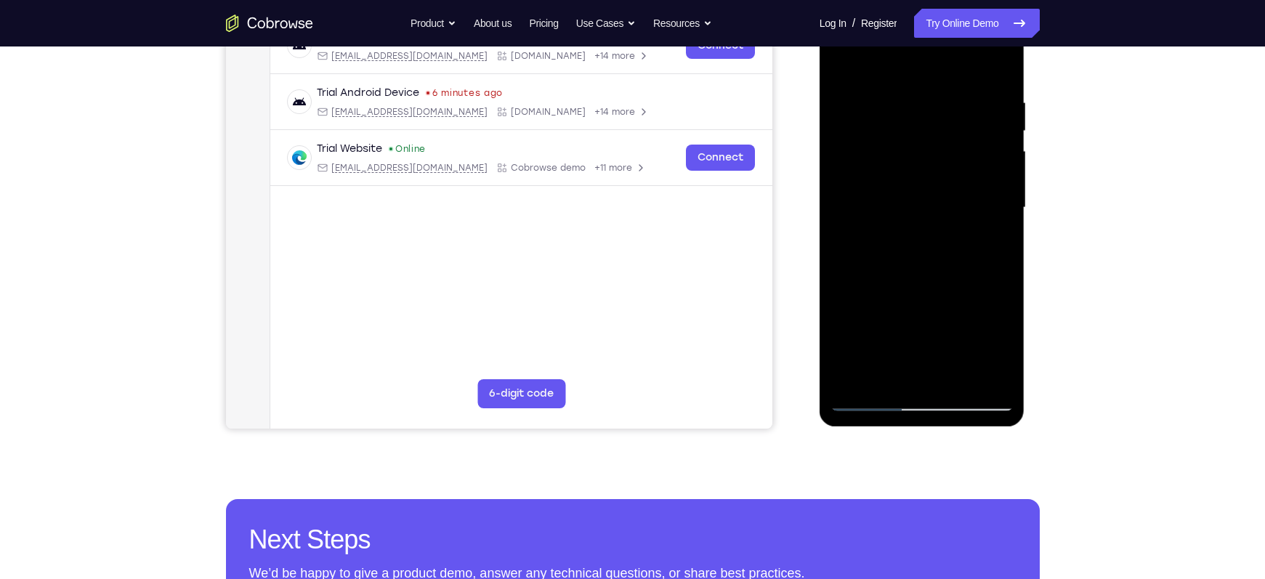
scroll to position [248, 0]
click at [885, 371] on div at bounding box center [922, 207] width 183 height 407
click at [865, 244] on div at bounding box center [922, 207] width 183 height 407
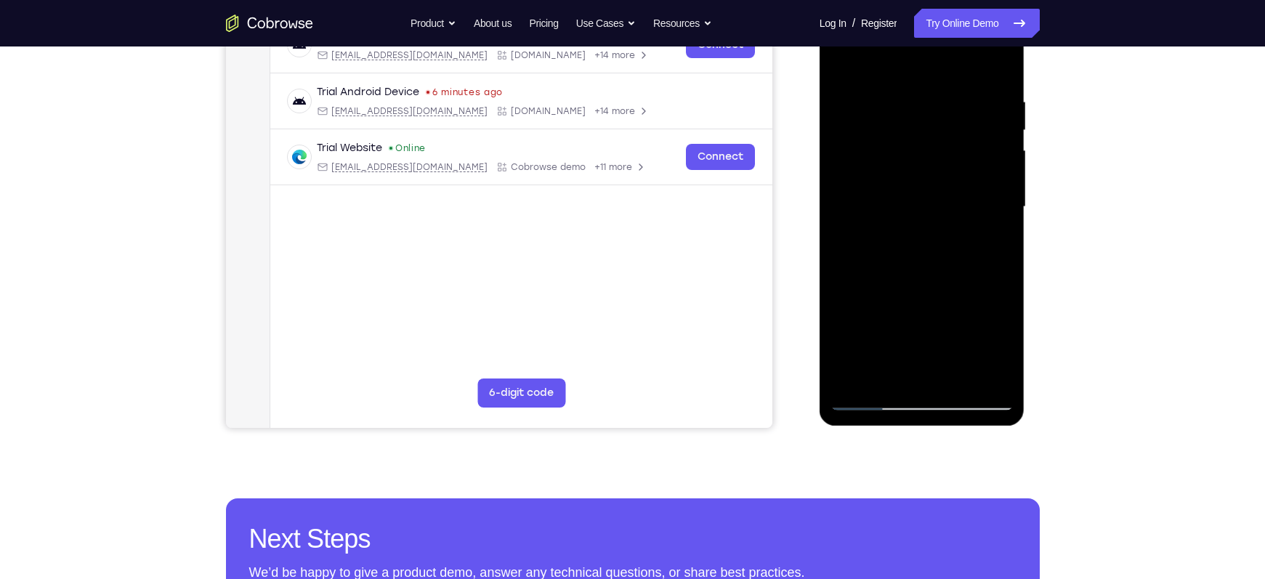
click at [857, 246] on div at bounding box center [922, 207] width 183 height 407
click at [889, 246] on div at bounding box center [922, 207] width 183 height 407
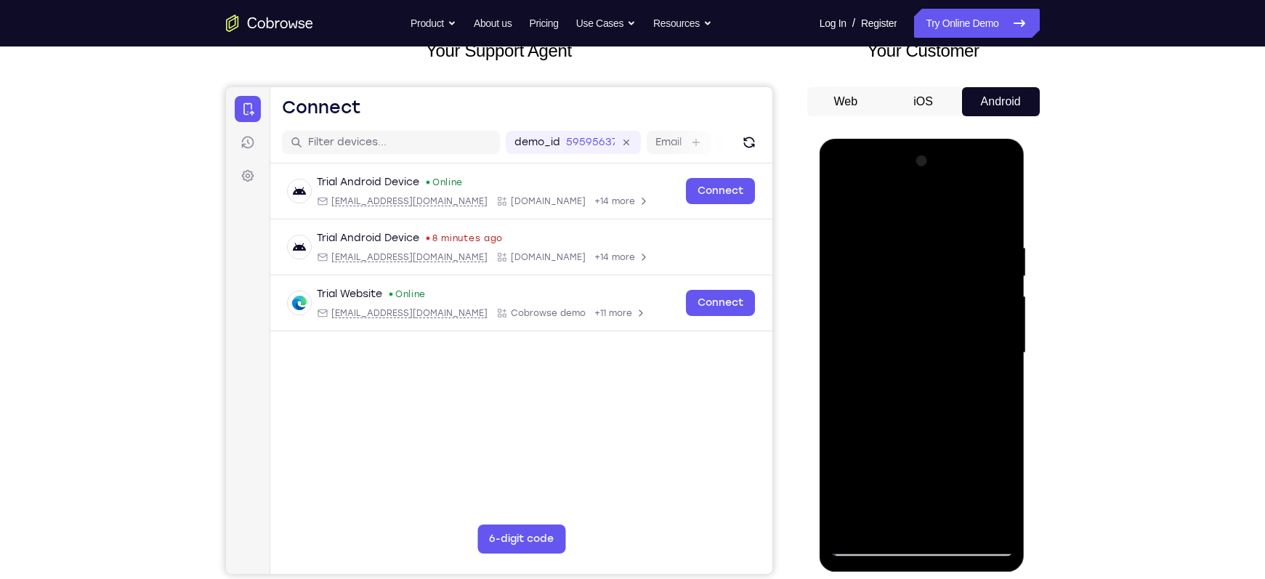
scroll to position [100, 0]
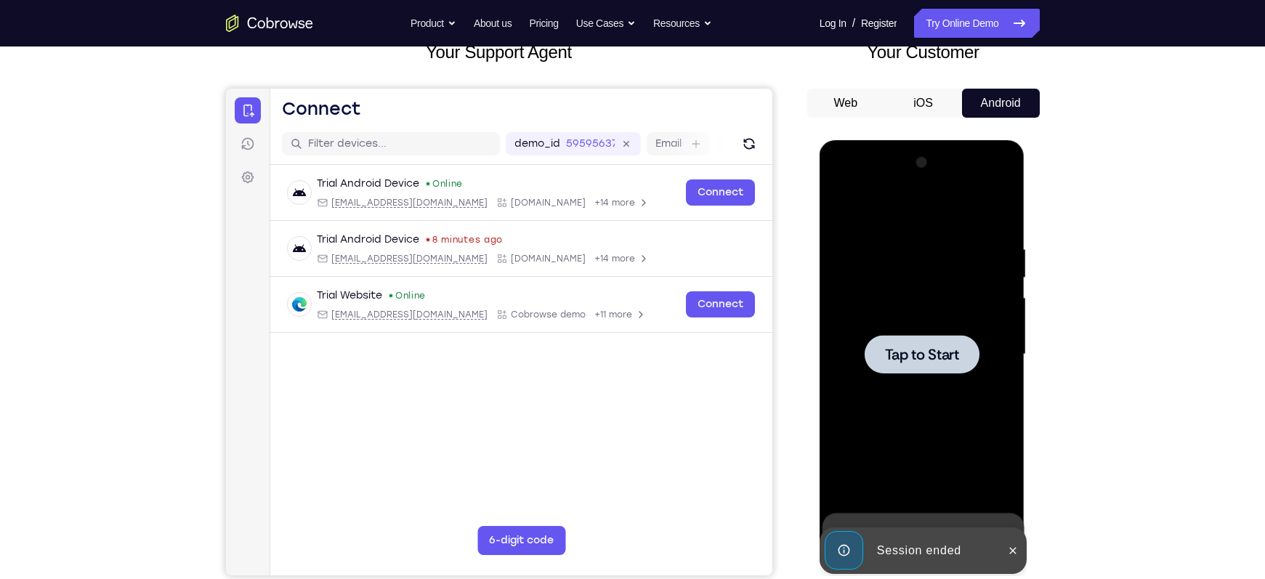
click at [918, 347] on span "Tap to Start" at bounding box center [922, 354] width 74 height 15
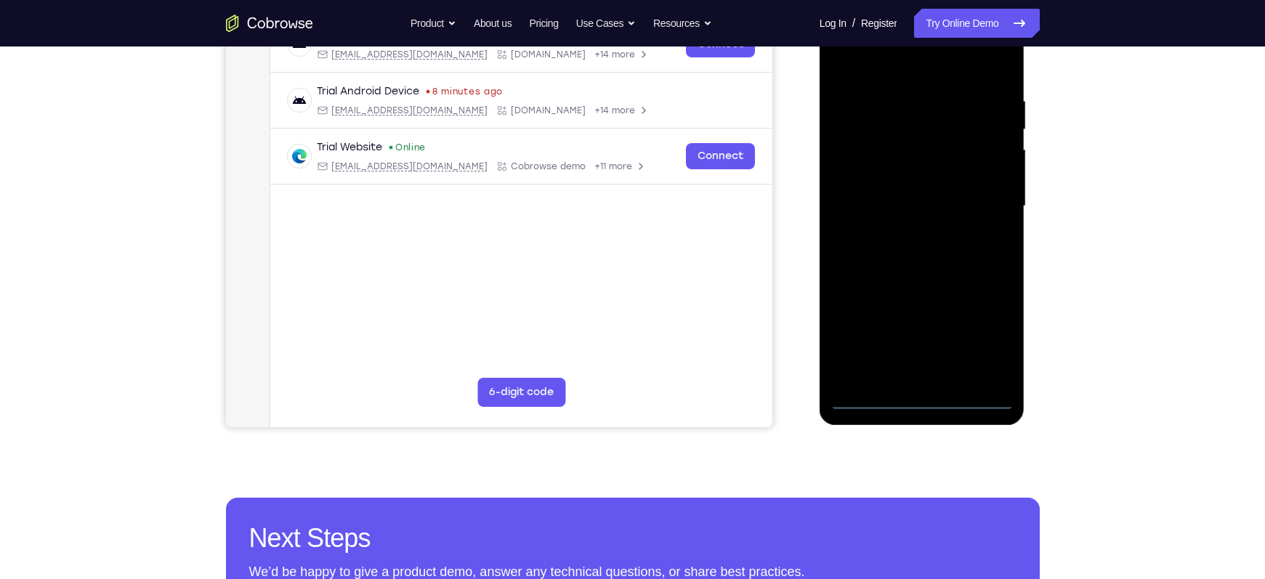
scroll to position [250, 0]
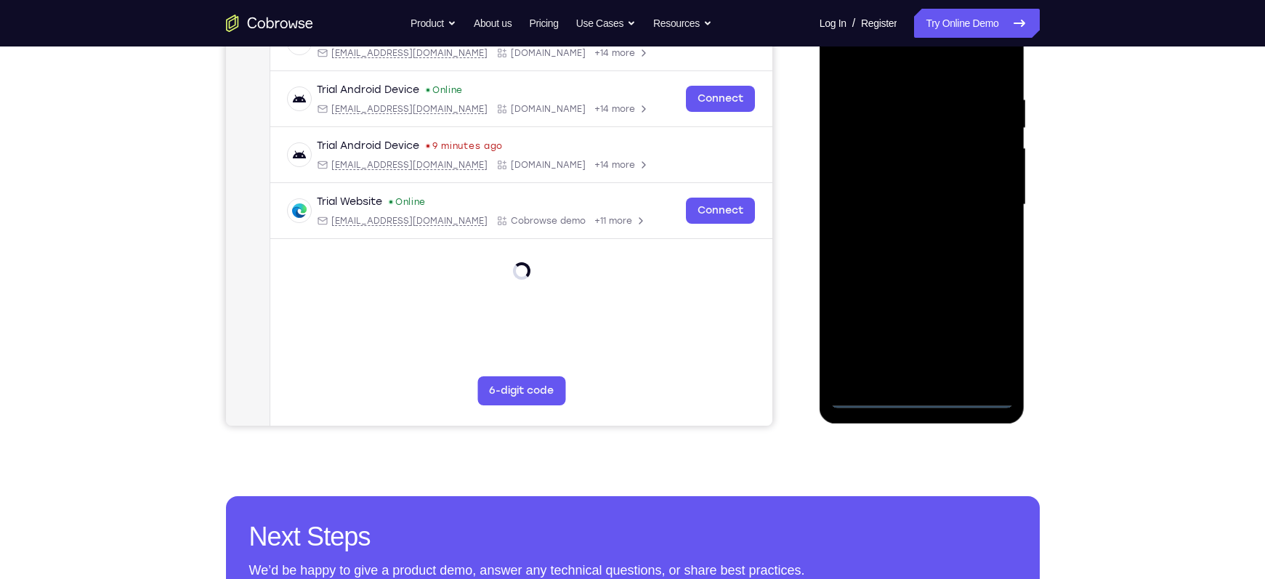
click at [920, 397] on div at bounding box center [922, 204] width 183 height 407
click at [939, 339] on div at bounding box center [922, 204] width 183 height 407
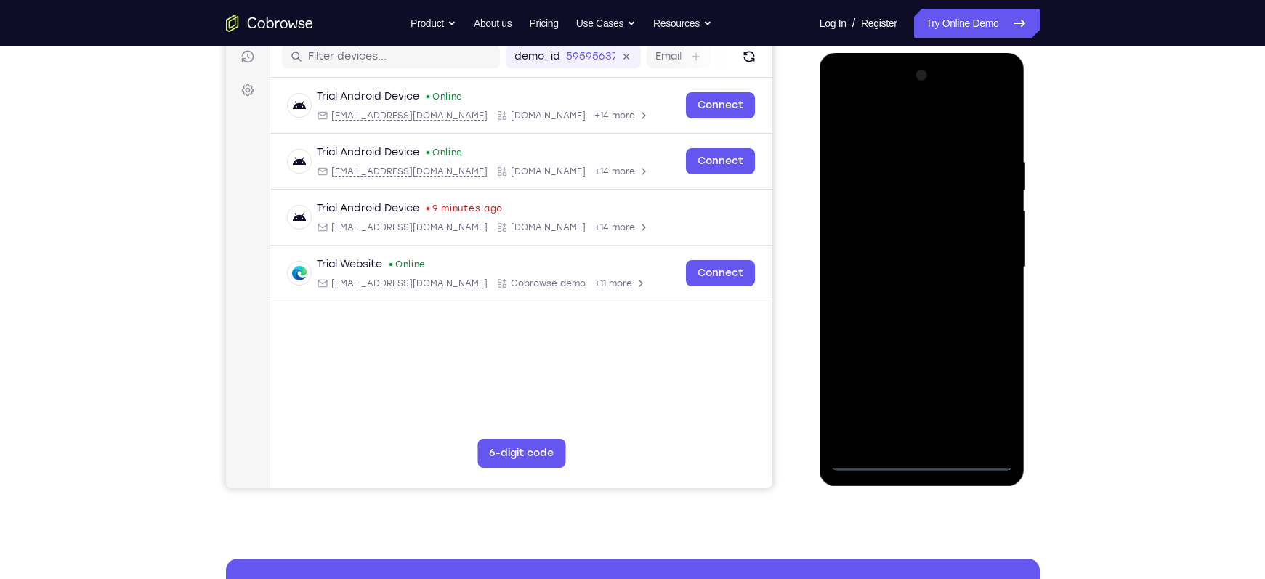
scroll to position [189, 0]
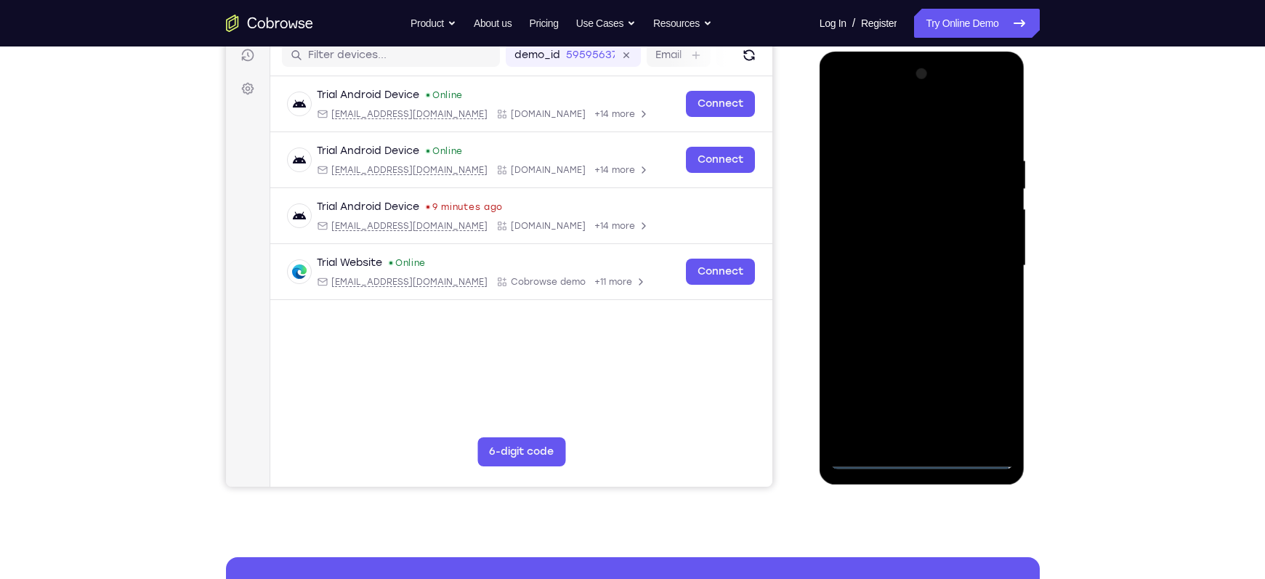
click at [870, 129] on div at bounding box center [922, 265] width 183 height 407
click at [889, 129] on div at bounding box center [922, 265] width 183 height 407
click at [939, 253] on div at bounding box center [922, 265] width 183 height 407
click at [905, 402] on div at bounding box center [922, 265] width 183 height 407
click at [939, 248] on div at bounding box center [922, 265] width 183 height 407
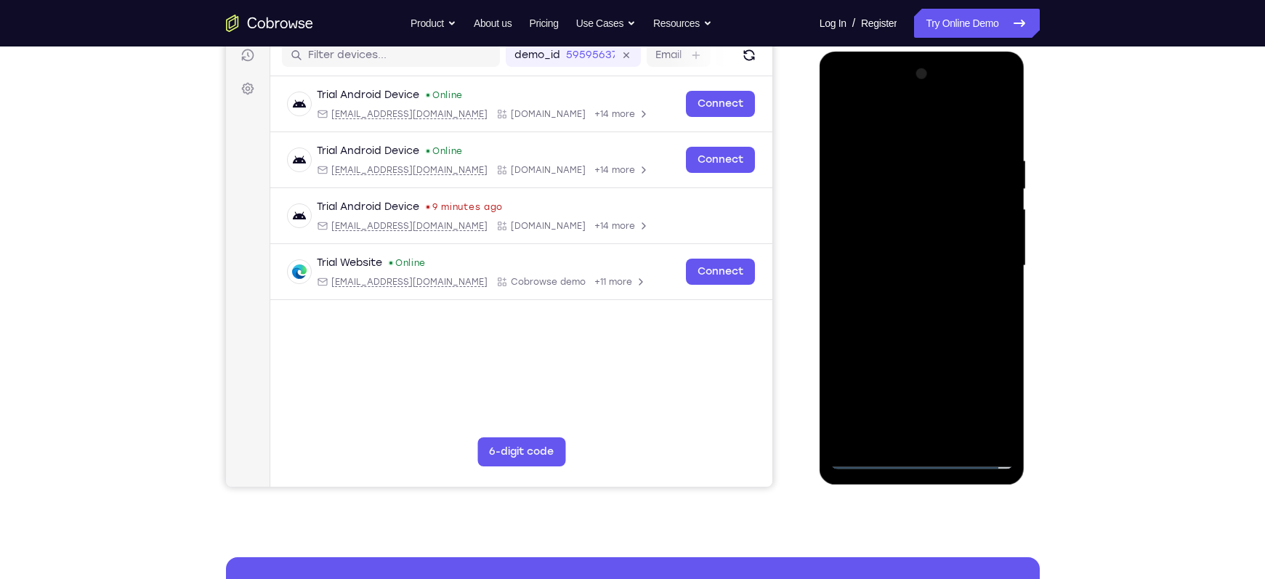
click at [921, 238] on div at bounding box center [922, 265] width 183 height 407
click at [910, 264] on div at bounding box center [922, 265] width 183 height 407
click at [902, 322] on div at bounding box center [922, 265] width 183 height 407
click at [939, 402] on div at bounding box center [922, 265] width 183 height 407
click at [913, 344] on div at bounding box center [922, 265] width 183 height 407
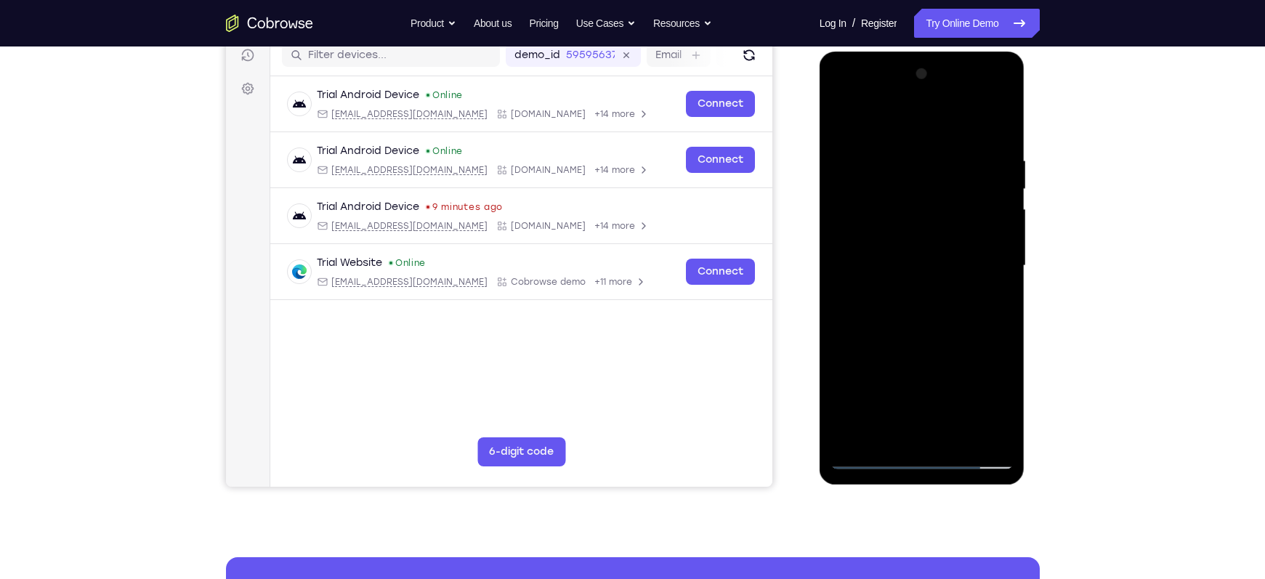
click at [905, 230] on div at bounding box center [922, 265] width 183 height 407
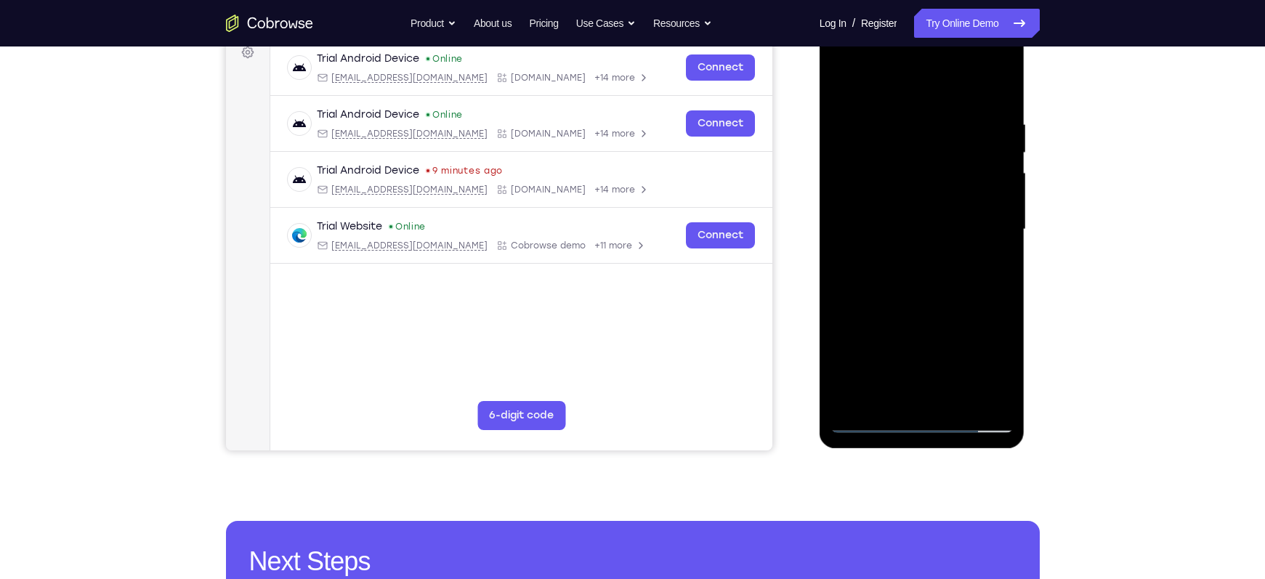
scroll to position [228, 0]
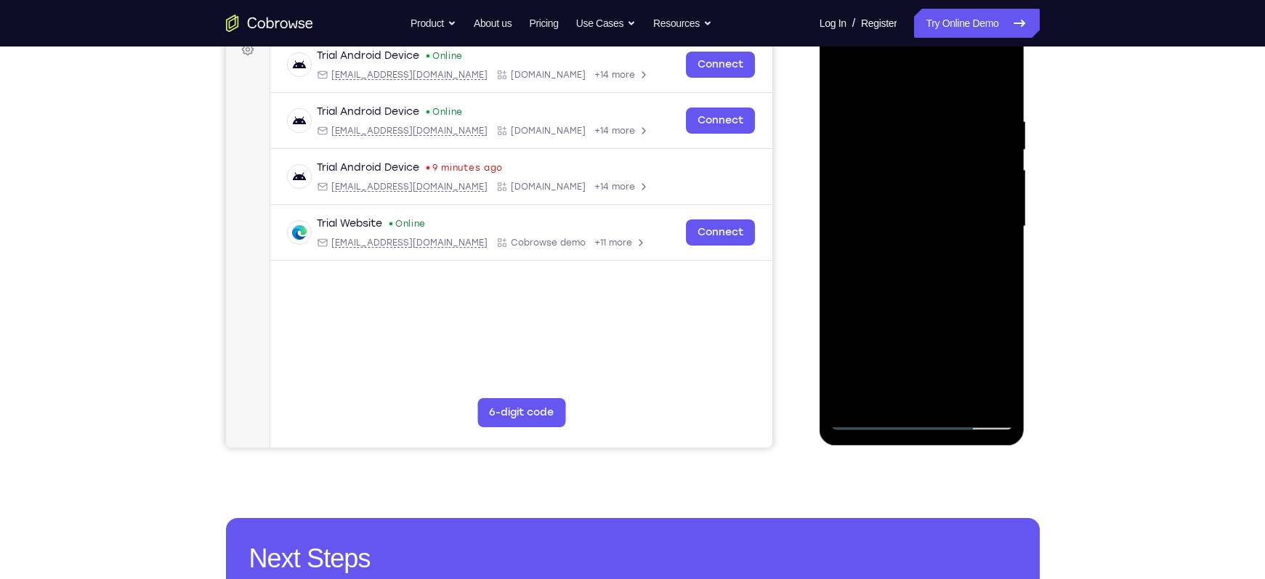
click at [939, 368] on div at bounding box center [922, 226] width 183 height 407
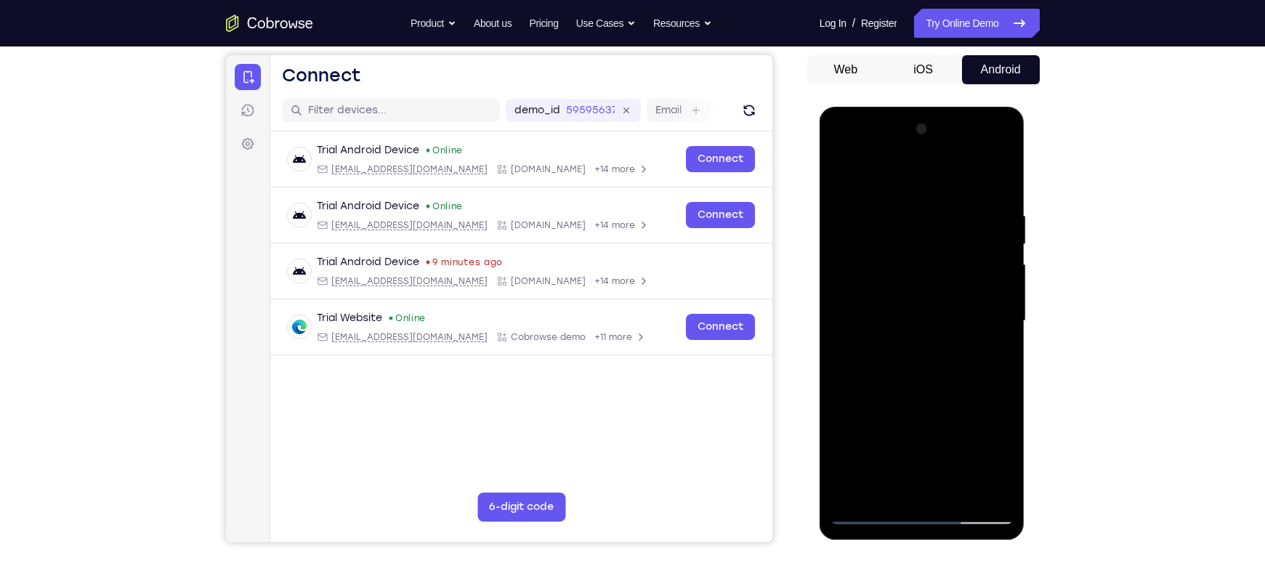
scroll to position [131, 0]
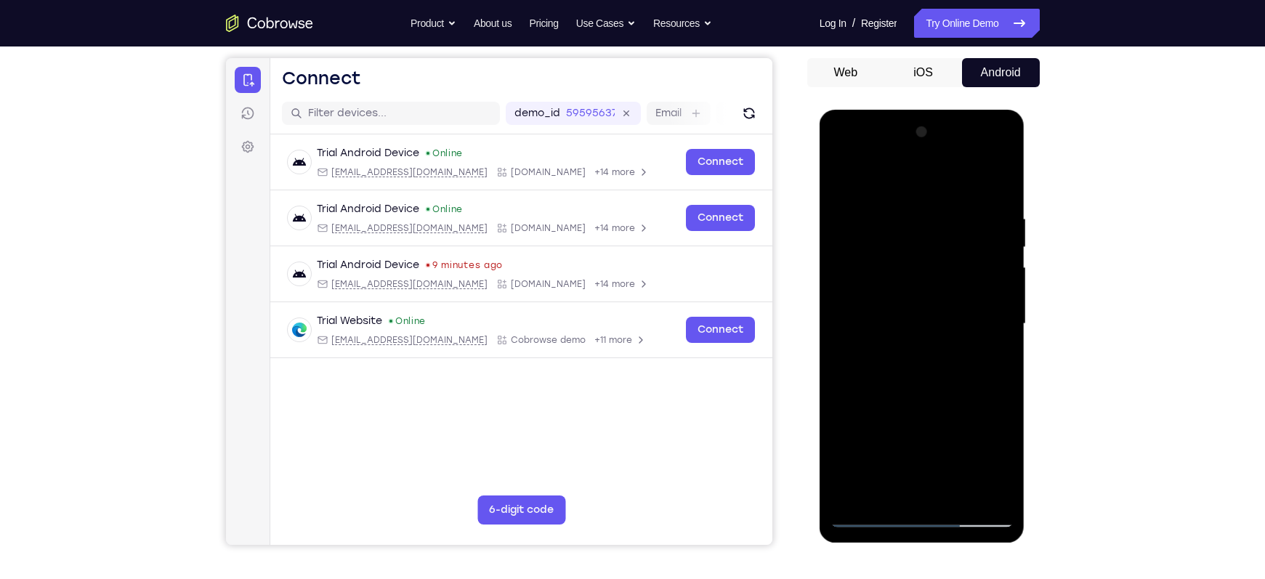
click at [841, 183] on div at bounding box center [922, 324] width 183 height 407
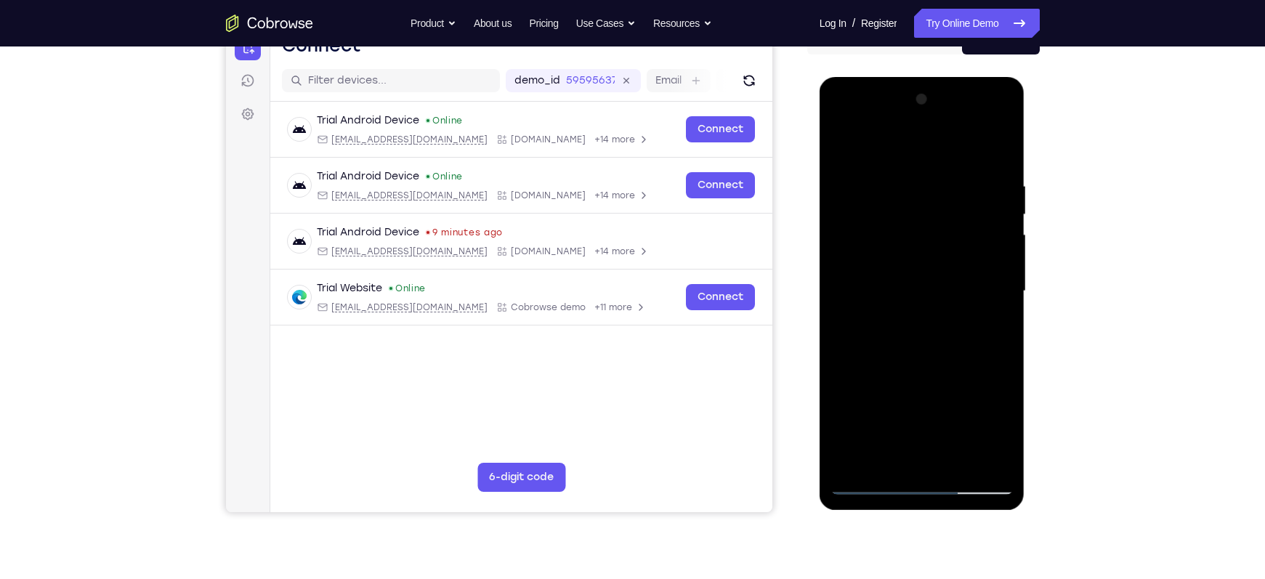
scroll to position [164, 0]
click at [939, 214] on div at bounding box center [922, 290] width 183 height 407
click at [839, 210] on div at bounding box center [922, 290] width 183 height 407
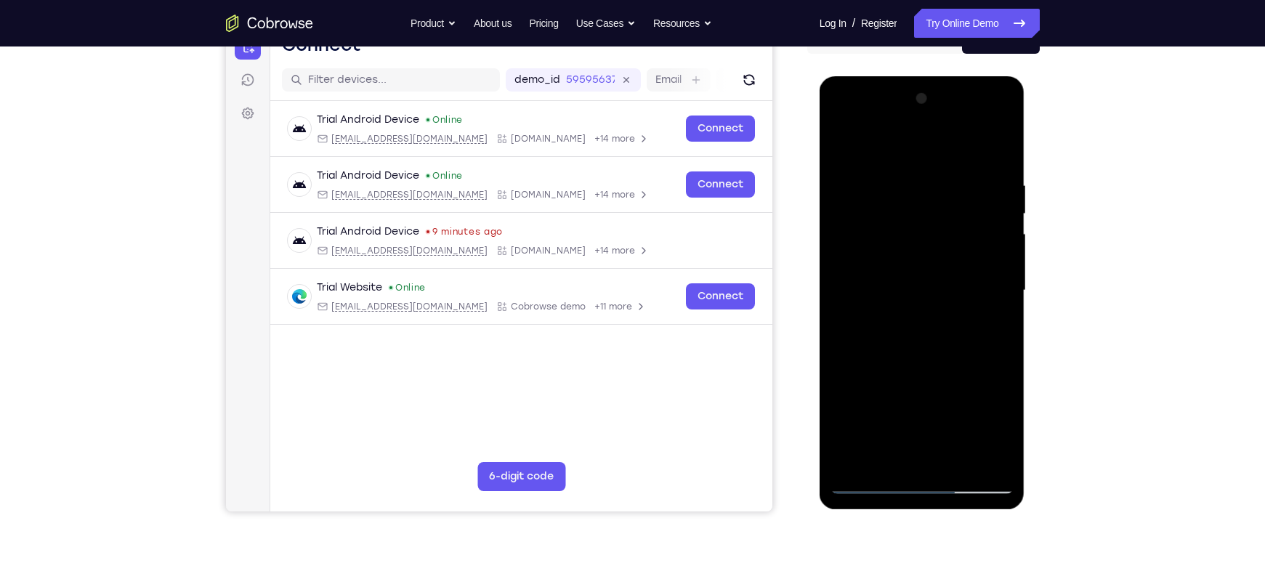
click at [852, 187] on div at bounding box center [922, 290] width 183 height 407
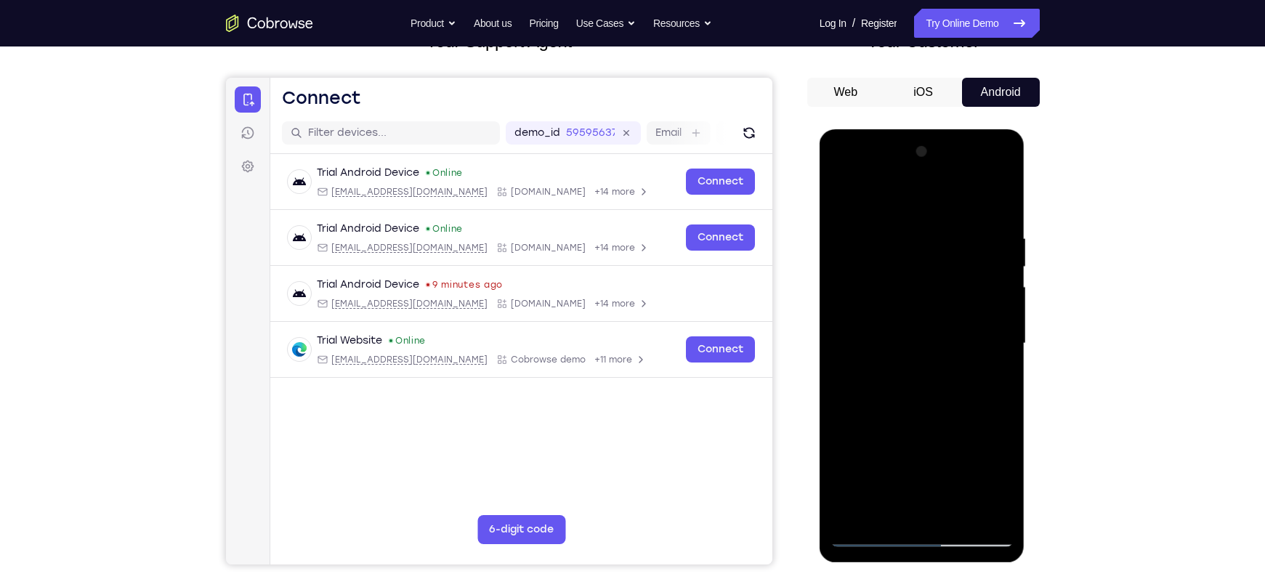
scroll to position [110, 0]
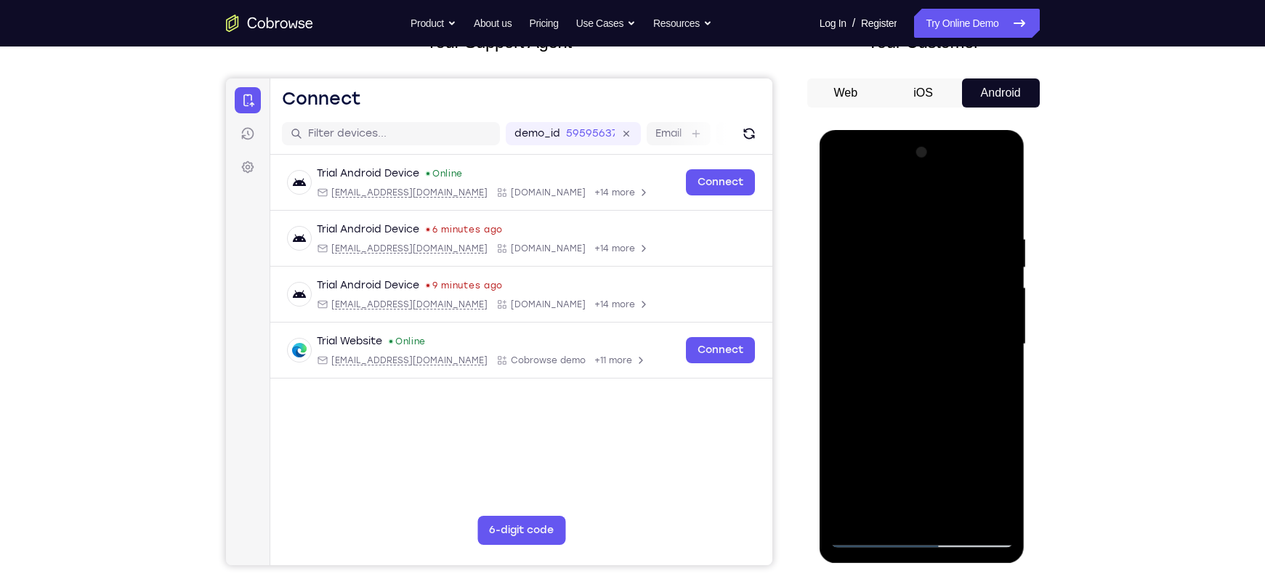
click at [939, 203] on div at bounding box center [922, 344] width 183 height 407
click at [897, 339] on div at bounding box center [922, 344] width 183 height 407
click at [846, 201] on div at bounding box center [922, 344] width 183 height 407
click at [845, 201] on div at bounding box center [922, 344] width 183 height 407
click at [892, 230] on div at bounding box center [922, 344] width 183 height 407
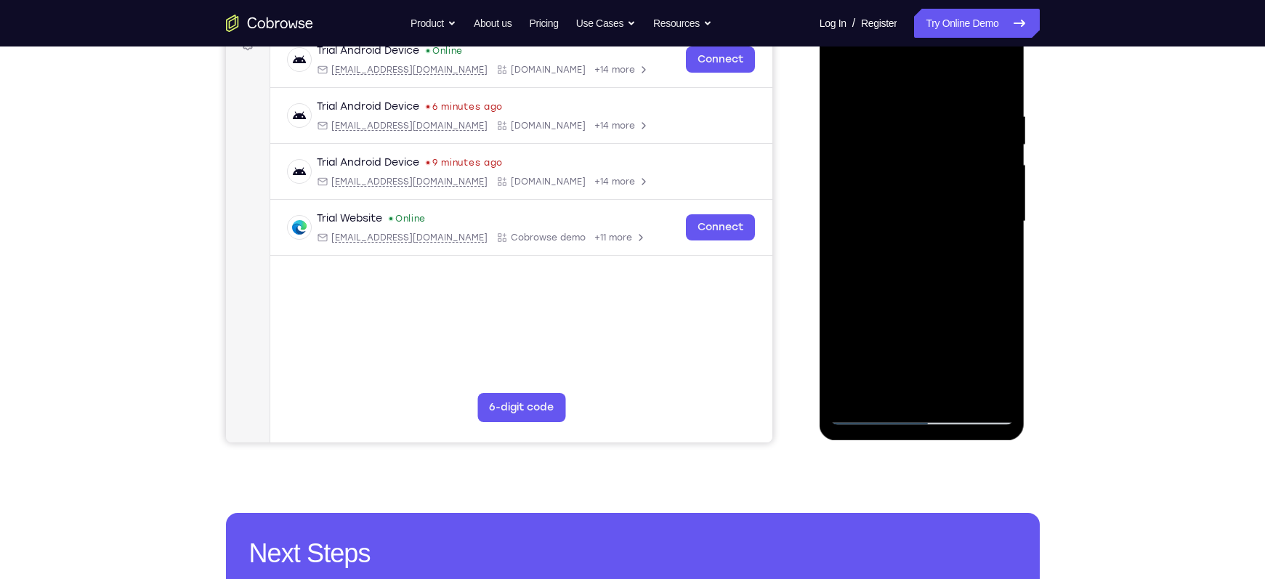
scroll to position [235, 0]
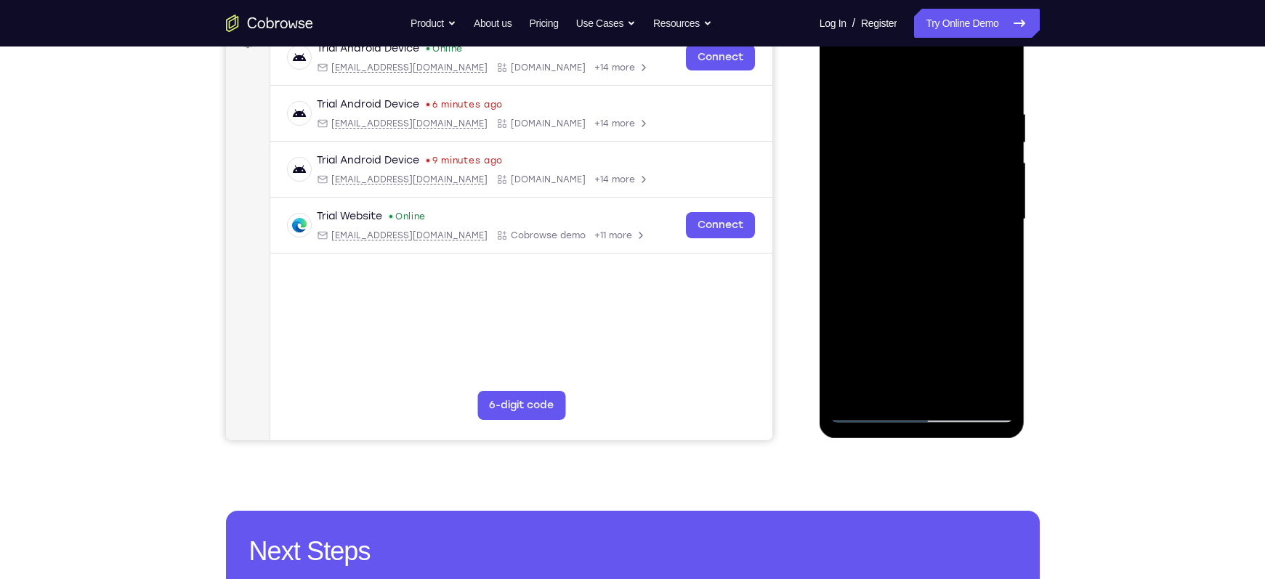
click at [939, 386] on div at bounding box center [922, 219] width 183 height 407
click at [939, 328] on div at bounding box center [922, 219] width 183 height 407
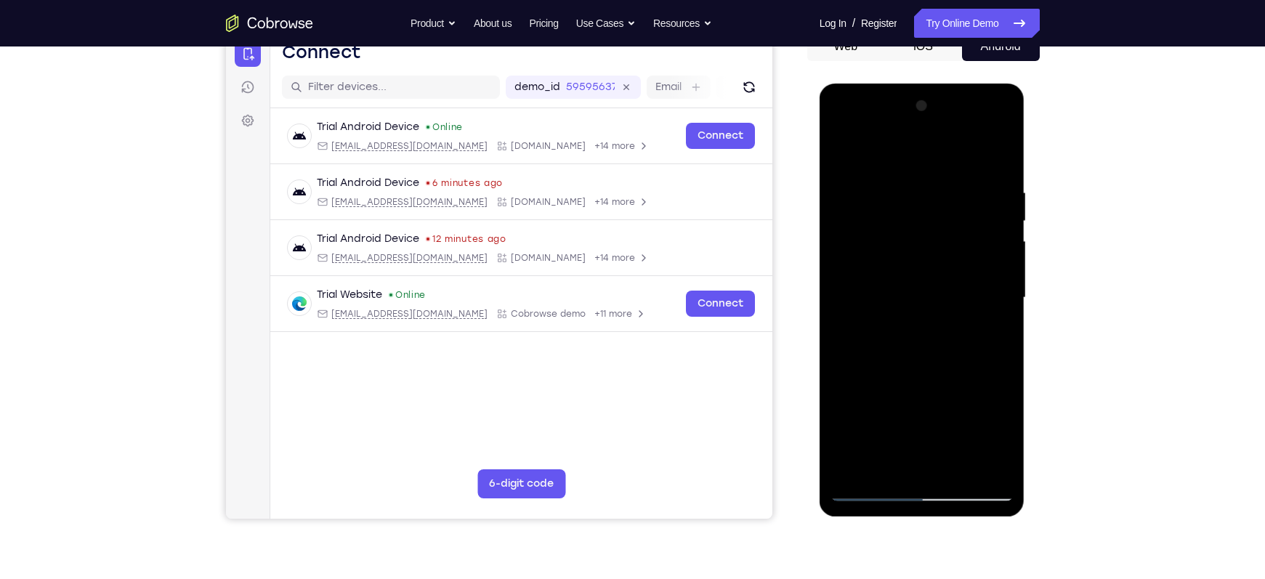
click at [939, 264] on div at bounding box center [922, 297] width 183 height 407
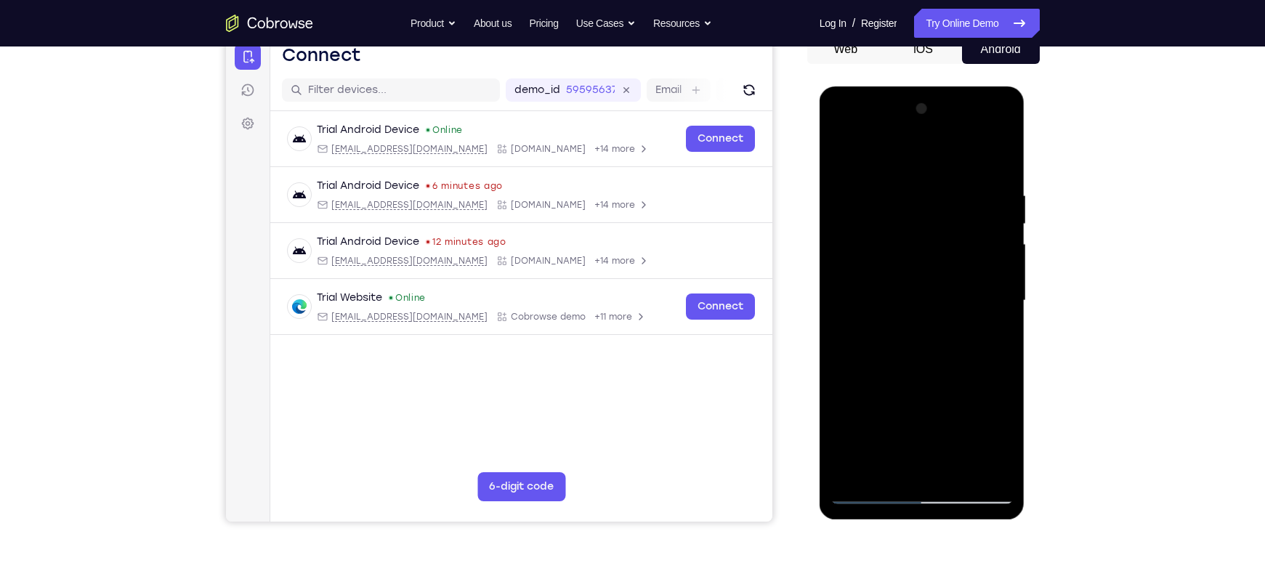
click at [939, 244] on div at bounding box center [922, 300] width 183 height 407
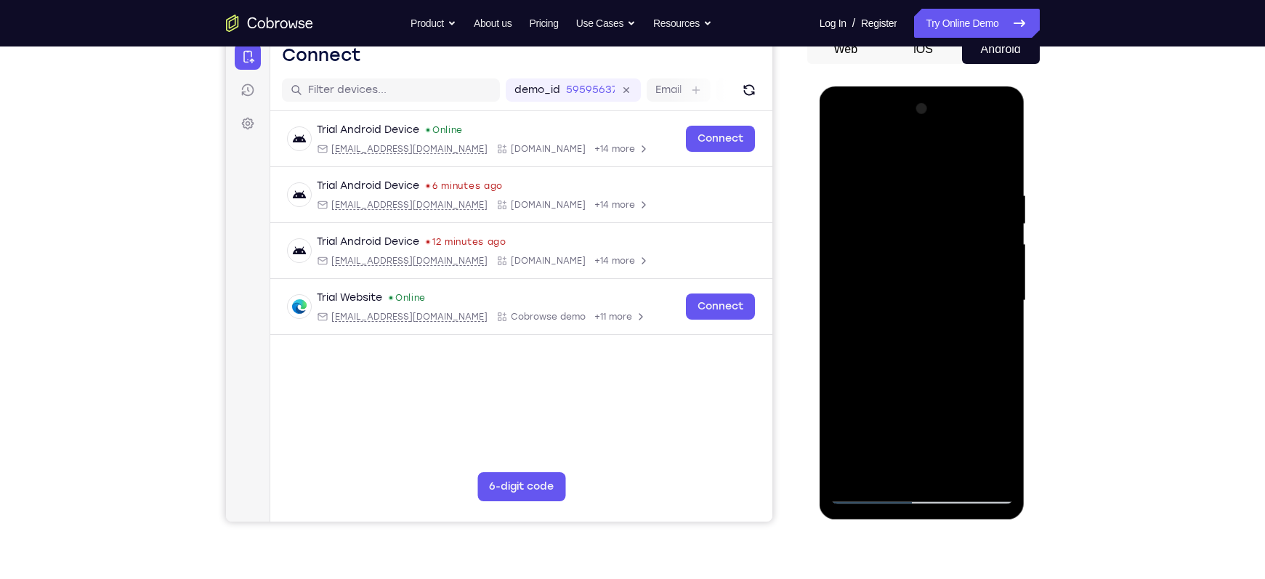
click at [939, 244] on div at bounding box center [922, 300] width 183 height 407
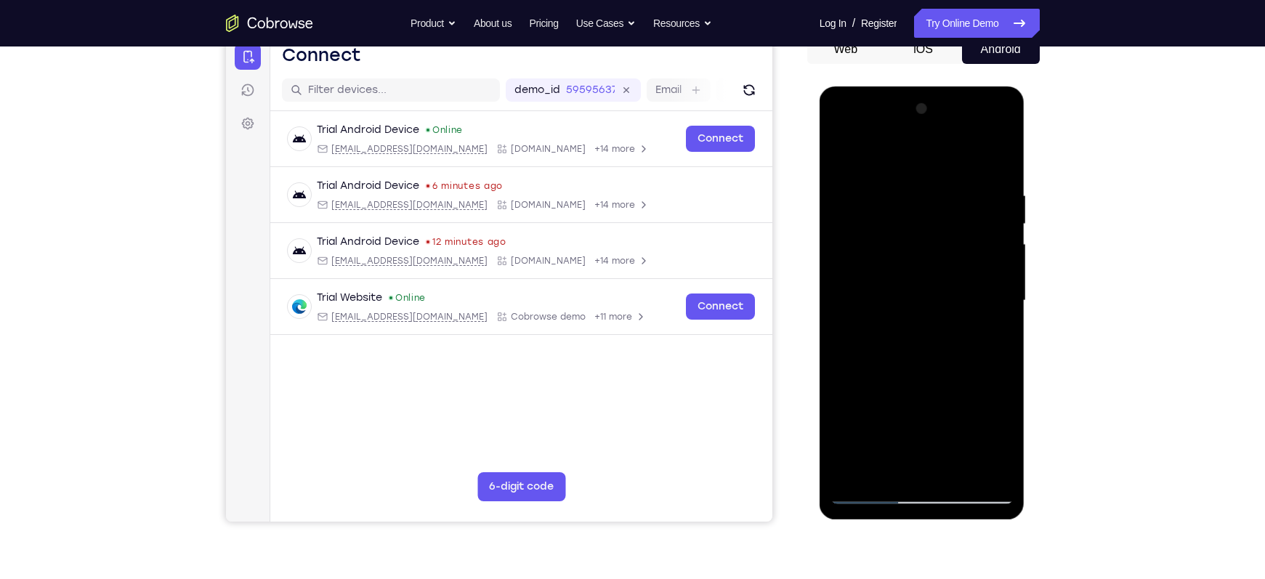
click at [939, 244] on div at bounding box center [922, 300] width 183 height 407
click at [939, 261] on div at bounding box center [922, 300] width 183 height 407
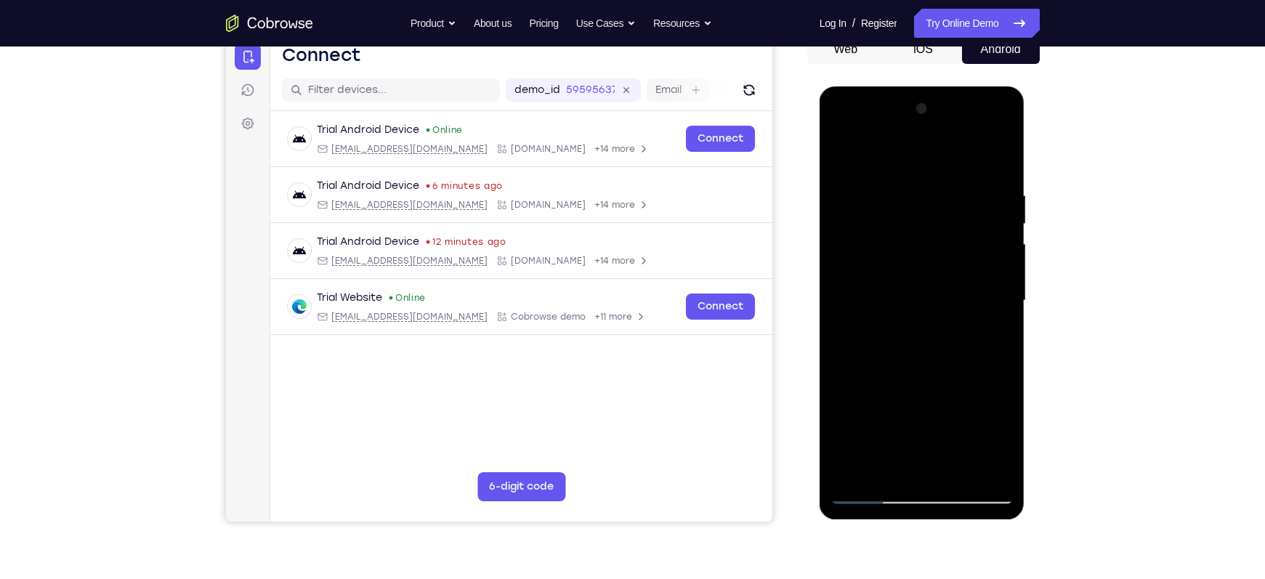
click at [939, 261] on div at bounding box center [922, 300] width 183 height 407
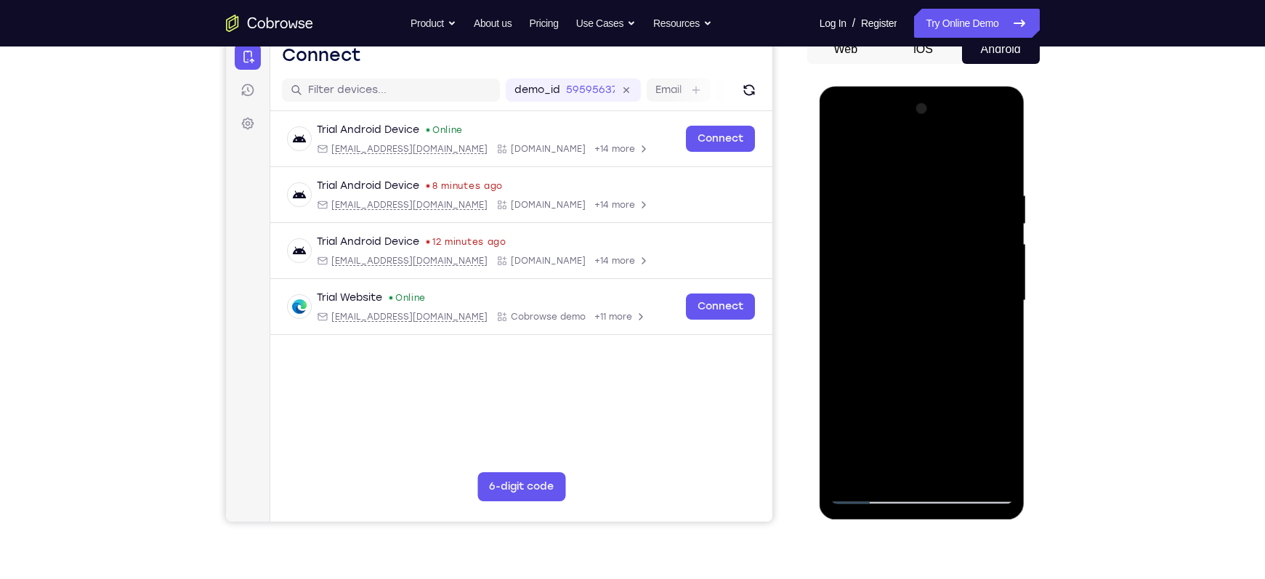
click at [939, 261] on div at bounding box center [922, 300] width 183 height 407
click at [939, 247] on div at bounding box center [922, 300] width 183 height 407
click at [939, 240] on div at bounding box center [922, 300] width 183 height 407
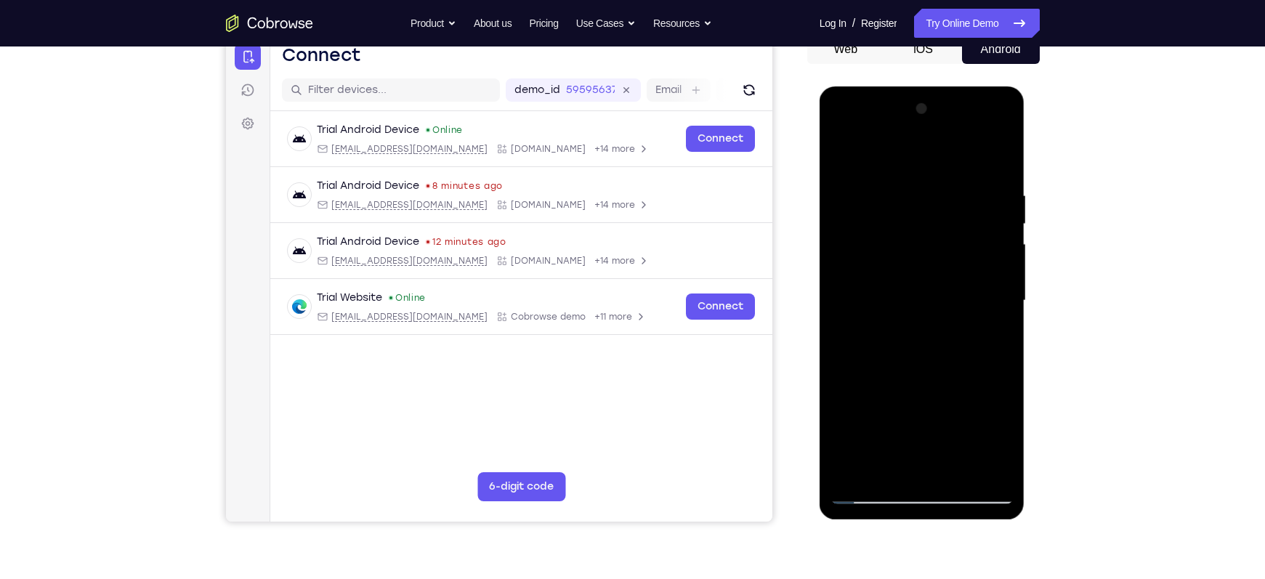
click at [939, 311] on div at bounding box center [922, 300] width 183 height 407
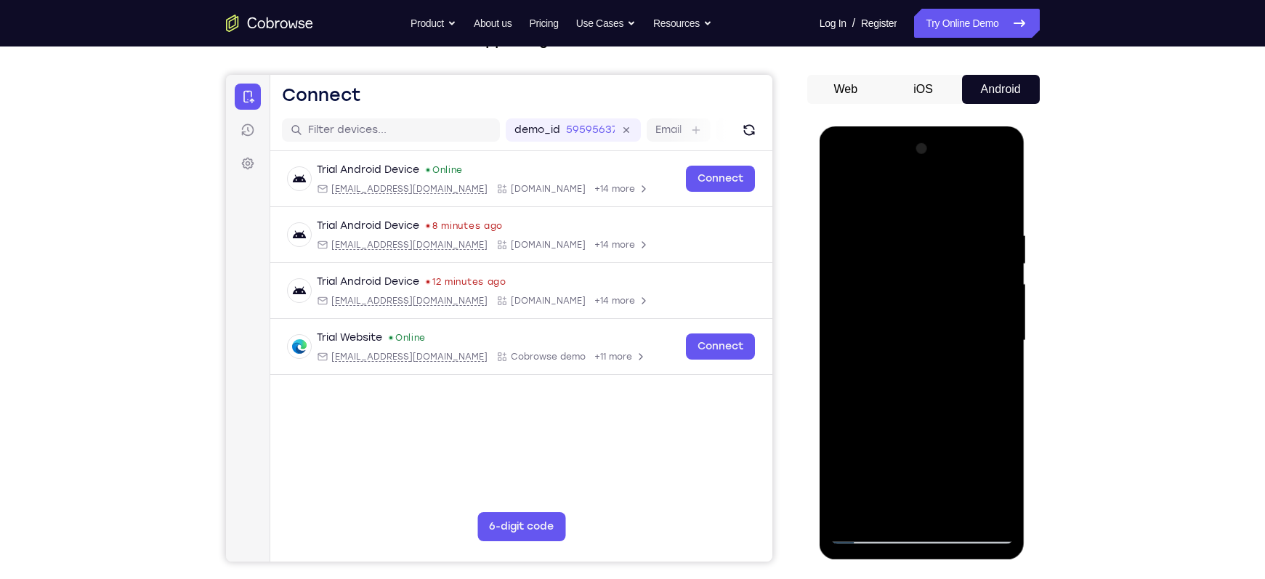
scroll to position [113, 0]
click at [939, 314] on div at bounding box center [922, 341] width 183 height 407
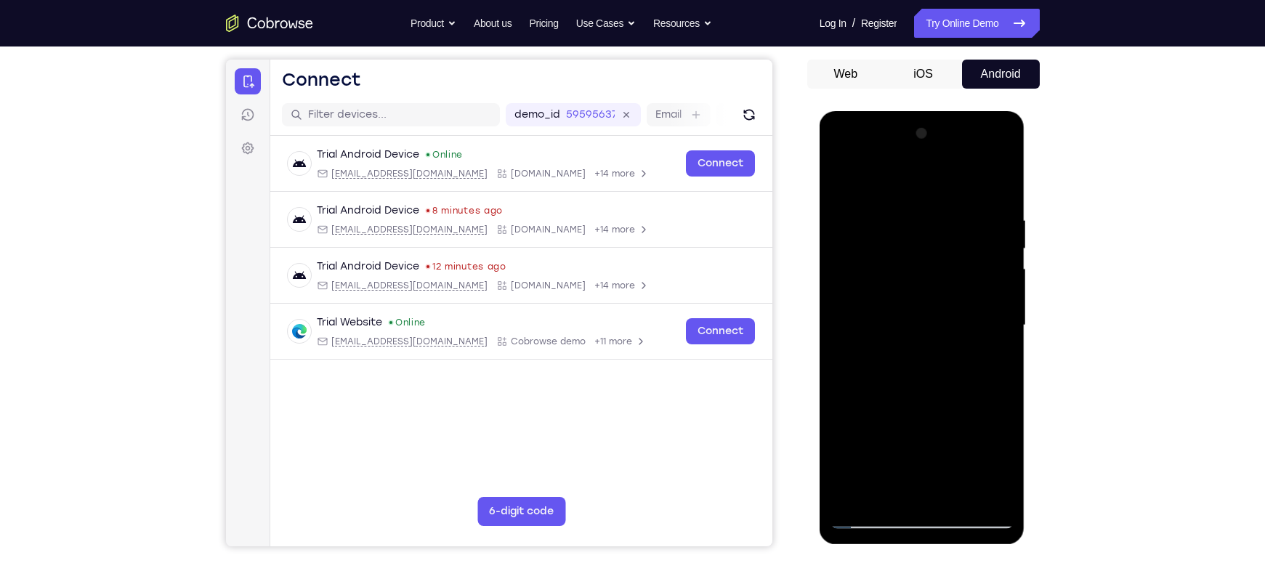
click at [939, 242] on div at bounding box center [922, 325] width 183 height 407
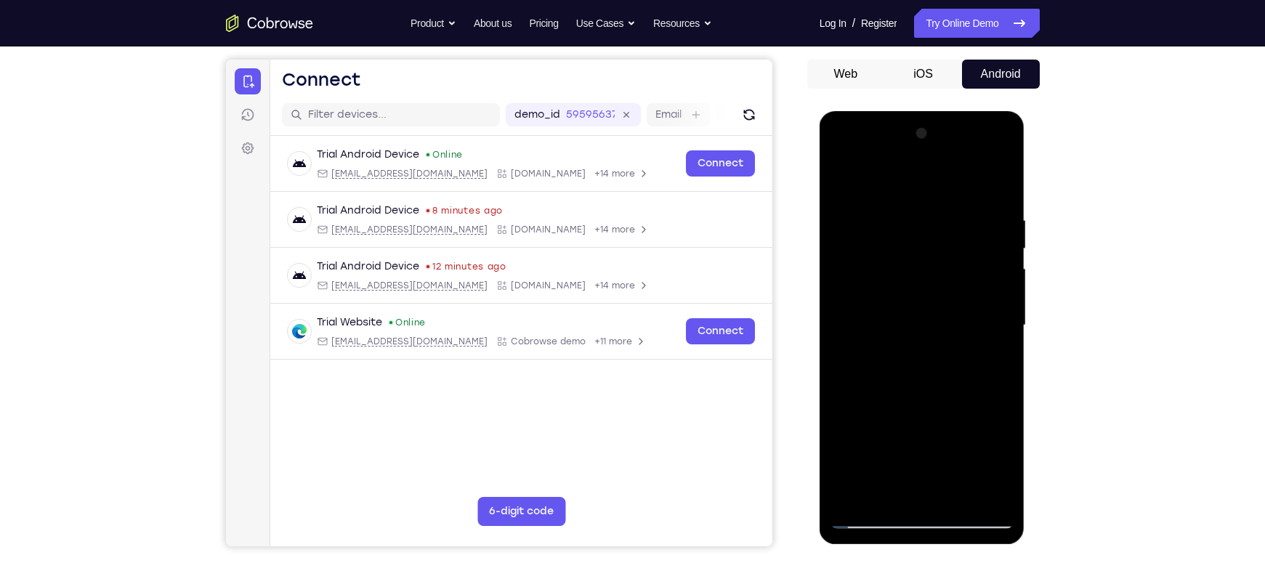
click at [939, 242] on div at bounding box center [922, 325] width 183 height 407
click at [939, 183] on div at bounding box center [922, 325] width 183 height 407
drag, startPoint x: 969, startPoint y: 212, endPoint x: 921, endPoint y: 397, distance: 190.7
click at [921, 397] on div at bounding box center [922, 325] width 183 height 407
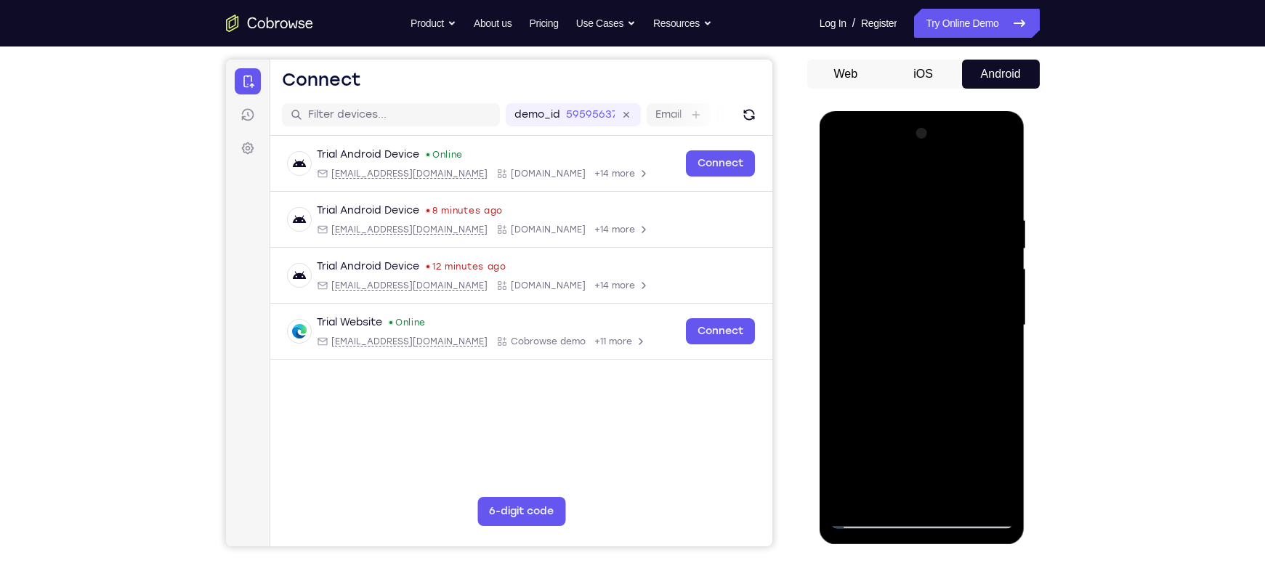
click at [939, 180] on div at bounding box center [922, 325] width 183 height 407
click at [846, 172] on div at bounding box center [922, 325] width 183 height 407
click at [939, 207] on div at bounding box center [922, 325] width 183 height 407
click at [939, 231] on div at bounding box center [922, 325] width 183 height 407
click at [939, 193] on div at bounding box center [922, 325] width 183 height 407
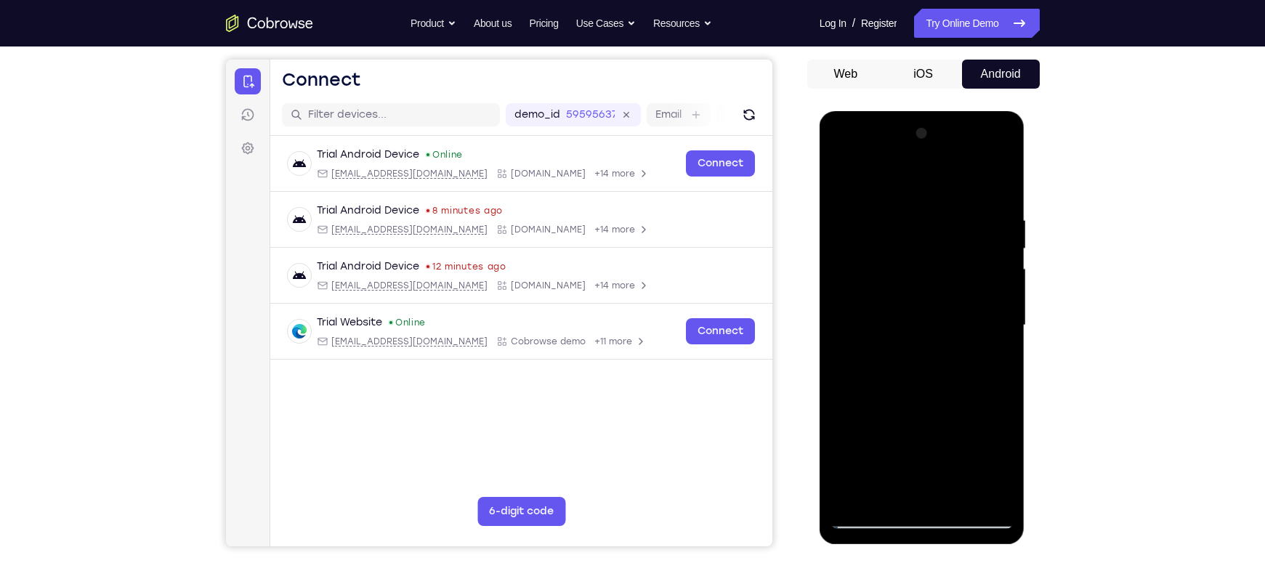
click at [892, 218] on div at bounding box center [922, 325] width 183 height 407
click at [939, 247] on div at bounding box center [922, 325] width 183 height 407
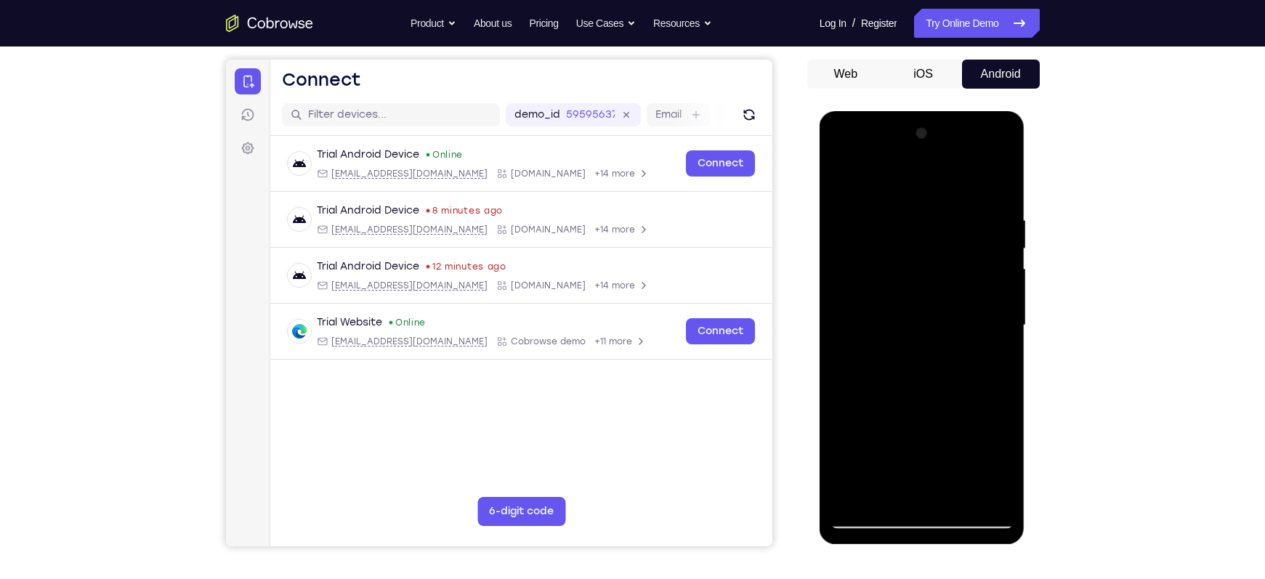
click at [939, 247] on div at bounding box center [922, 325] width 183 height 407
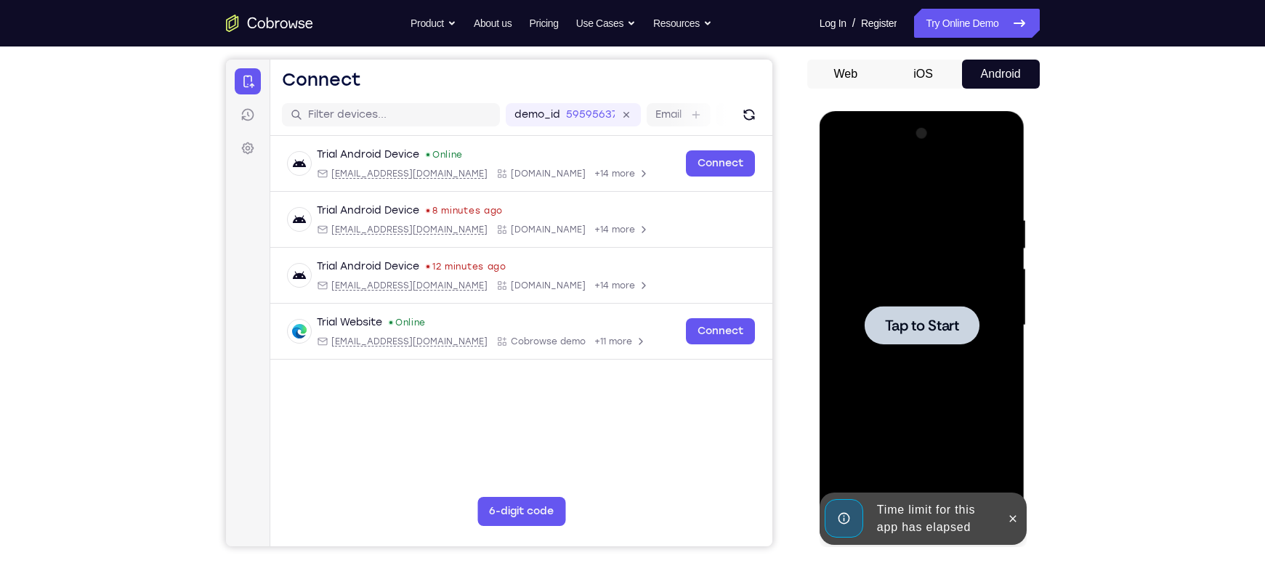
click at [939, 247] on div at bounding box center [922, 325] width 183 height 407
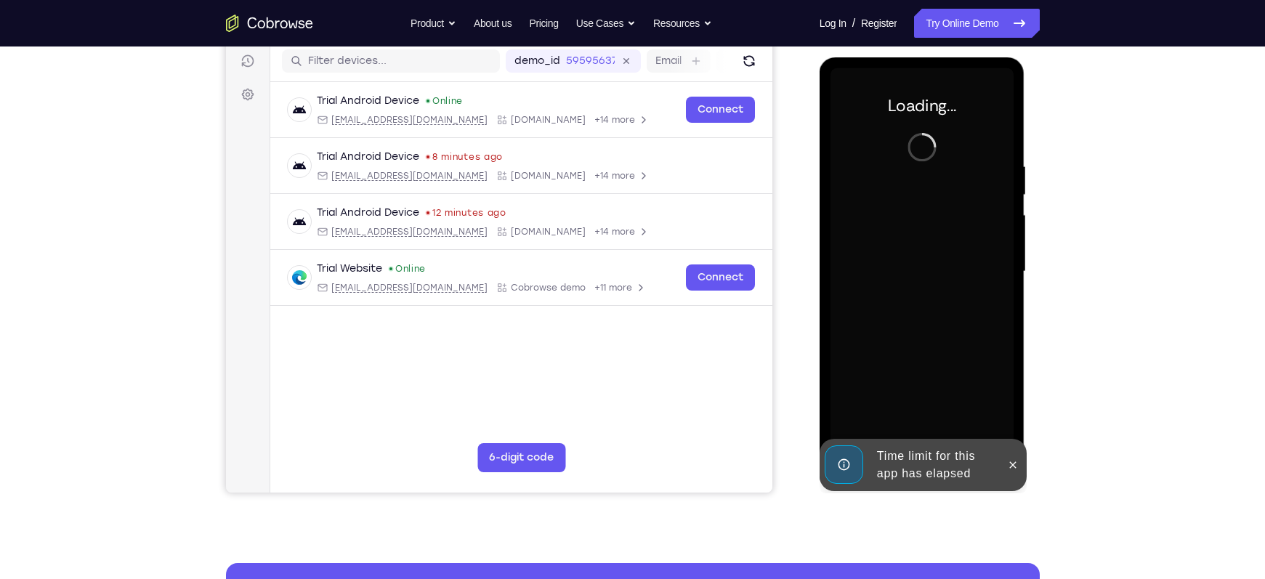
scroll to position [185, 0]
